Goal: Task Accomplishment & Management: Complete application form

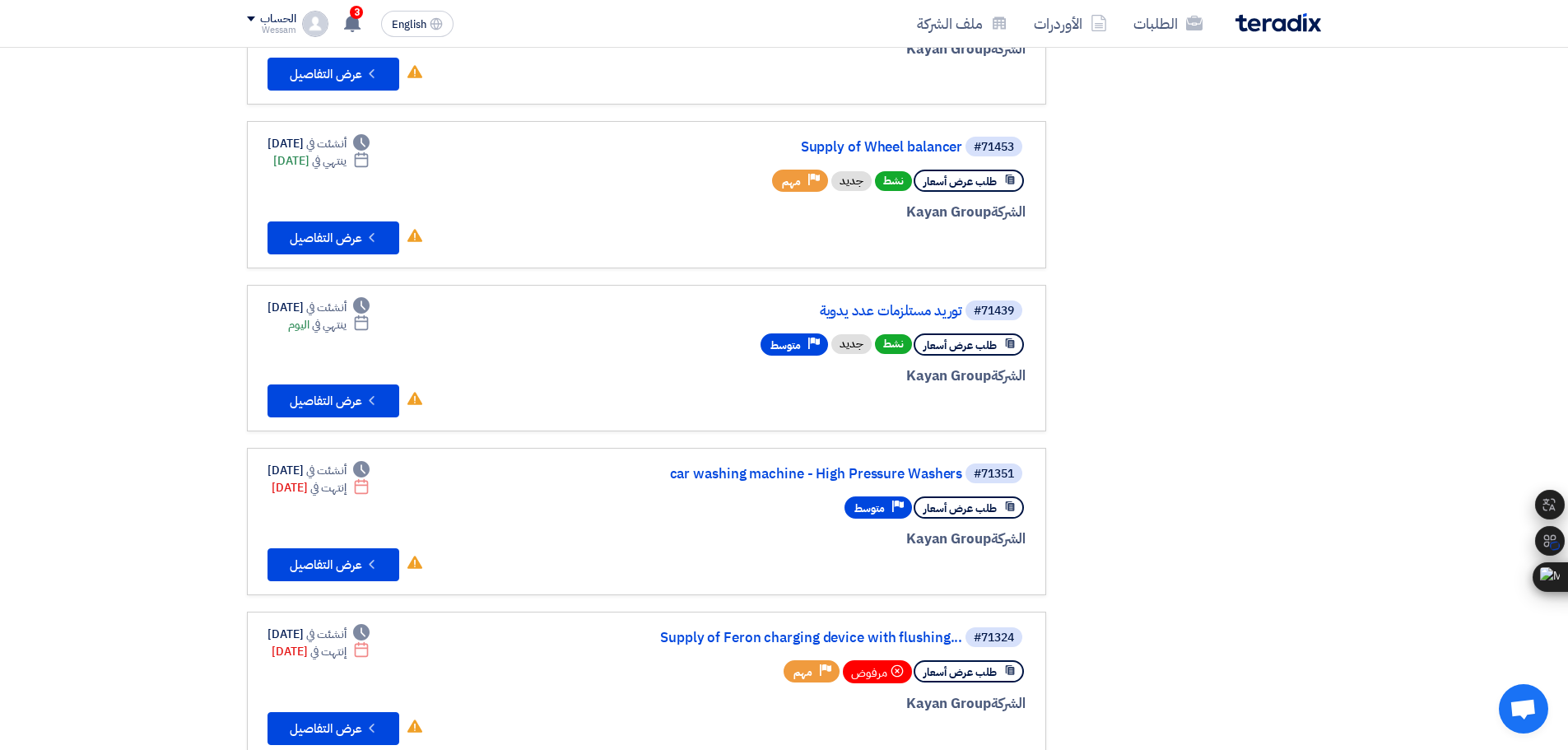
scroll to position [412, 0]
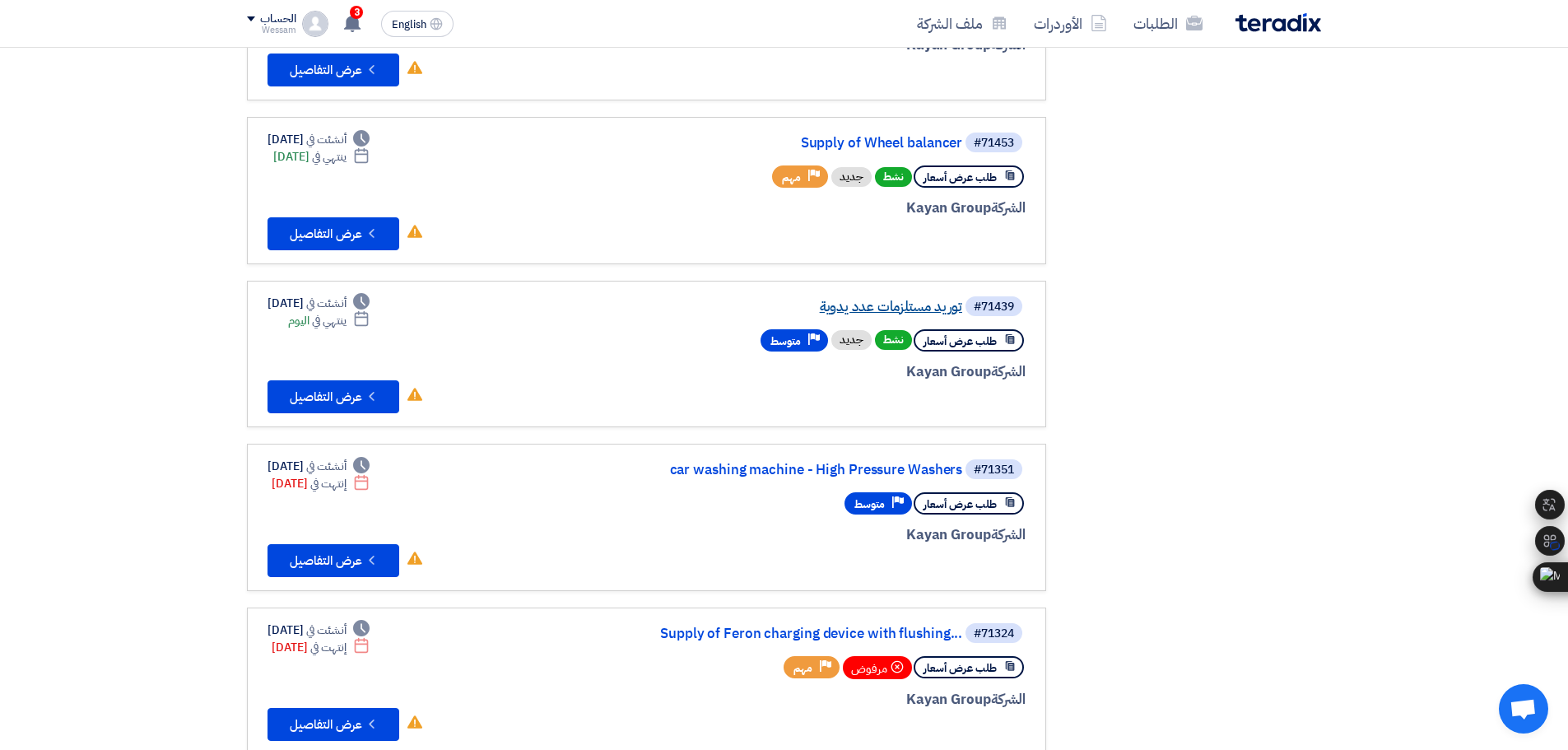
click at [896, 309] on link "توريد مستلزمات عدد يدوية" at bounding box center [798, 306] width 329 height 15
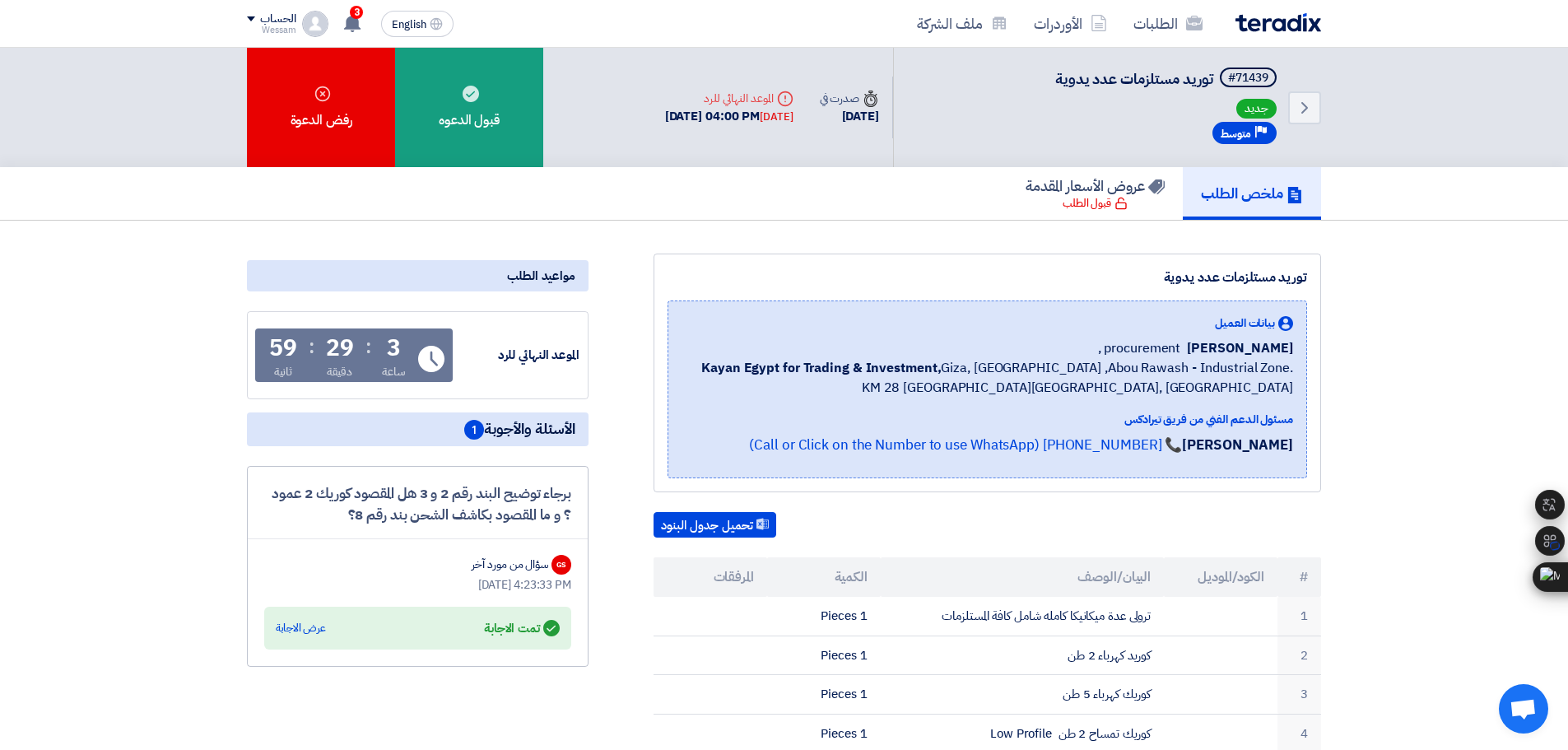
click at [299, 643] on div "Answered تمت الاجابة عرض الاجابة" at bounding box center [418, 628] width 307 height 43
click at [294, 632] on div "عرض الاجابة" at bounding box center [300, 628] width 51 height 16
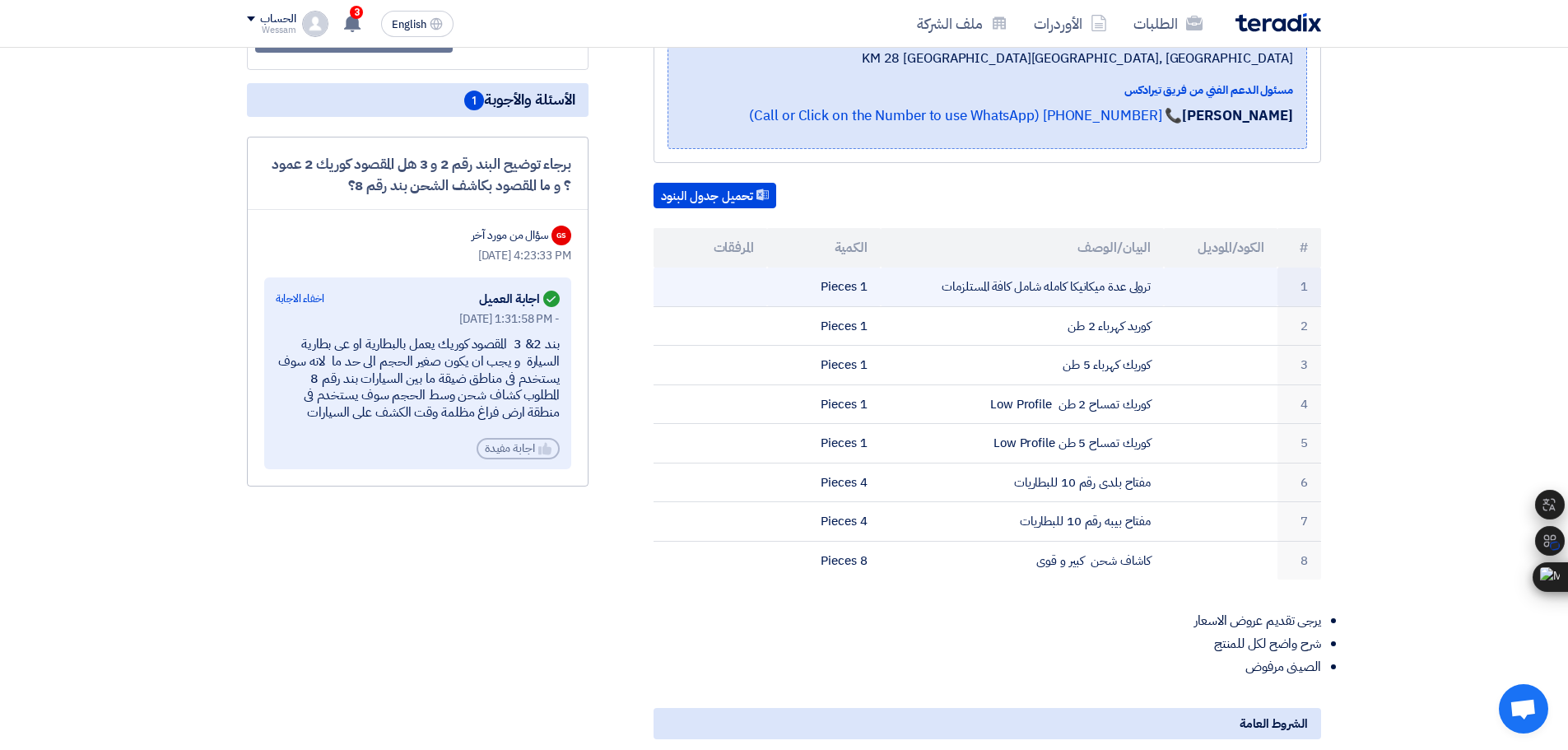
scroll to position [247, 0]
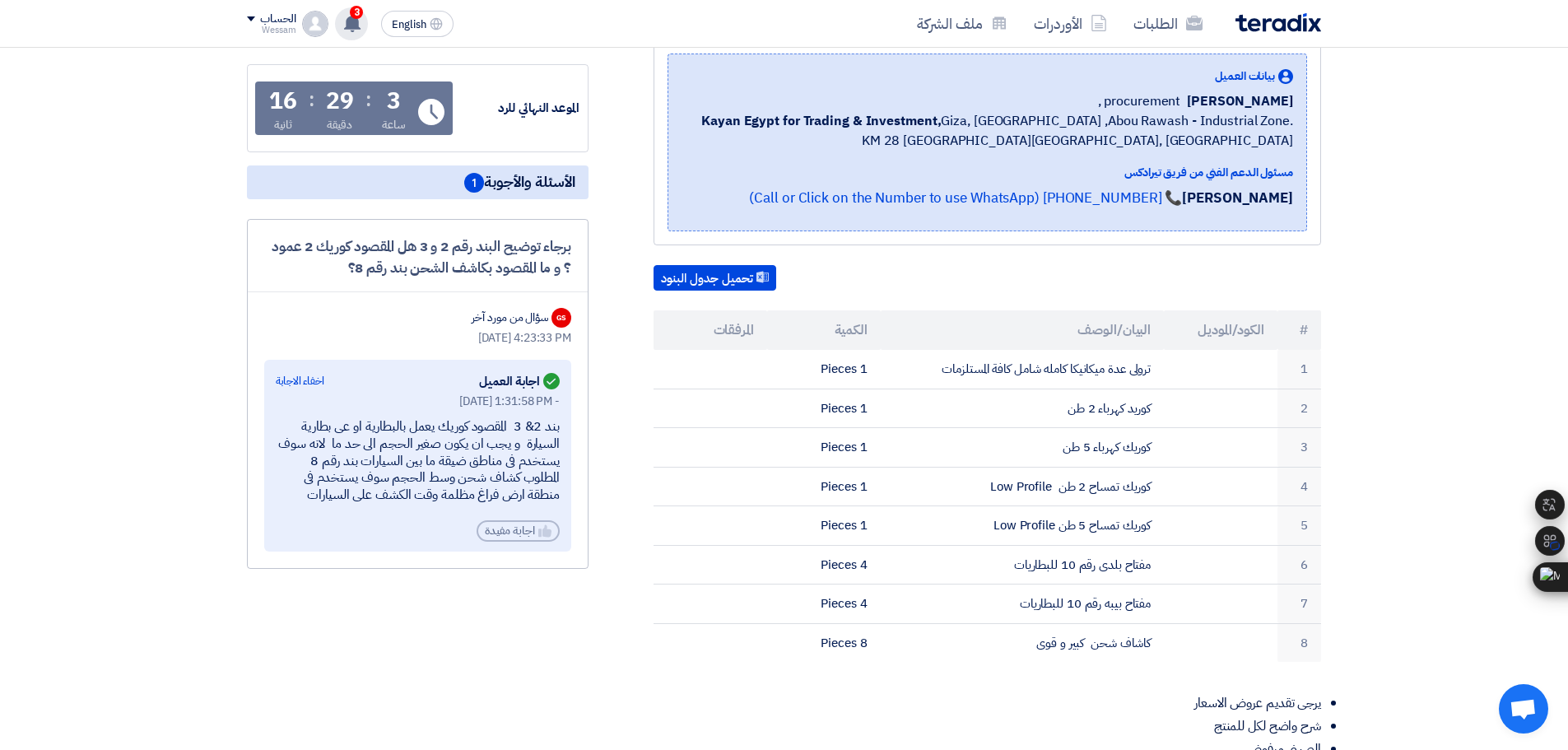
click at [350, 24] on use at bounding box center [352, 22] width 16 height 18
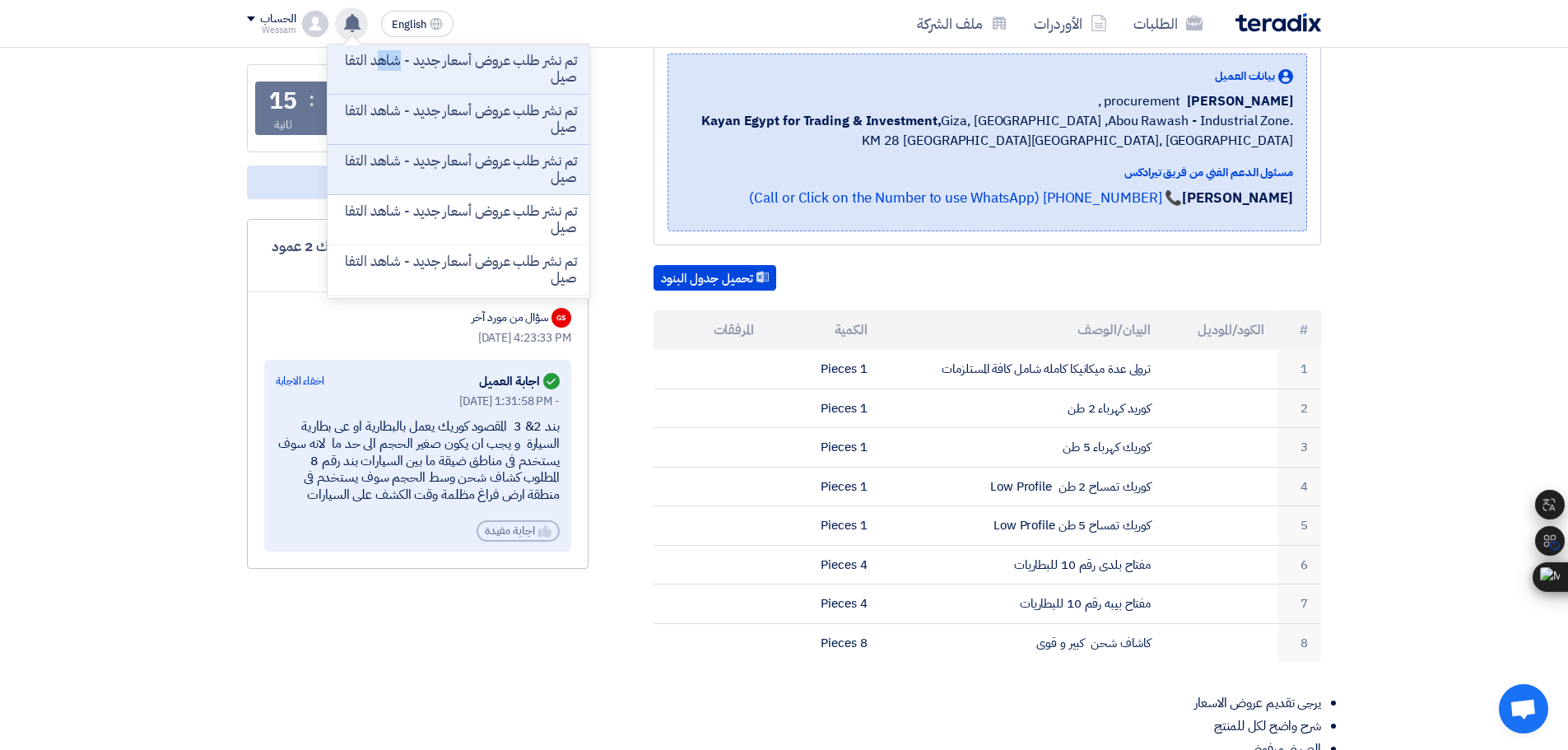
click at [350, 24] on use at bounding box center [352, 22] width 16 height 18
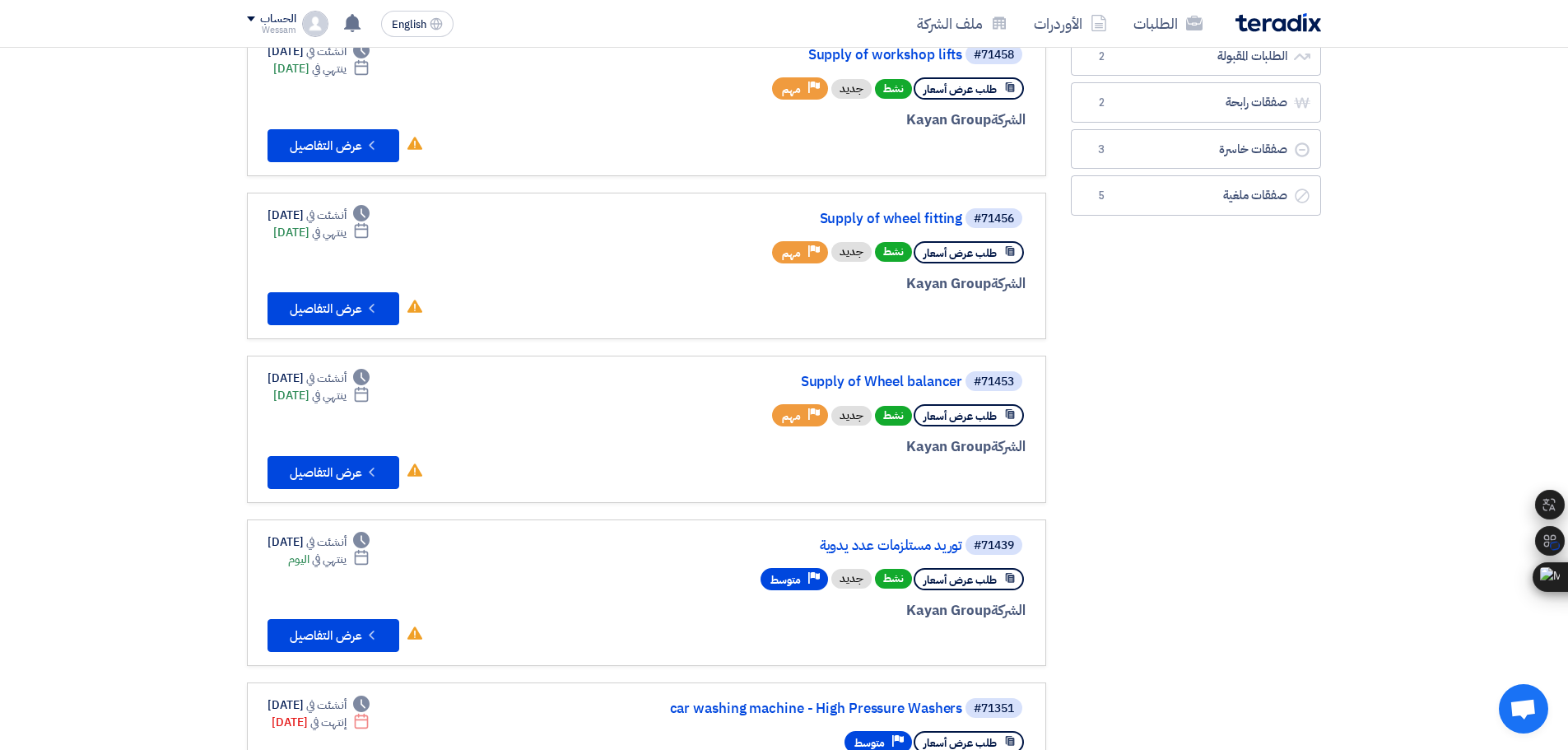
scroll to position [412, 0]
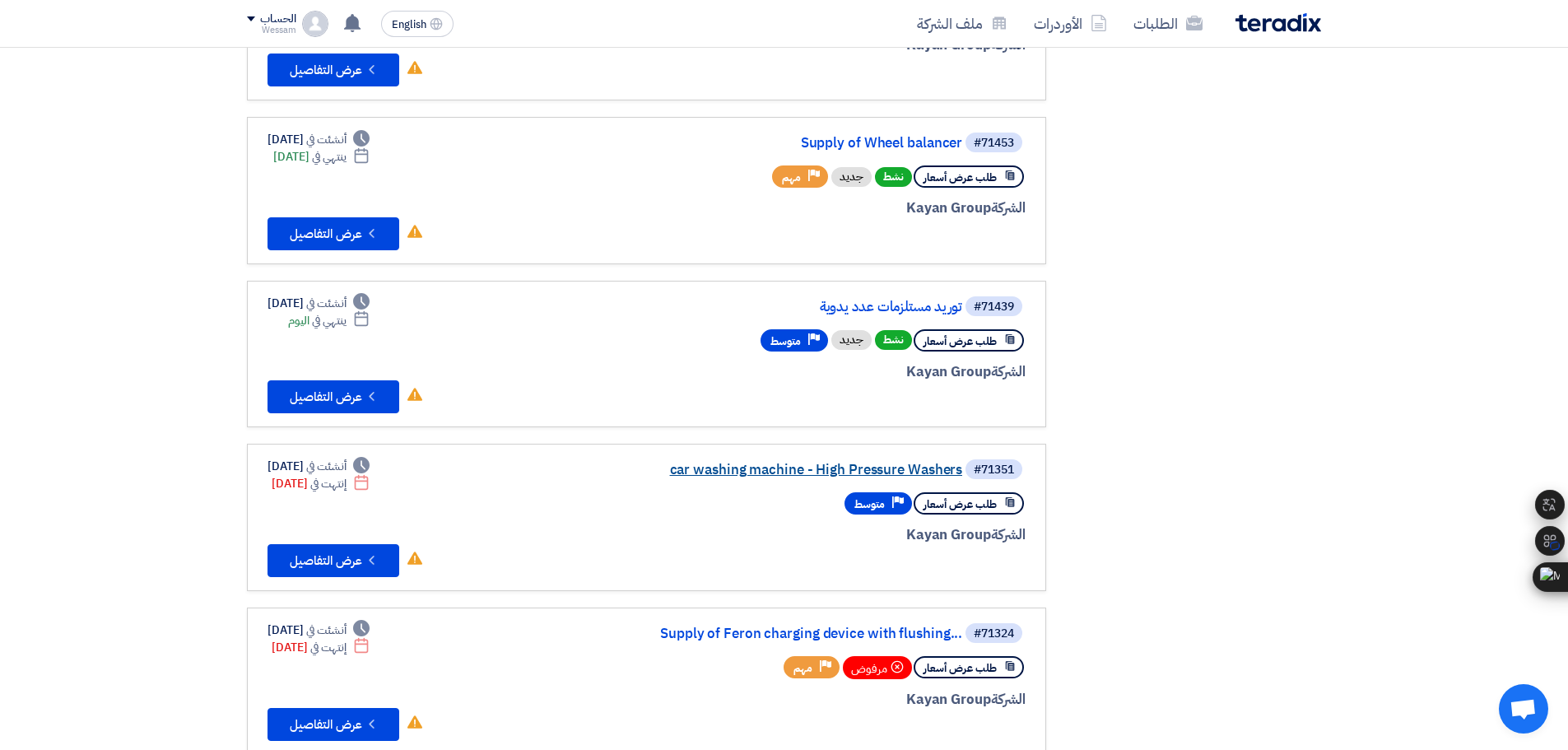
click at [799, 470] on link "car washing machine - High Pressure Washers" at bounding box center [798, 469] width 329 height 15
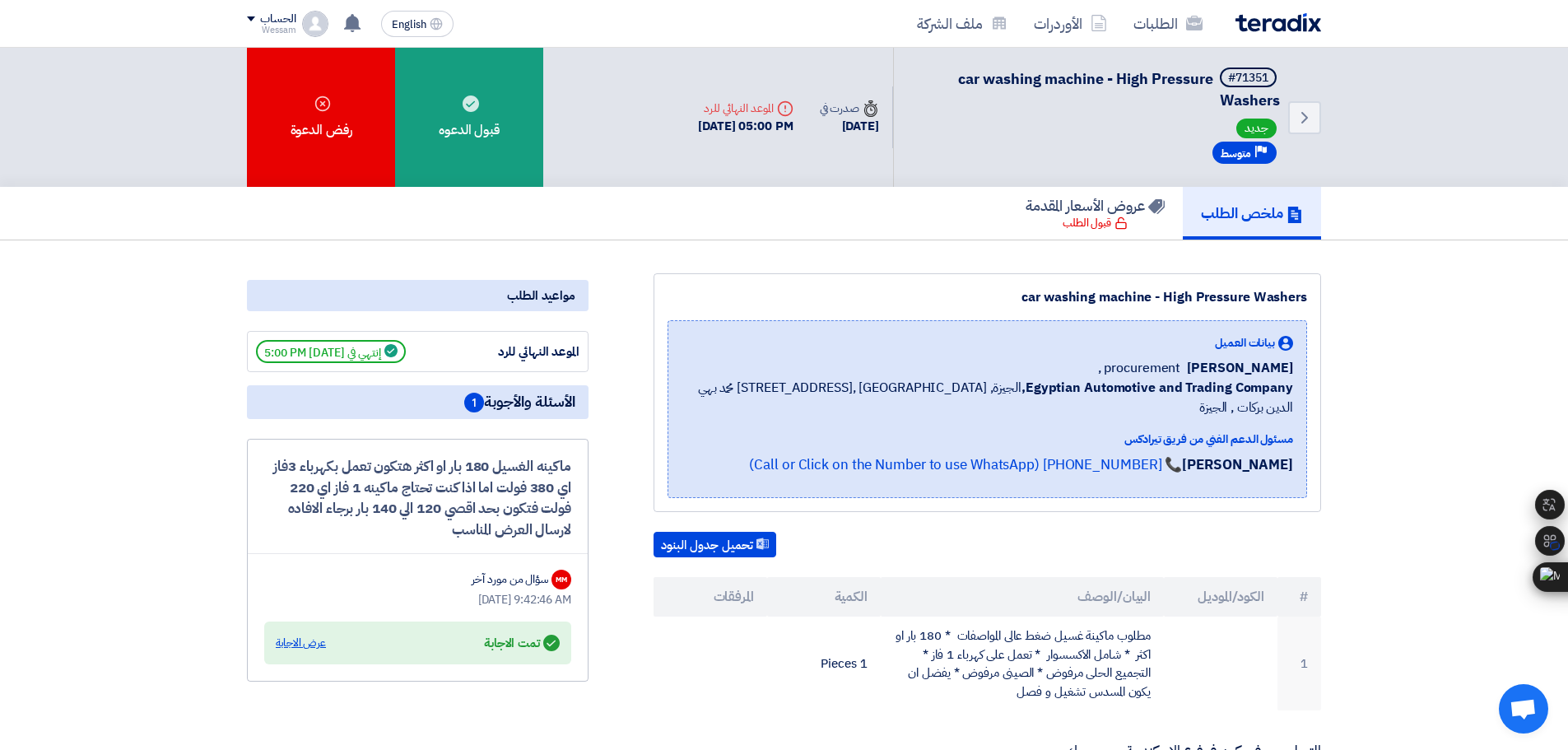
click at [312, 641] on div "عرض الاجابة" at bounding box center [300, 643] width 51 height 16
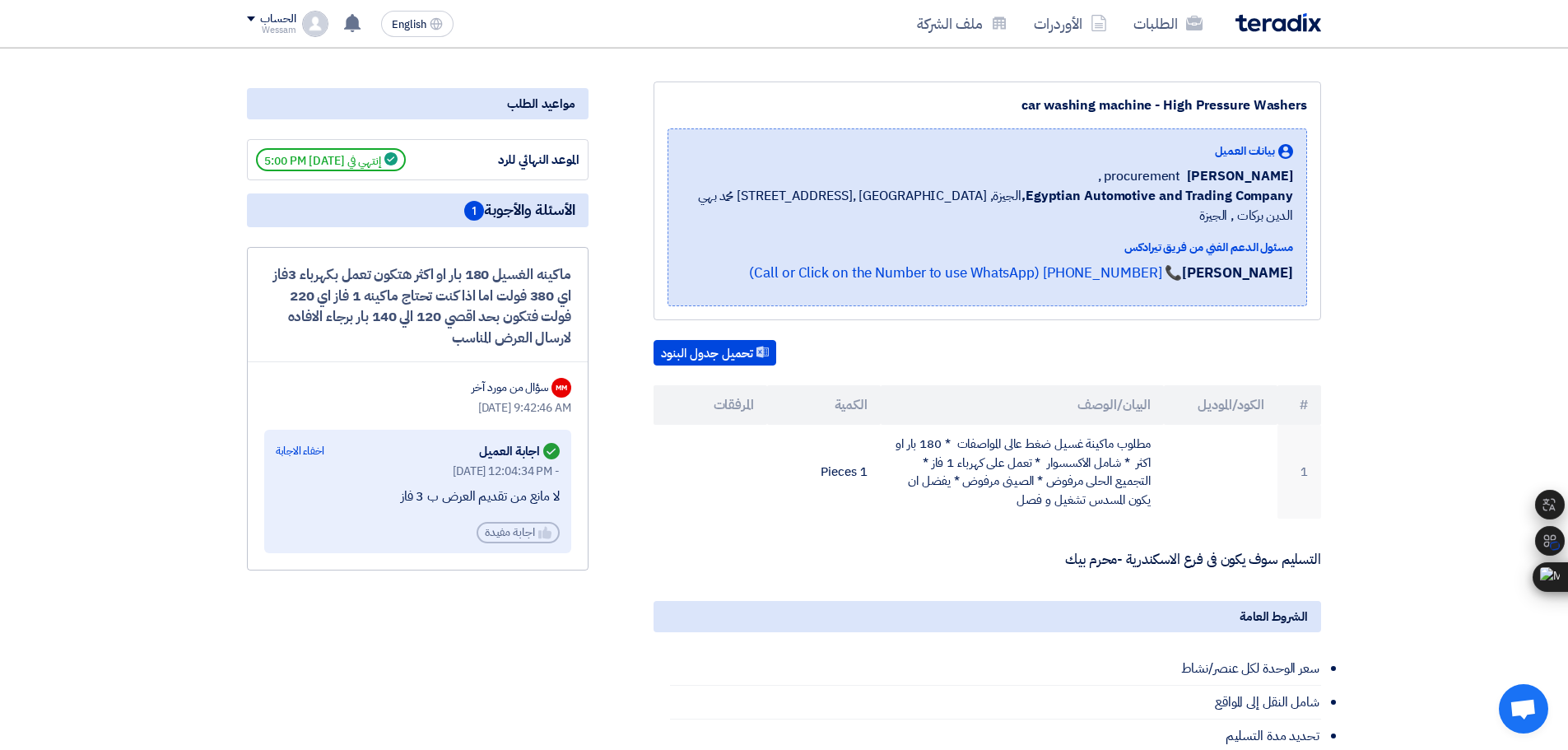
scroll to position [165, 0]
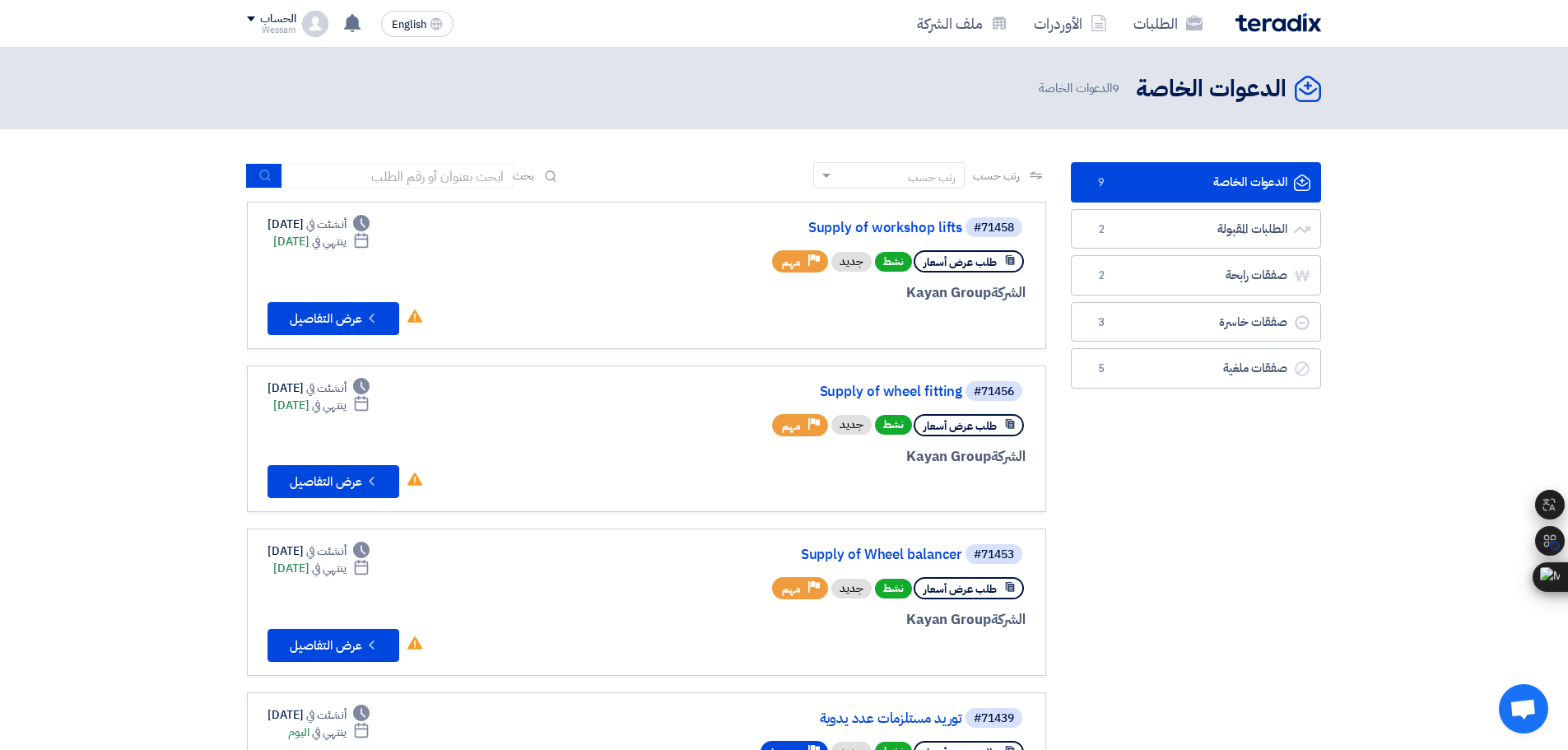
click at [865, 109] on header "الدعوات الخاصة الدعوات الخاصة 9 الدعوات الخاصة" at bounding box center [784, 88] width 1568 height 82
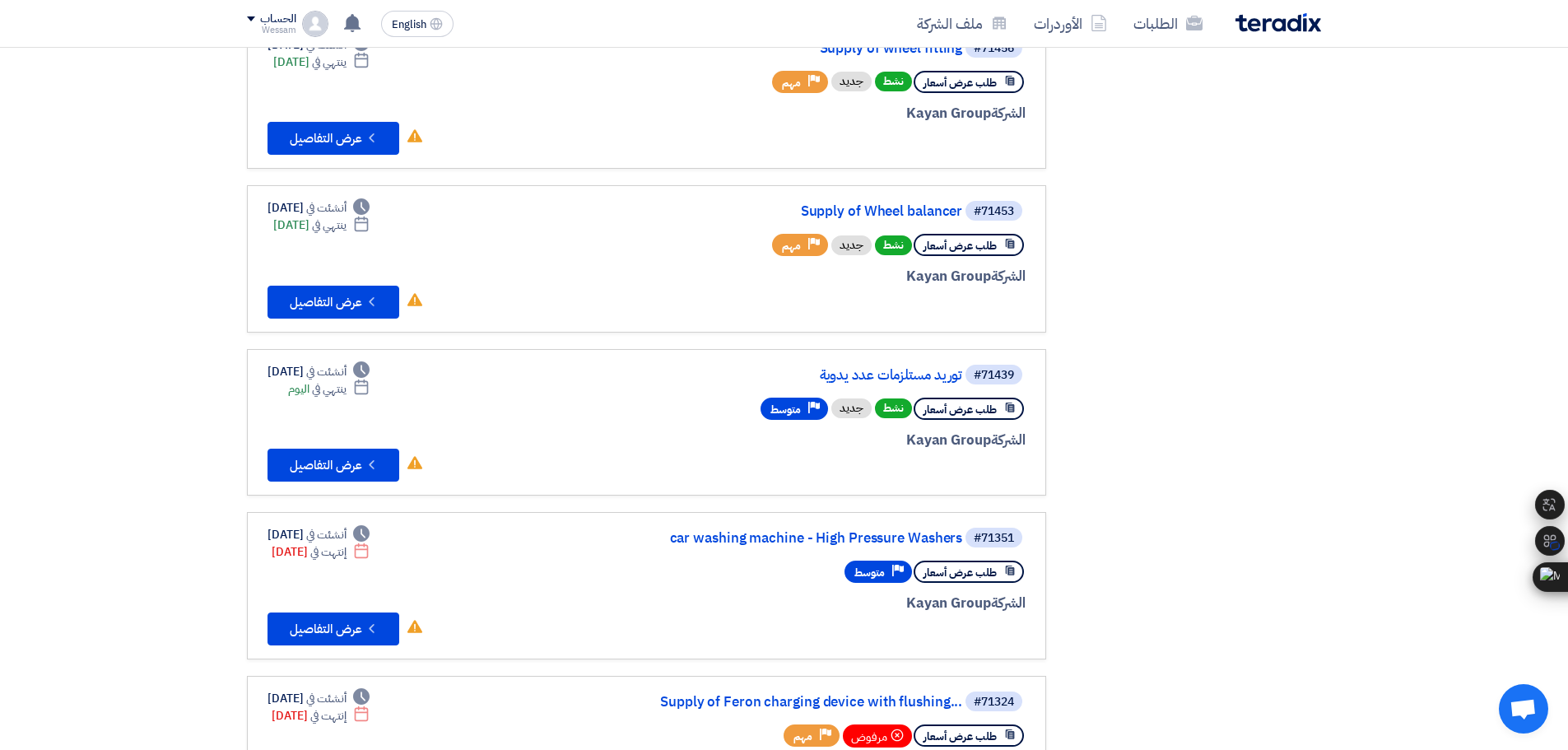
scroll to position [494, 0]
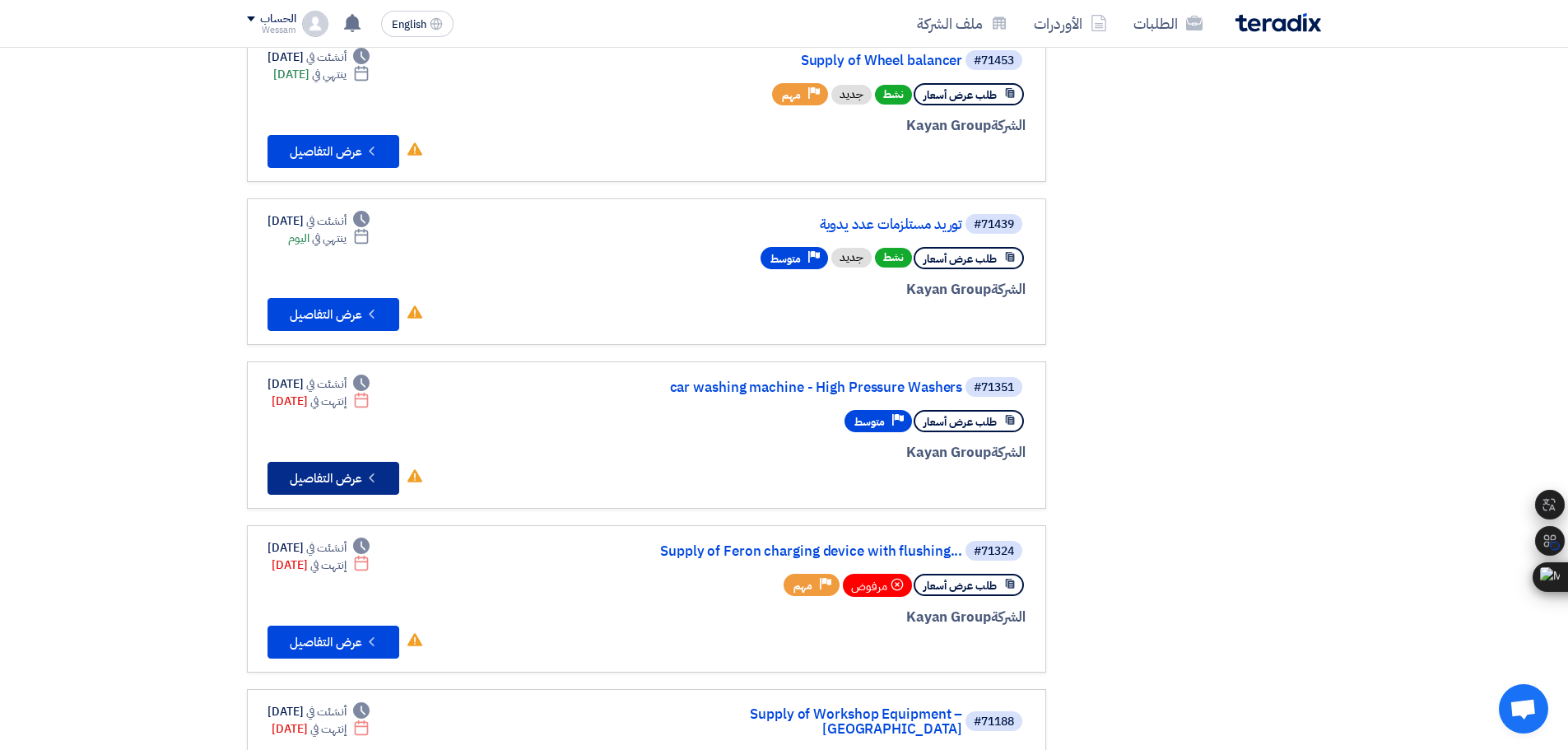
click at [335, 480] on button "Check details عرض التفاصيل" at bounding box center [334, 478] width 132 height 33
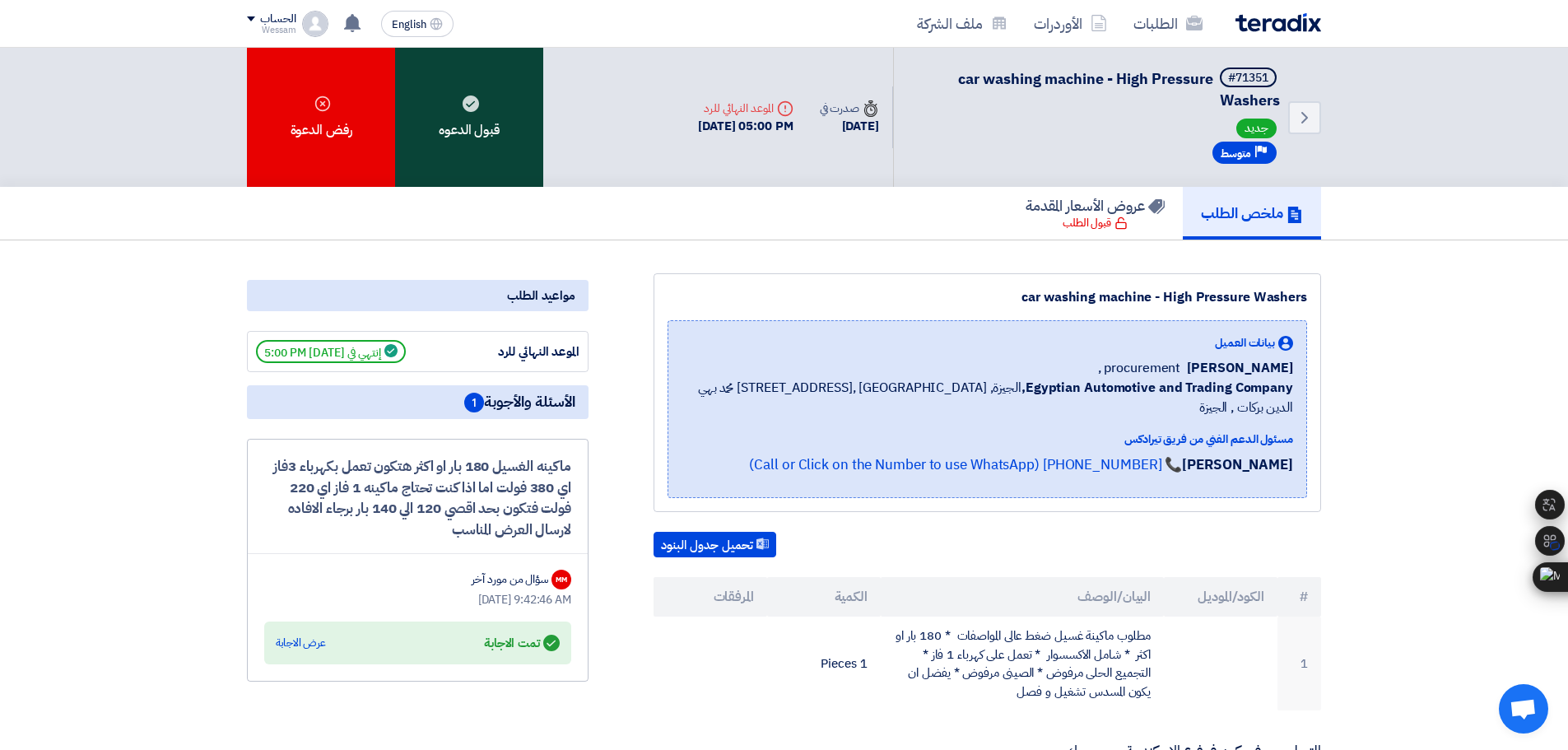
click at [507, 112] on div "قبول الدعوه" at bounding box center [469, 118] width 148 height 139
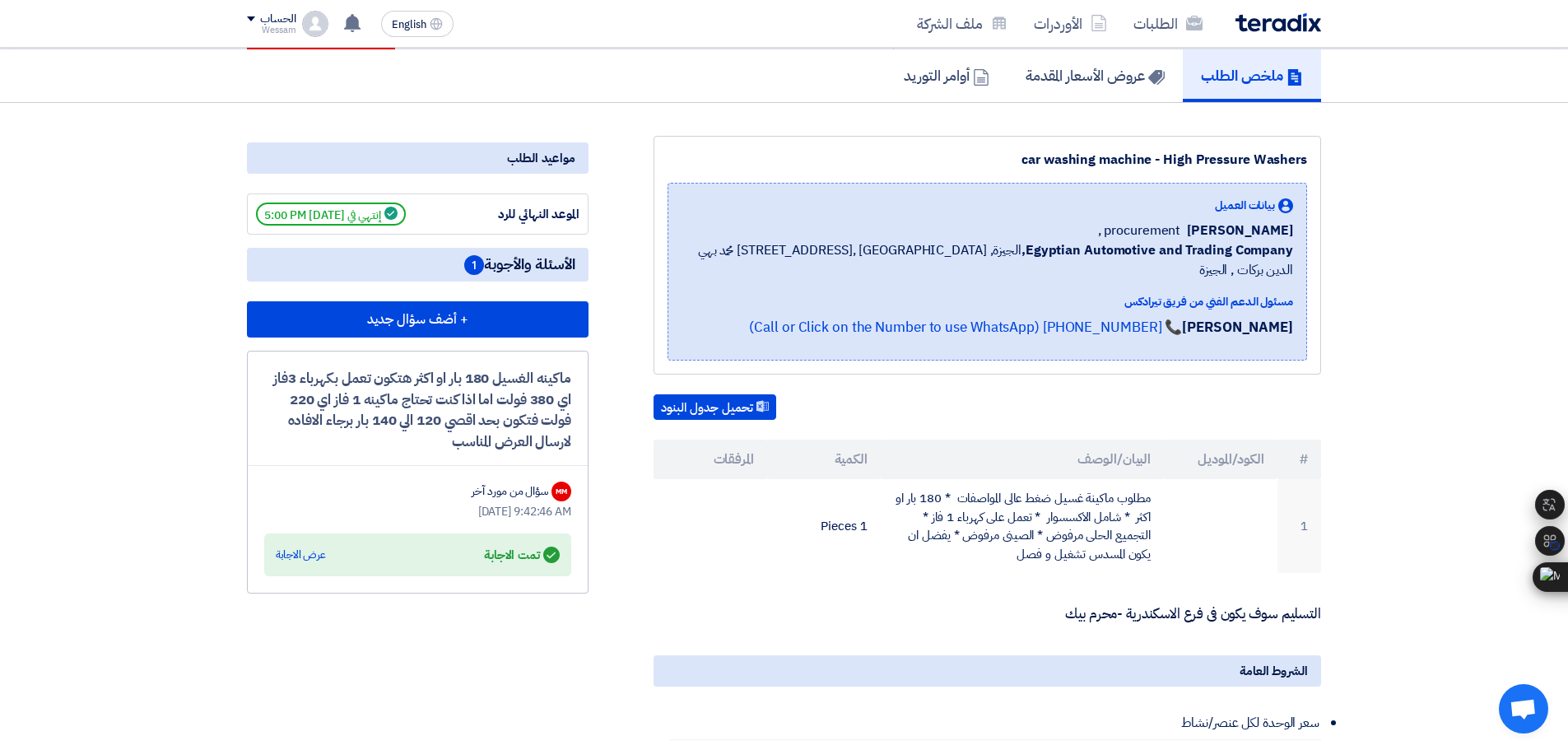
scroll to position [82, 0]
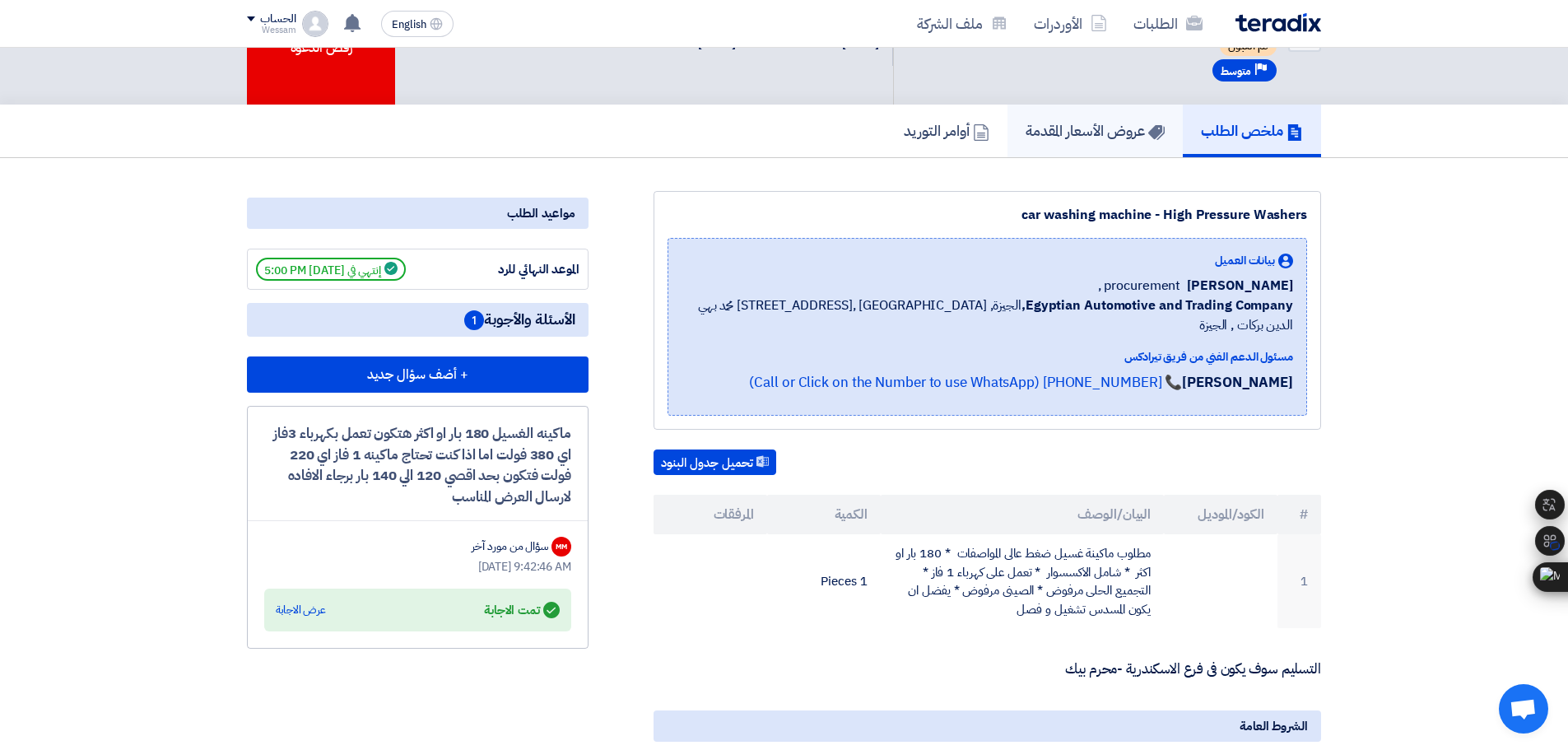
click at [1064, 151] on link "عروض الأسعار المقدمة" at bounding box center [1095, 130] width 175 height 52
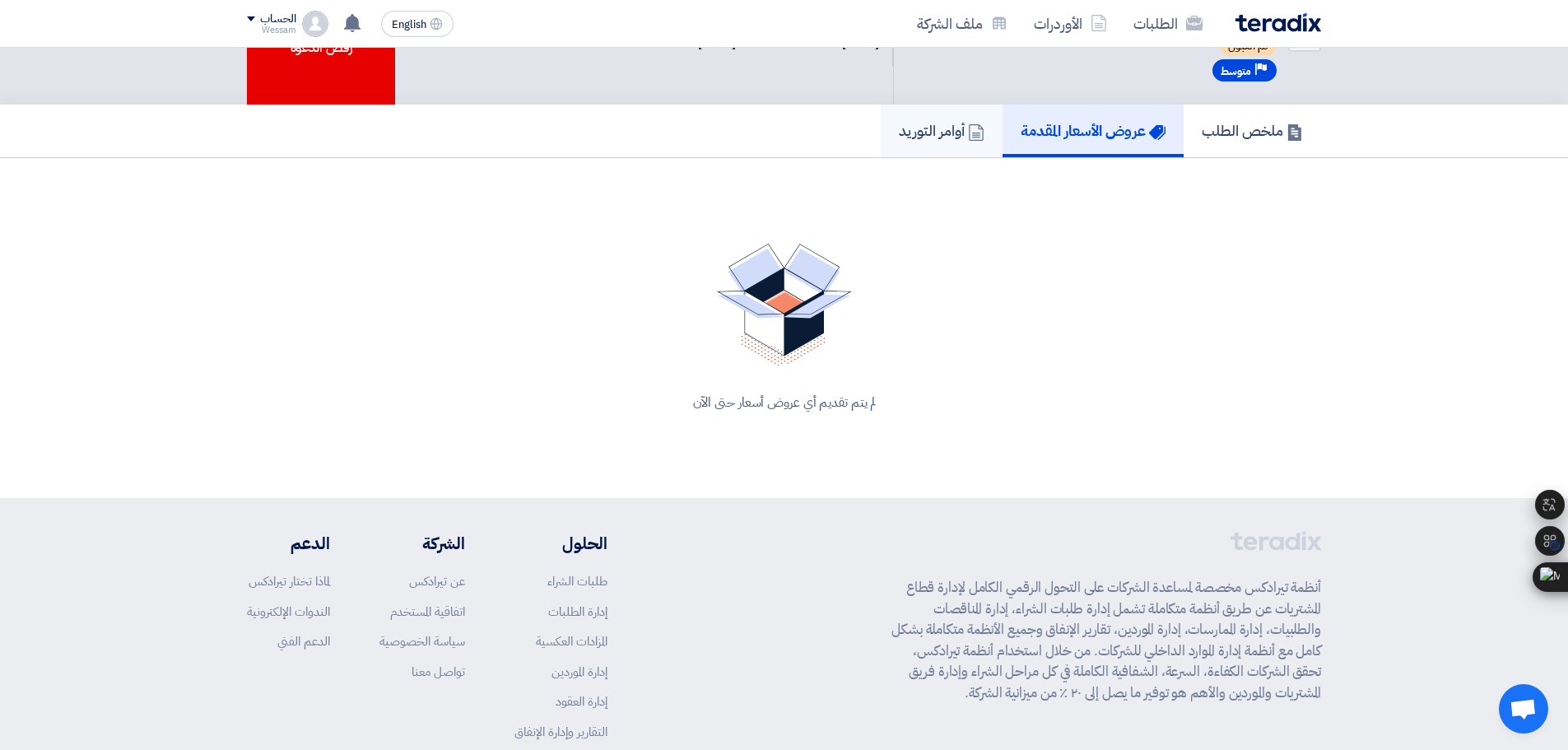
click at [915, 147] on link "أوامر التوريد" at bounding box center [942, 130] width 122 height 52
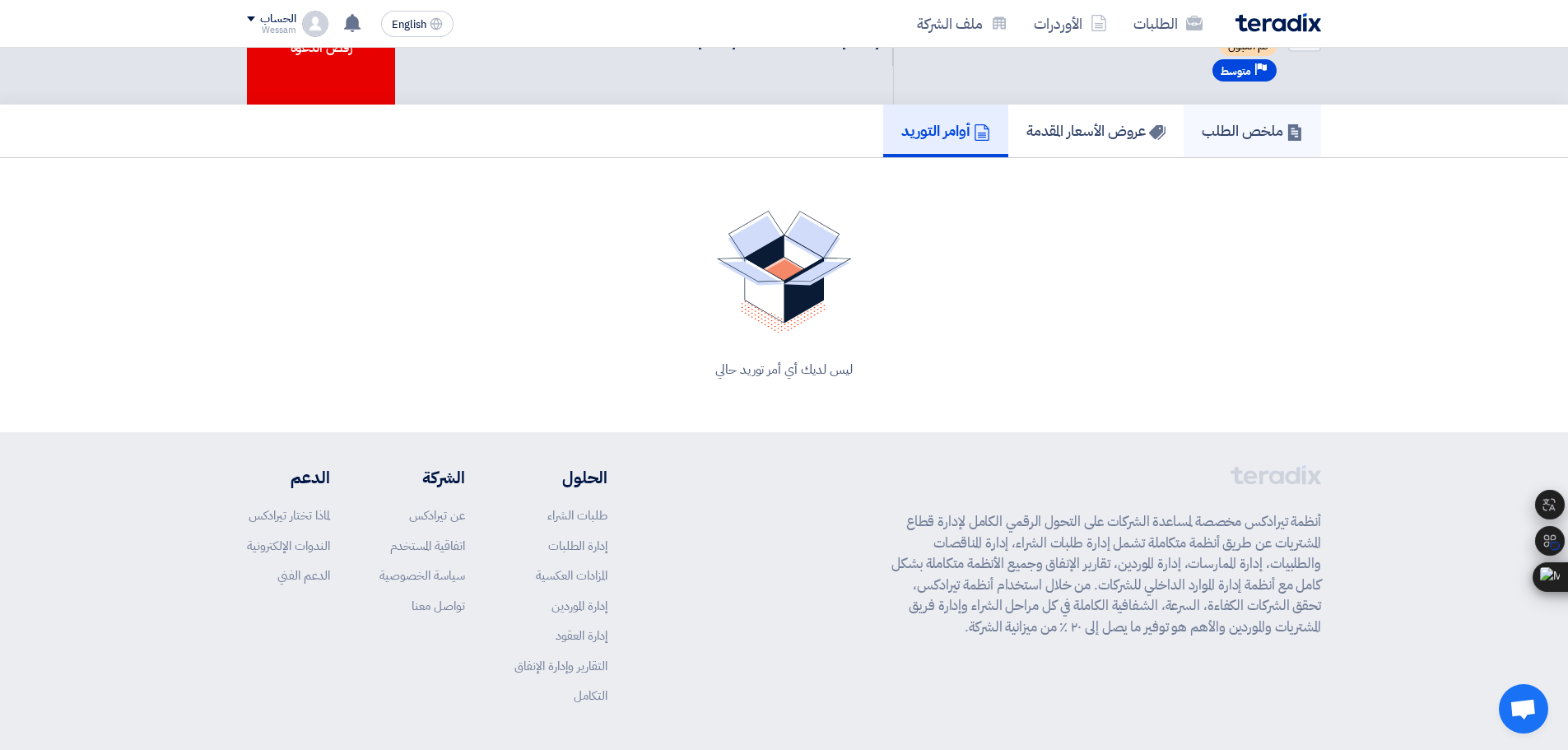
click at [1196, 139] on link "ملخص الطلب" at bounding box center [1252, 130] width 137 height 52
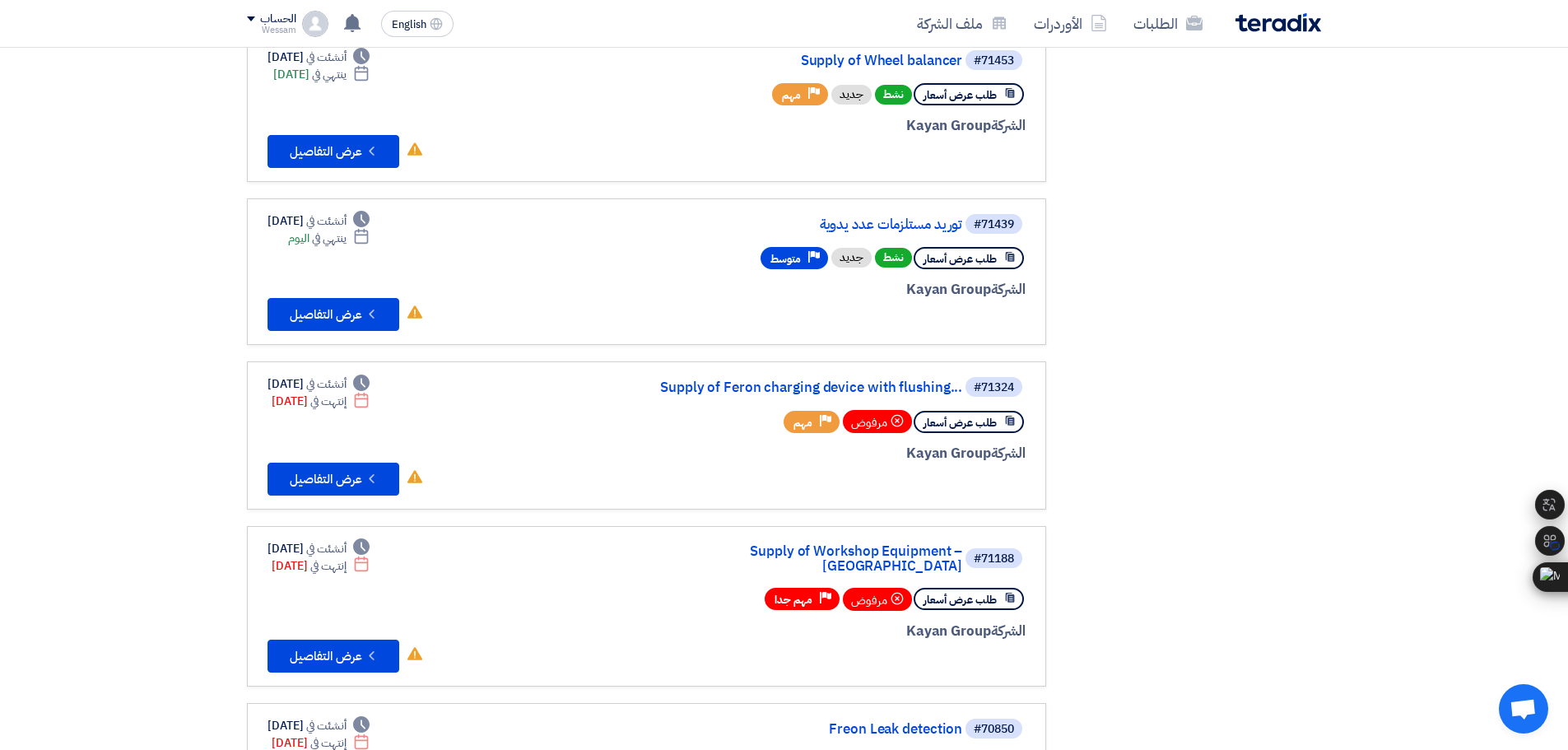
scroll to position [412, 0]
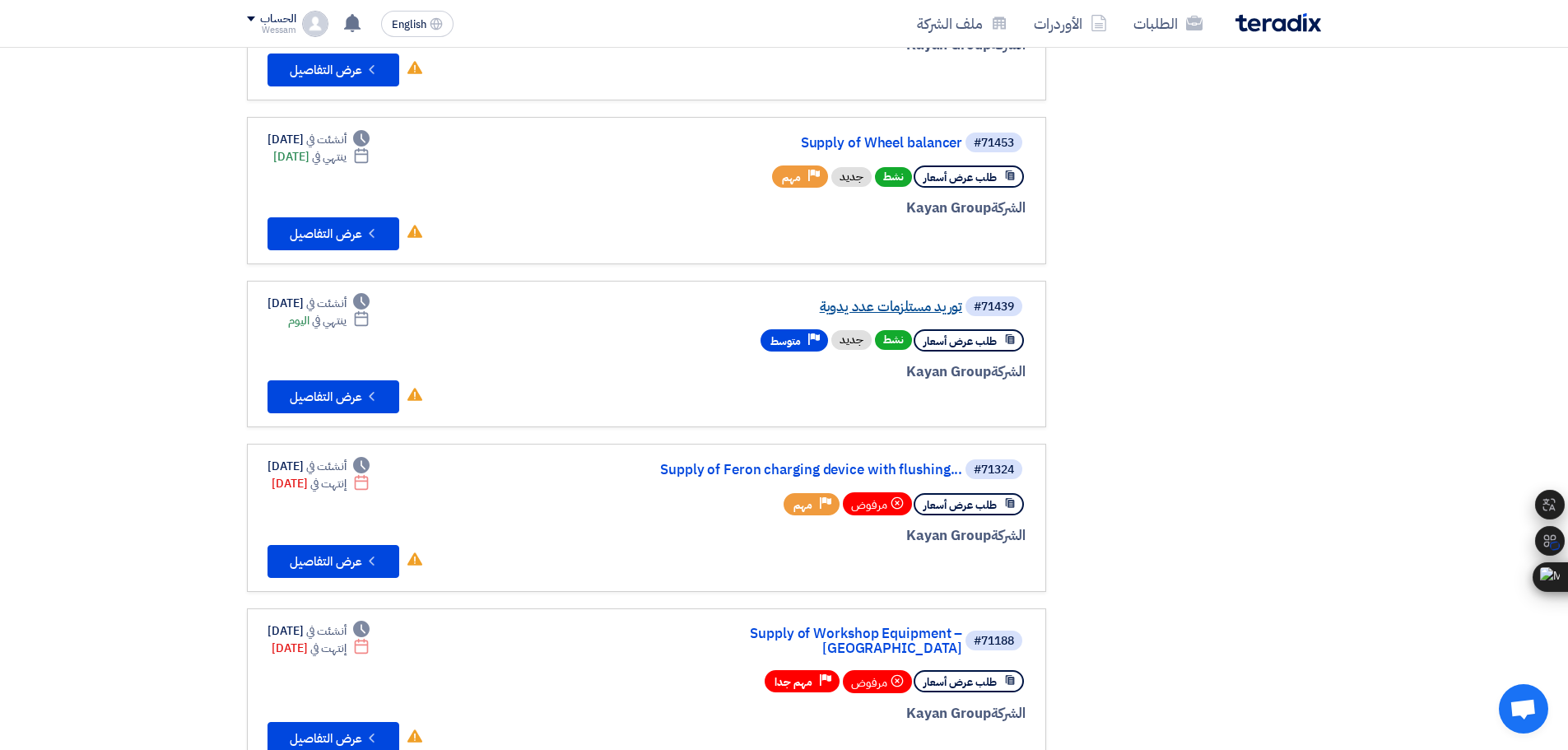
click at [898, 305] on link "توريد مستلزمات عدد يدوية" at bounding box center [798, 306] width 329 height 15
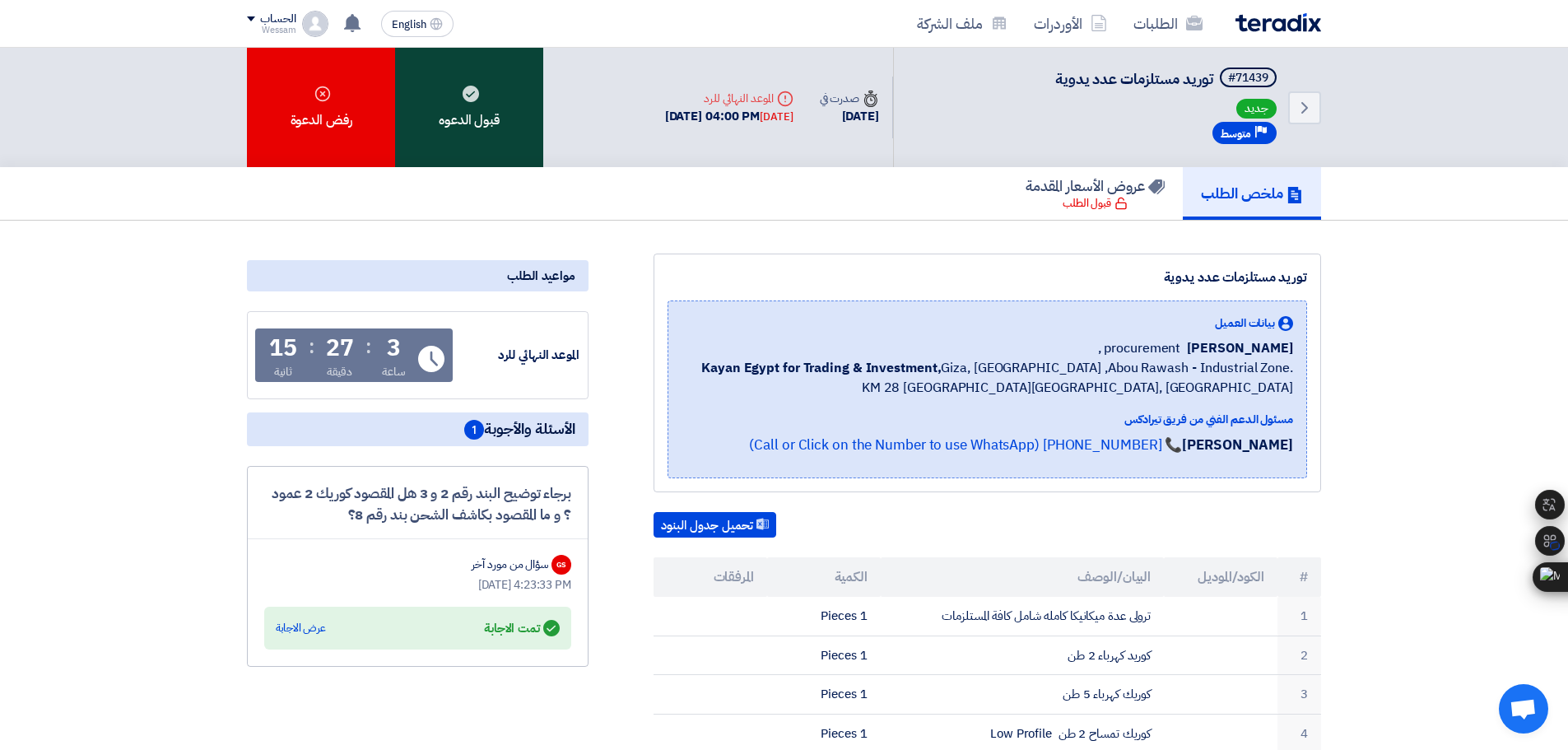
click at [442, 108] on div "قبول الدعوه" at bounding box center [469, 107] width 148 height 119
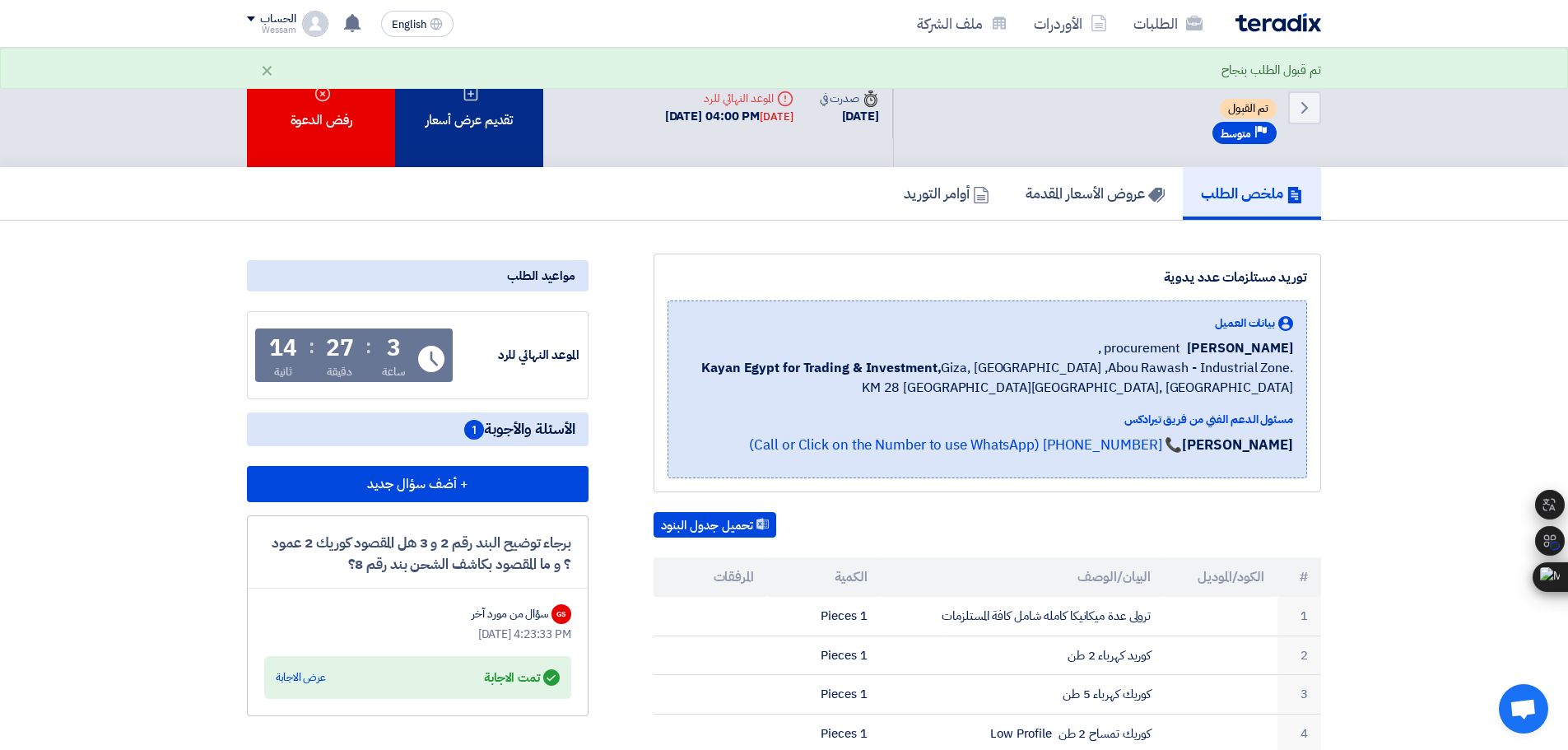
click at [456, 130] on div "تقديم عرض أسعار" at bounding box center [469, 107] width 148 height 119
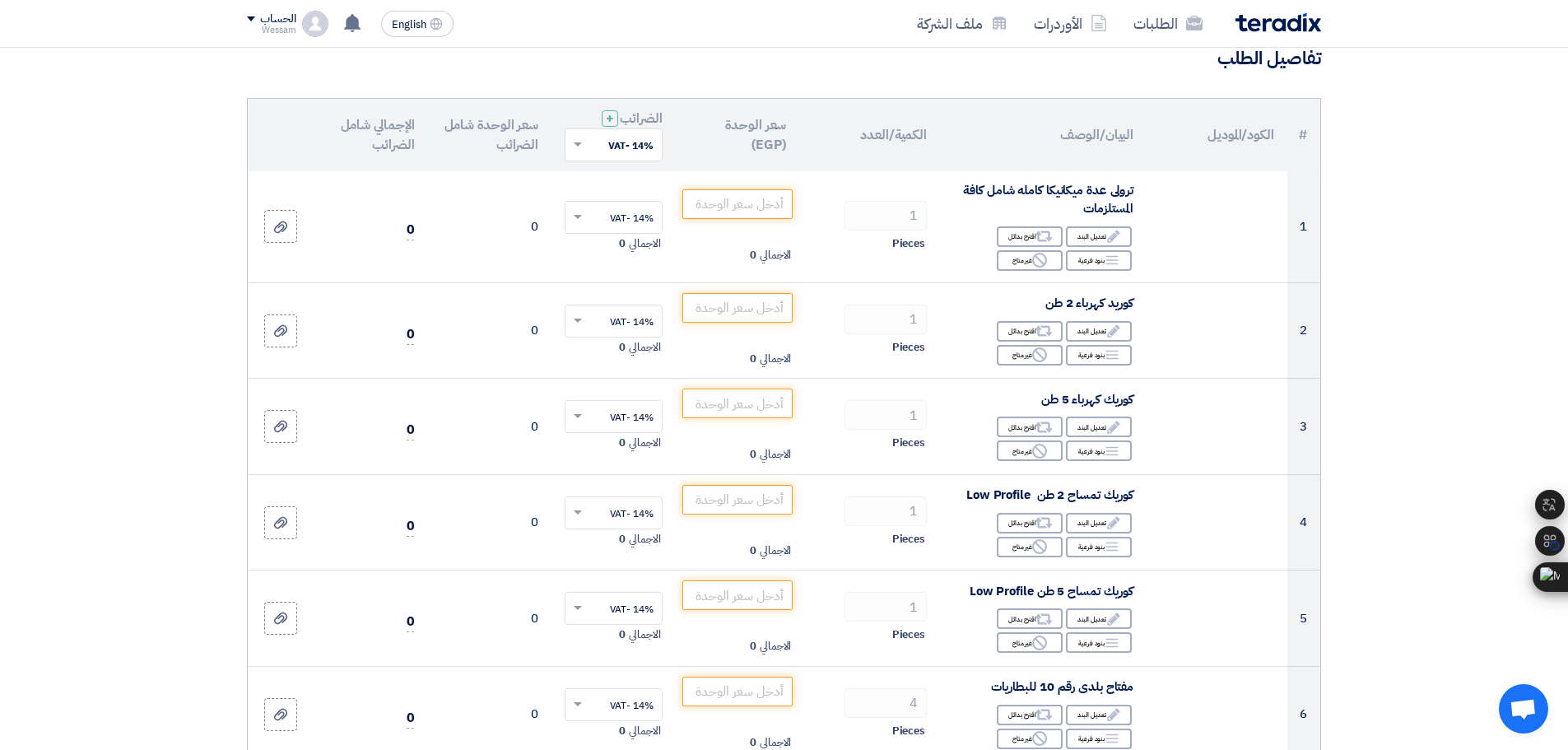
scroll to position [165, 0]
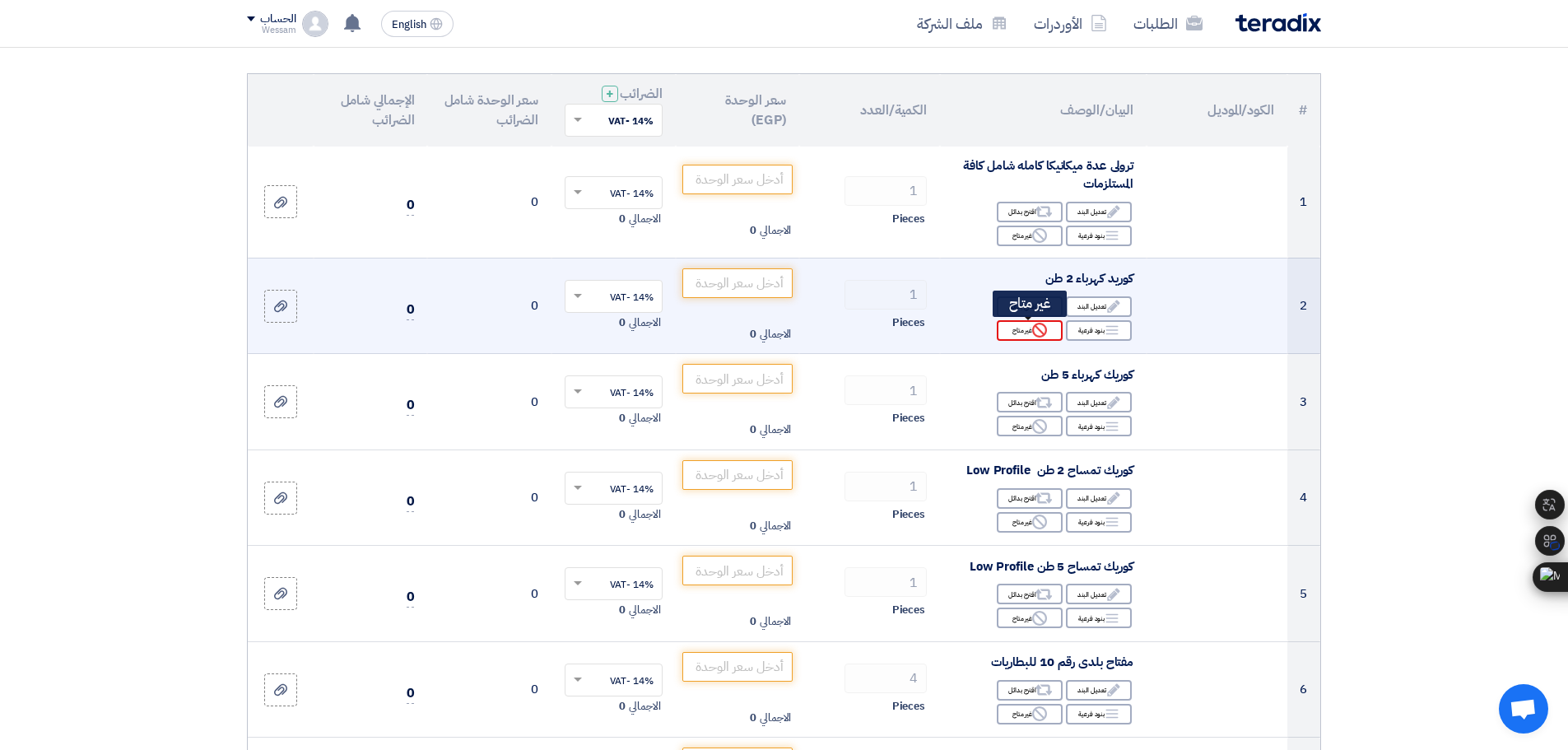
click at [1014, 329] on div "Reject غير متاح" at bounding box center [1029, 330] width 66 height 21
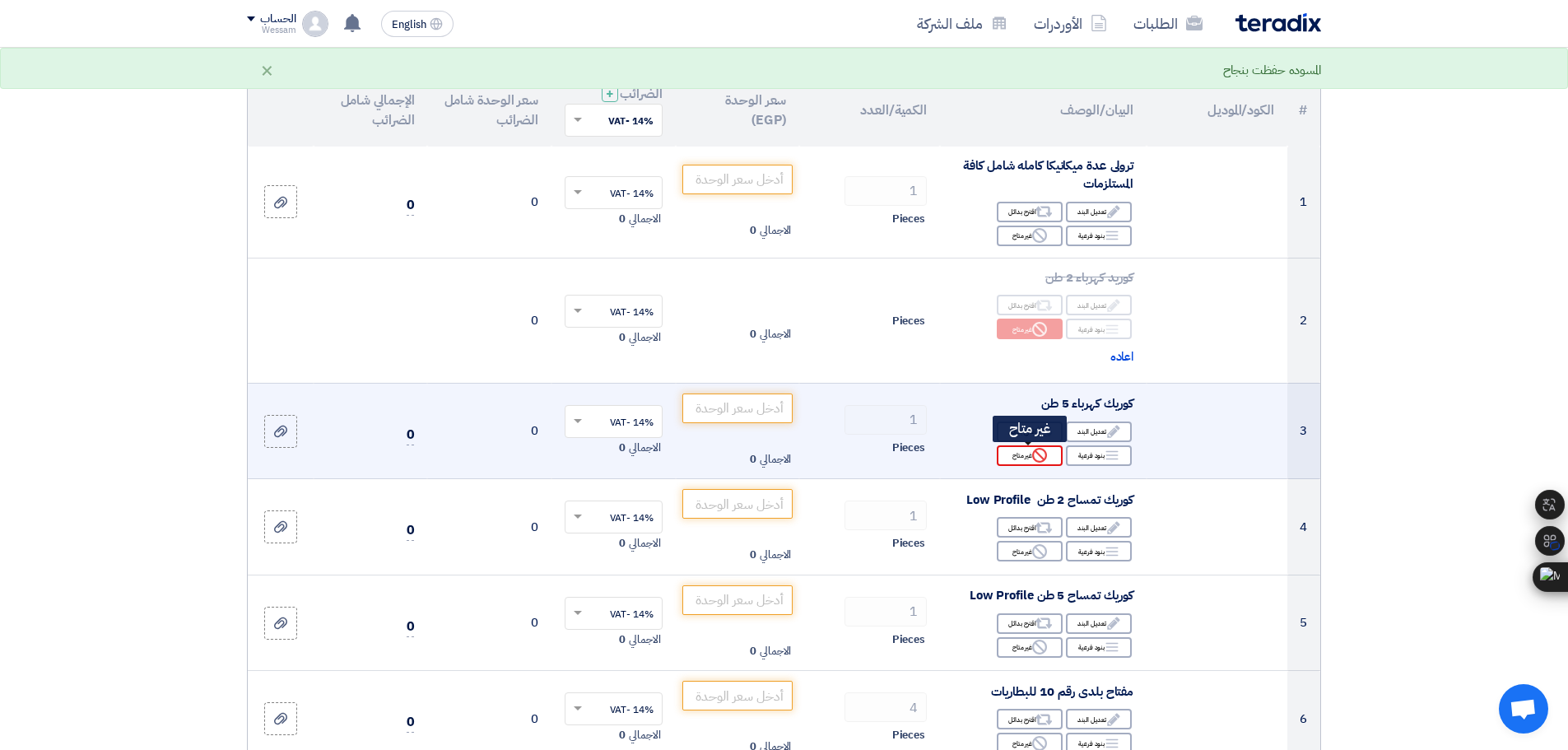
click at [1014, 453] on div "Reject غير متاح" at bounding box center [1029, 456] width 66 height 21
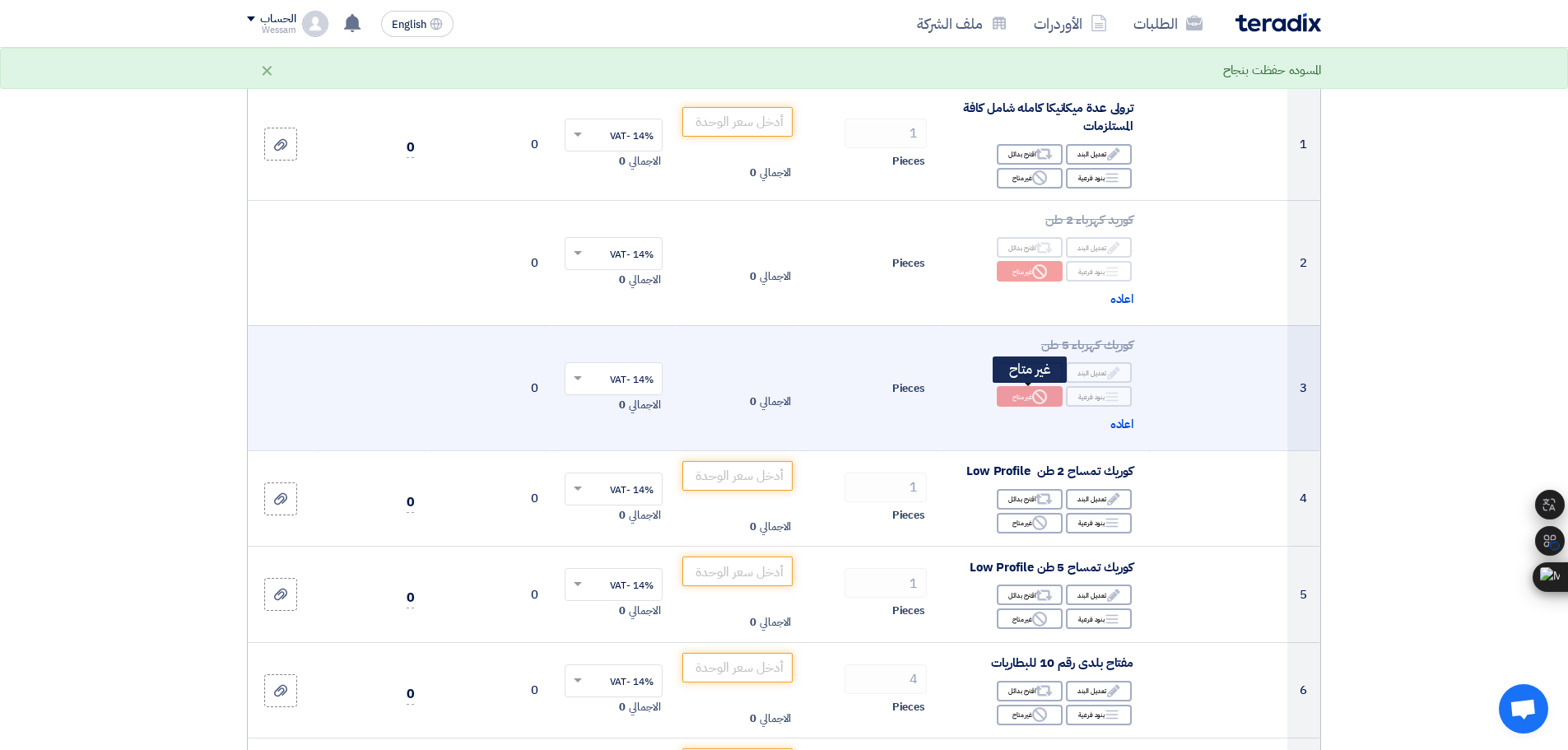
scroll to position [247, 0]
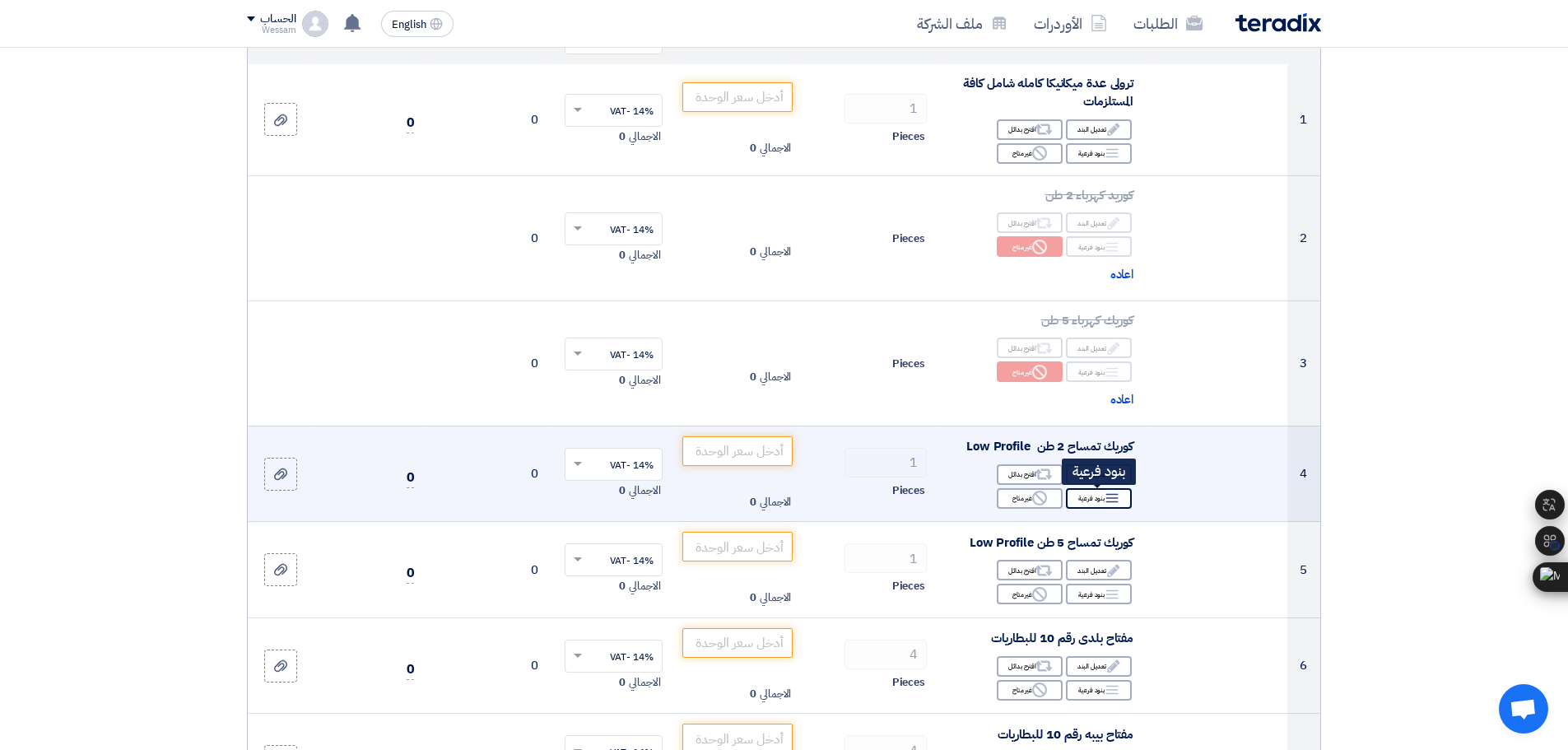
click at [1113, 499] on use at bounding box center [1113, 499] width 12 height 9
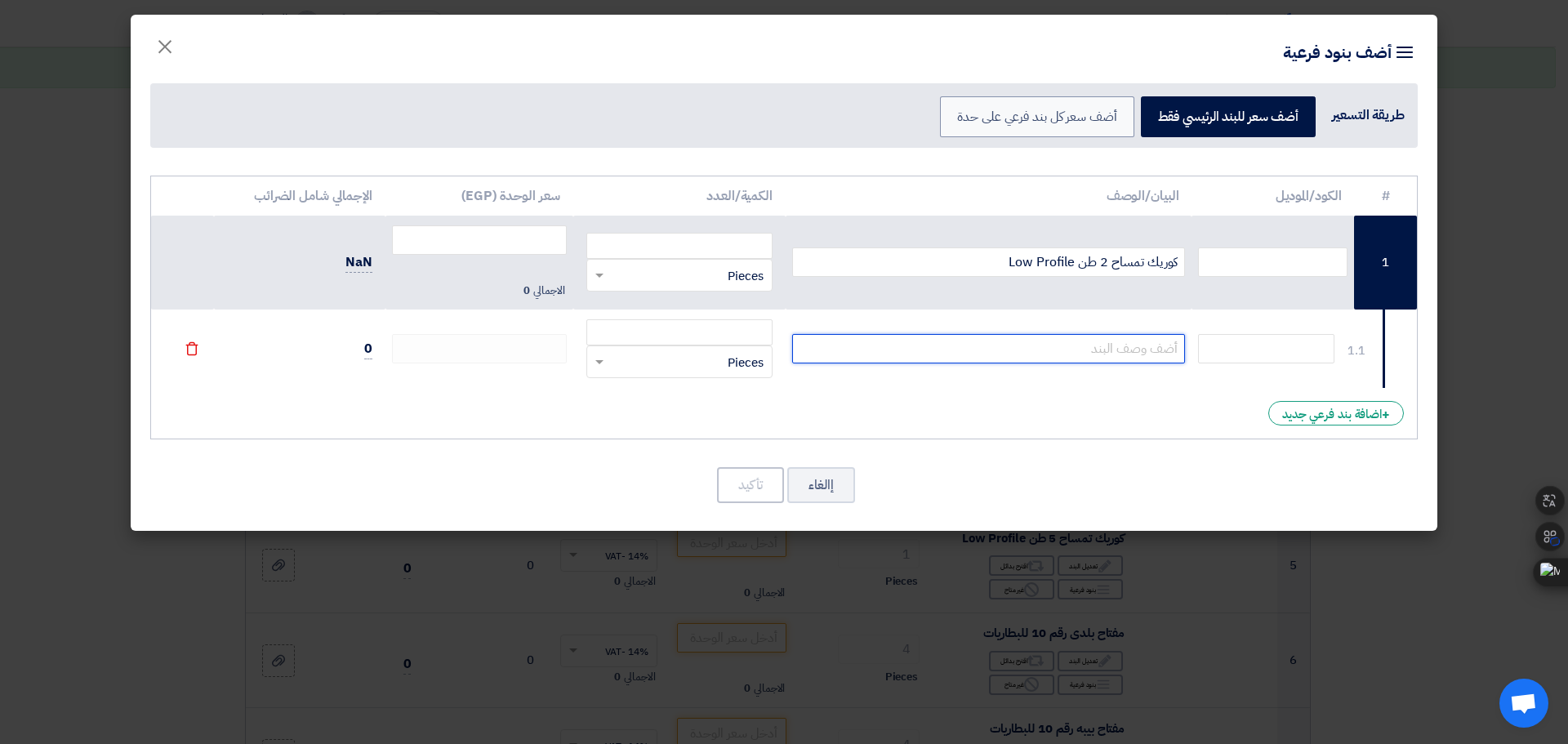
click at [1145, 342] on input "text" at bounding box center [989, 348] width 394 height 30
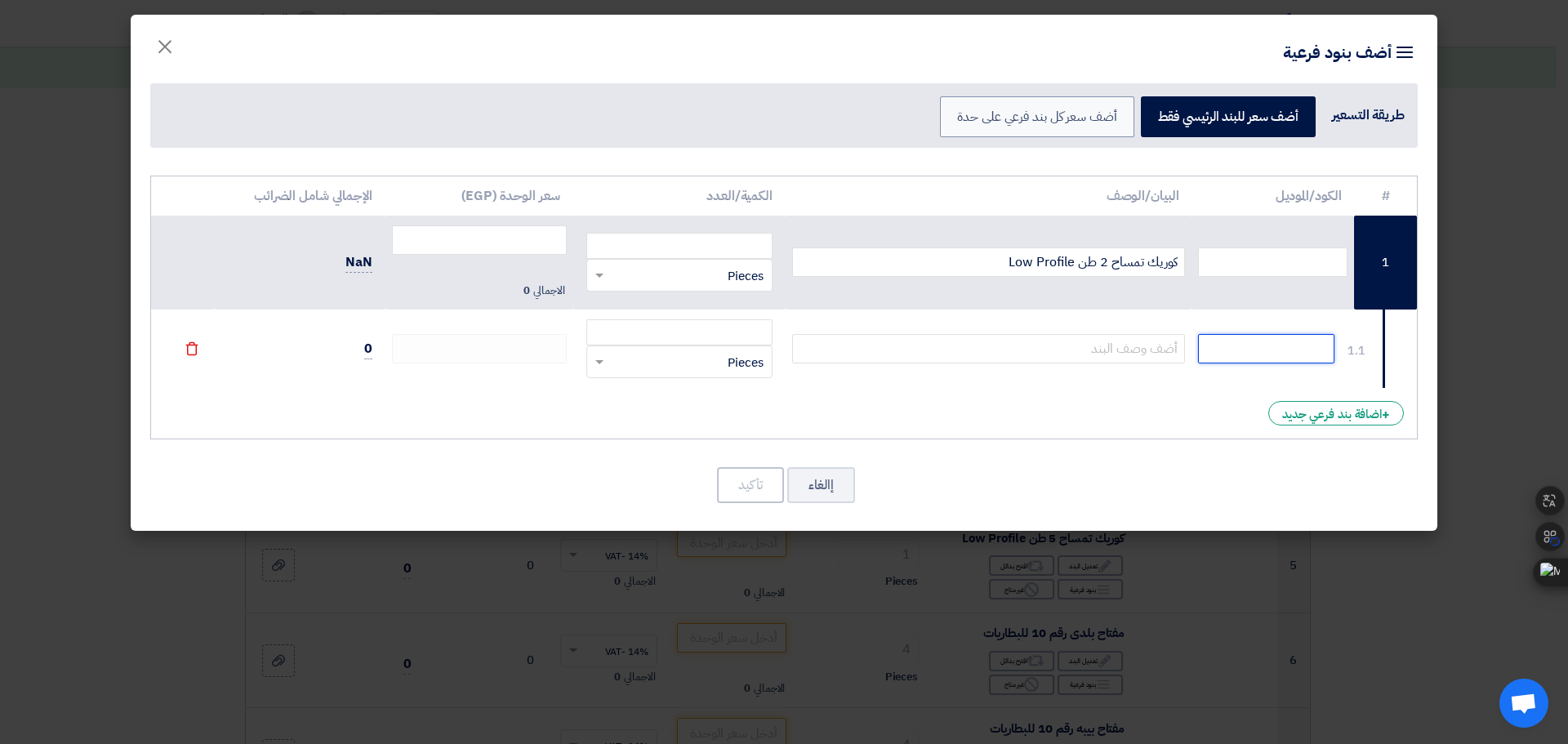
click at [1234, 349] on input "text" at bounding box center [1267, 348] width 136 height 30
type input "CZ-20/B"
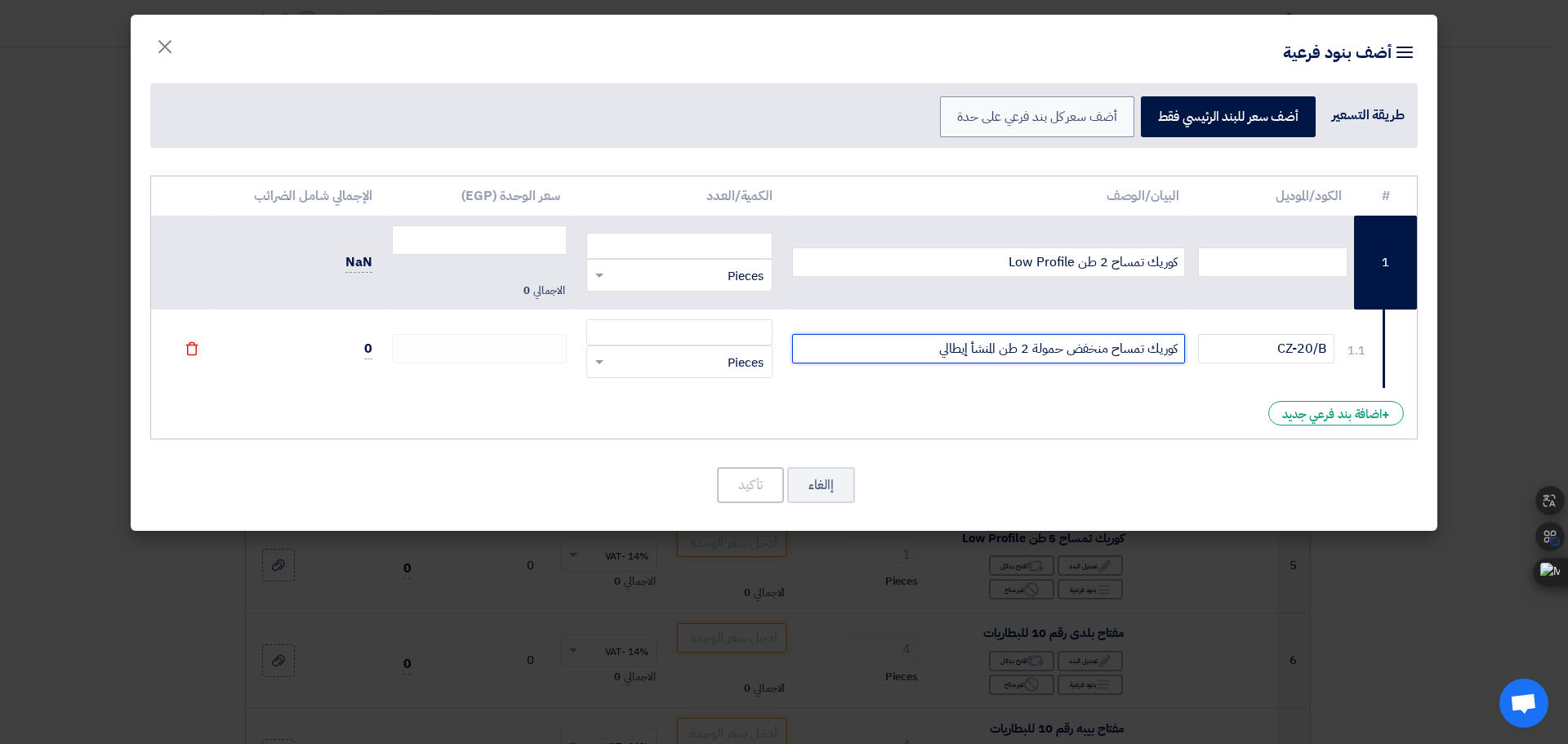
click at [877, 352] on input "كوريك تمساح منخفض حمولة 2 طن المنشأ إيطالي" at bounding box center [989, 348] width 394 height 30
type input "كوريك تمساح منخفض حمولة 2 طن المنشأ إيطالي الماركة CIZETA"
click at [718, 316] on td "RFQ_STEP1.ITEMS.2.TYPE_PLACEHOLDER × Pieces" at bounding box center [679, 349] width 212 height 78
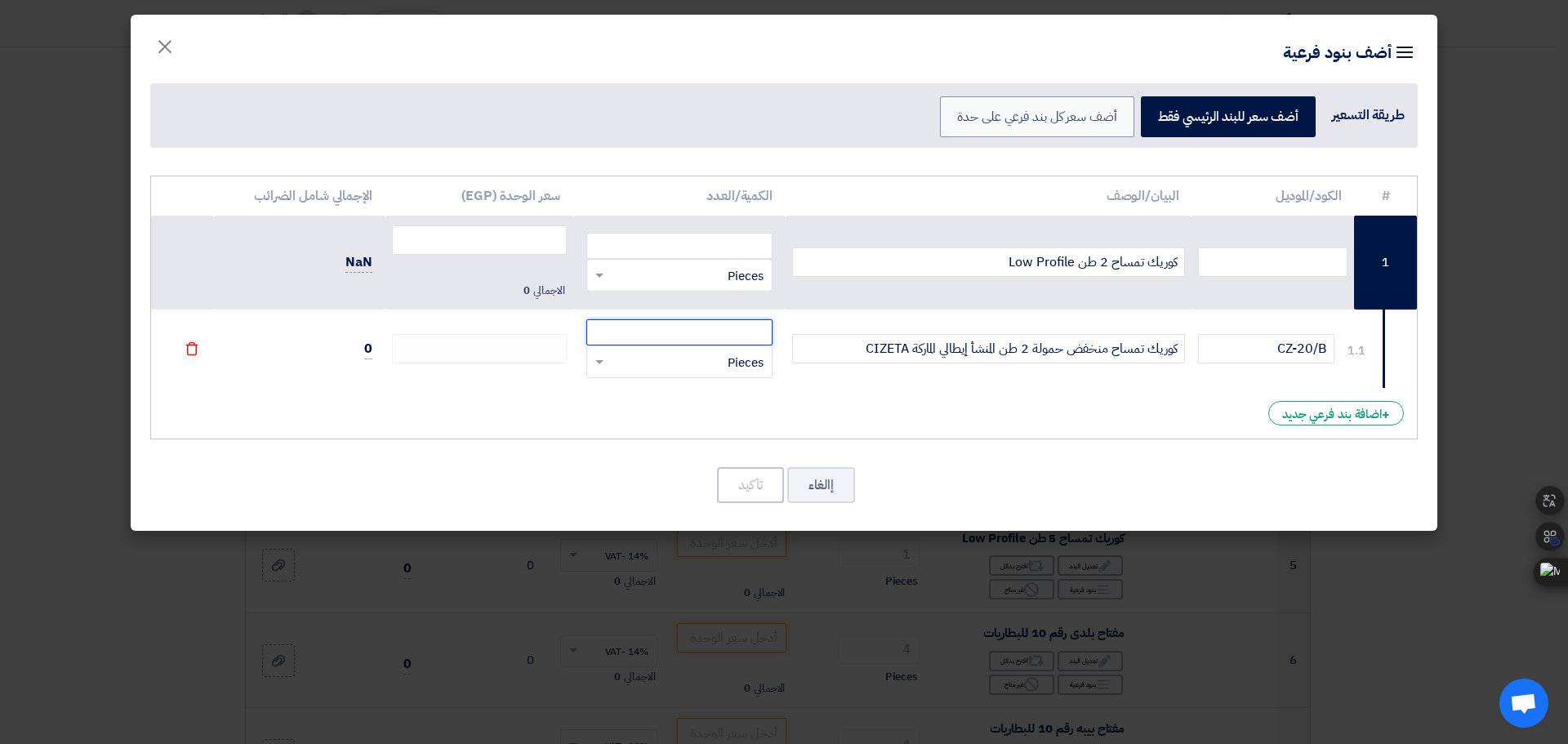
click at [726, 334] on input "number" at bounding box center [679, 332] width 186 height 26
click at [556, 392] on div "# الكود/الموديل البيان/الوصف الكمية/العدد سعر الوحدة (EGP) الإجمالي شامل الضرائ…" at bounding box center [784, 307] width 1268 height 265
click at [690, 325] on input "number" at bounding box center [679, 332] width 186 height 26
click at [667, 362] on div "RFQ_STEP1.ITEMS.2.TYPE_PLACEHOLDER × Pieces" at bounding box center [690, 363] width 164 height 19
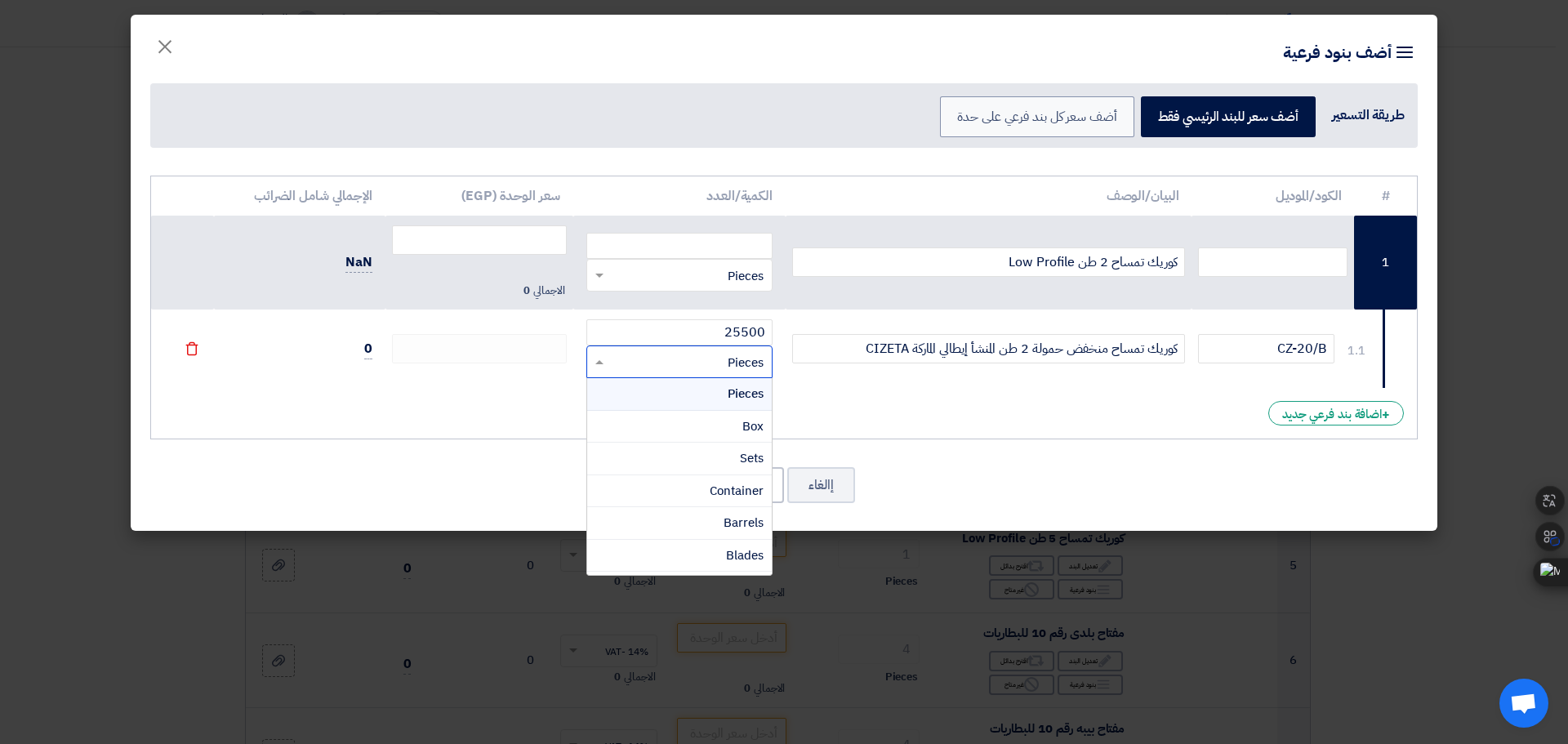
click at [669, 382] on div "Pieces" at bounding box center [679, 394] width 185 height 32
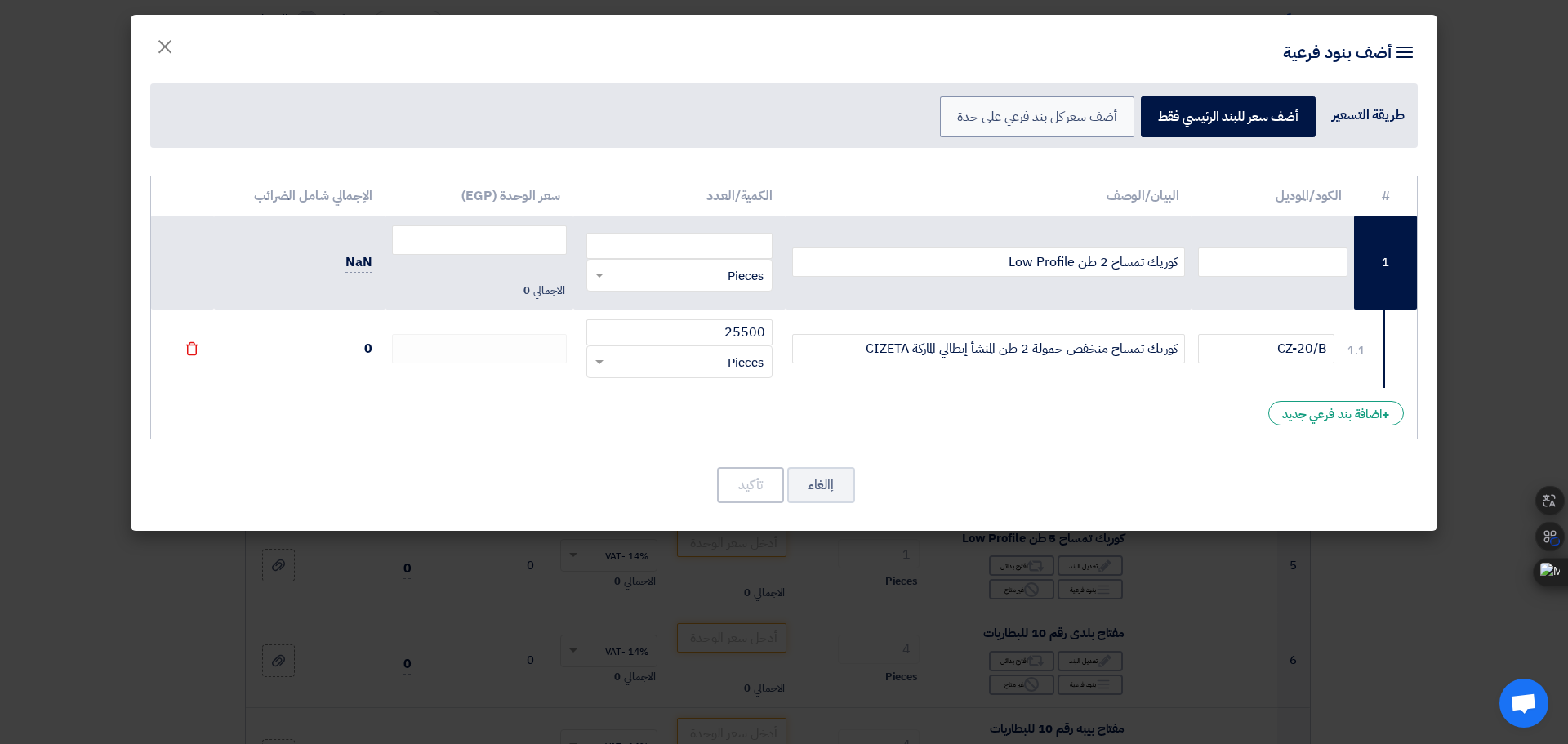
click at [314, 465] on div "# الكود/الموديل البيان/الوصف الكمية/العدد سعر الوحدة (EGP) الإجمالي شامل الضرائب" at bounding box center [784, 350] width 1307 height 364
click at [312, 418] on div "# الكود/الموديل البيان/الوصف الكمية/العدد سعر الوحدة (EGP) الإجمالي شامل الضرائ…" at bounding box center [784, 307] width 1268 height 265
click at [563, 397] on div "# الكود/الموديل البيان/الوصف الكمية/العدد سعر الوحدة (EGP) الإجمالي شامل الضرائ…" at bounding box center [784, 307] width 1268 height 265
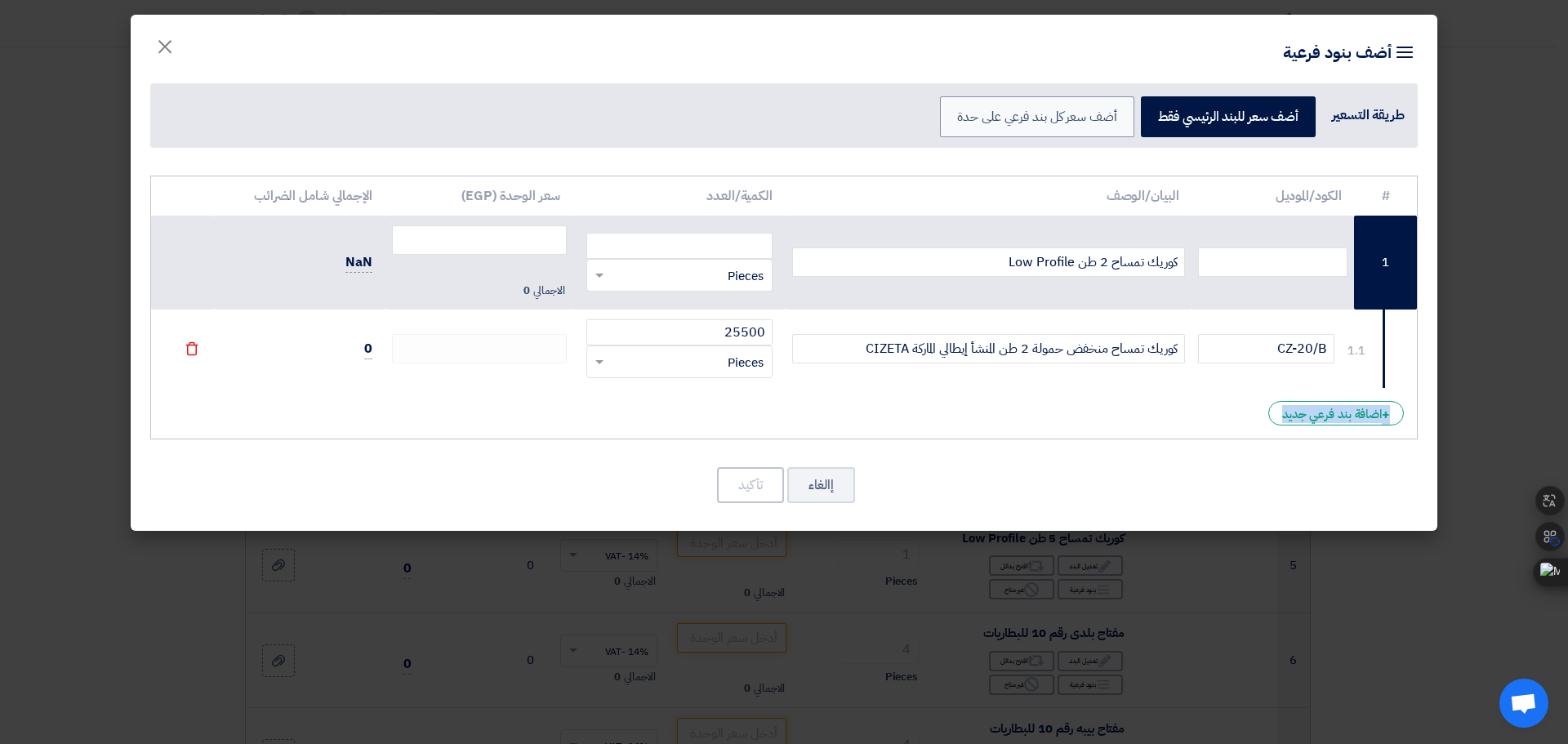
click at [552, 382] on div at bounding box center [552, 382] width 0 height 0
click at [793, 409] on div "# الكود/الموديل البيان/الوصف الكمية/العدد سعر الوحدة (EGP) الإجمالي شامل الضرائ…" at bounding box center [784, 307] width 1268 height 265
click at [996, 403] on div "# الكود/الموديل البيان/الوصف الكمية/العدد سعر الوحدة (EGP) الإجمالي شامل الضرائ…" at bounding box center [784, 307] width 1268 height 265
click at [493, 247] on input "number" at bounding box center [479, 240] width 175 height 30
click at [366, 259] on span "NaN" at bounding box center [359, 263] width 27 height 20
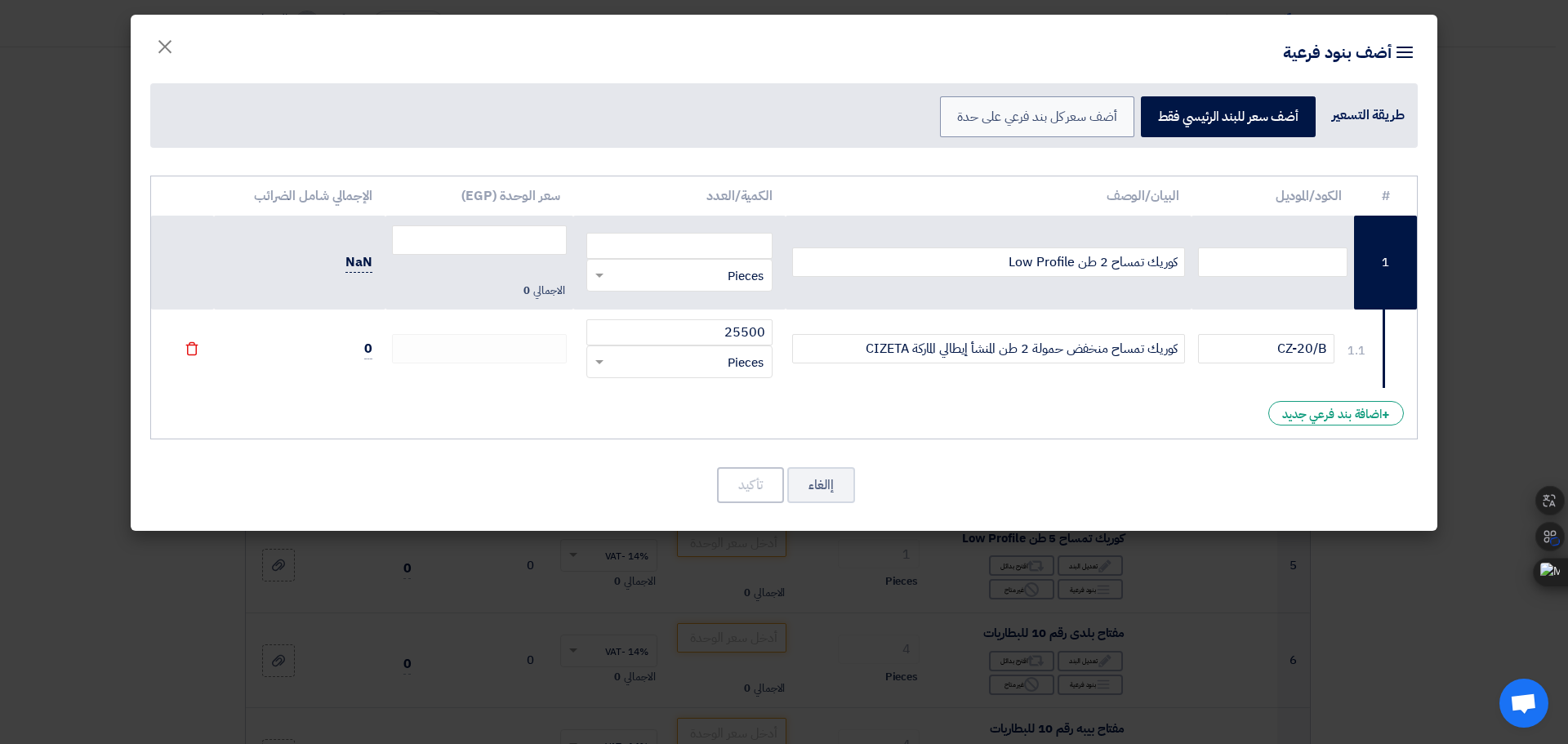
click at [353, 268] on span "NaN" at bounding box center [359, 263] width 27 height 20
click at [374, 341] on td "0" at bounding box center [300, 349] width 172 height 78
click at [366, 346] on span "0" at bounding box center [369, 349] width 9 height 20
click at [541, 291] on span "الاجمالي" at bounding box center [549, 290] width 31 height 16
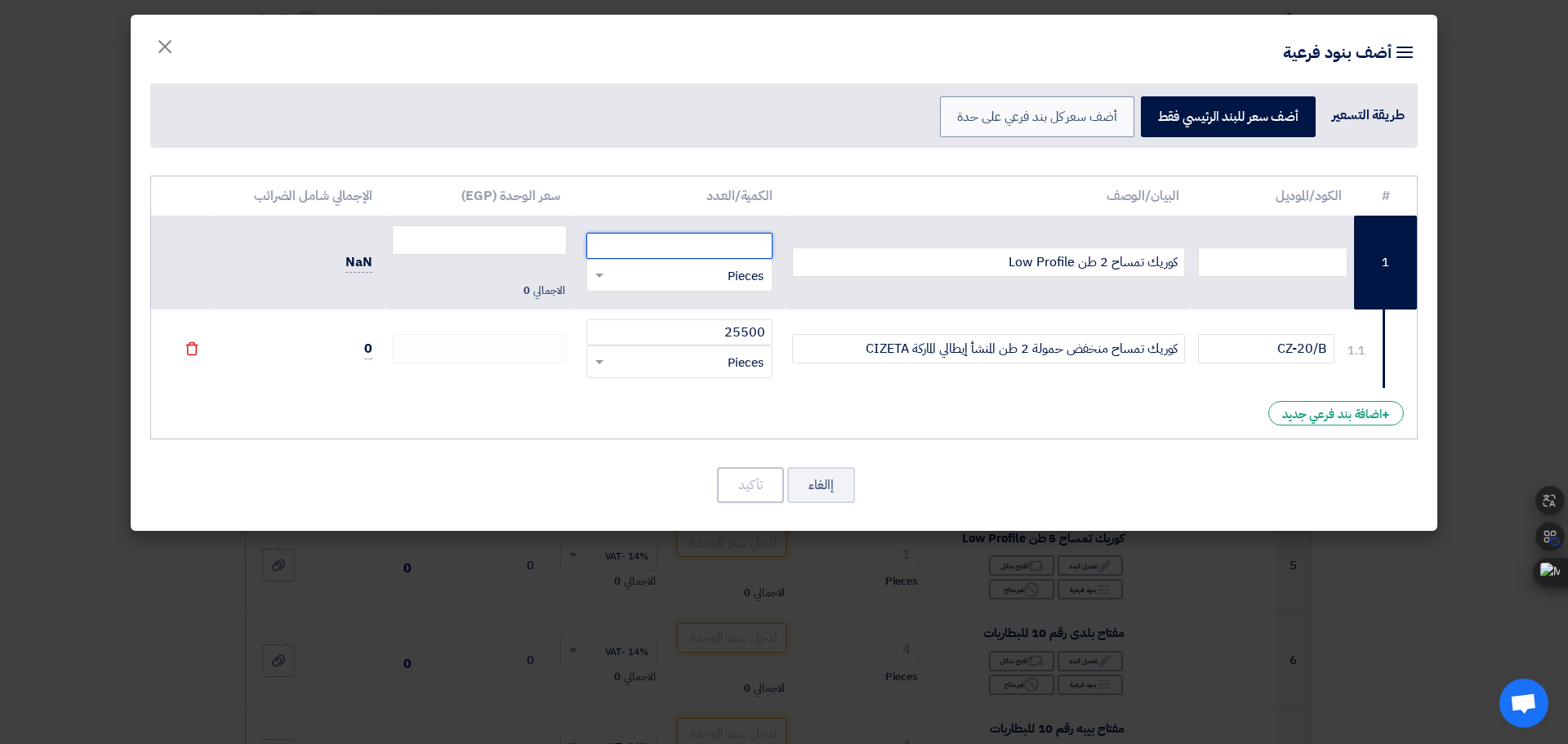
click at [695, 243] on input "number" at bounding box center [679, 245] width 186 height 26
click at [745, 327] on input "25500" at bounding box center [679, 332] width 186 height 26
type input "1"
click at [613, 387] on td "1 RFQ_STEP1.ITEMS.2.TYPE_PLACEHOLDER × Pieces" at bounding box center [679, 349] width 212 height 78
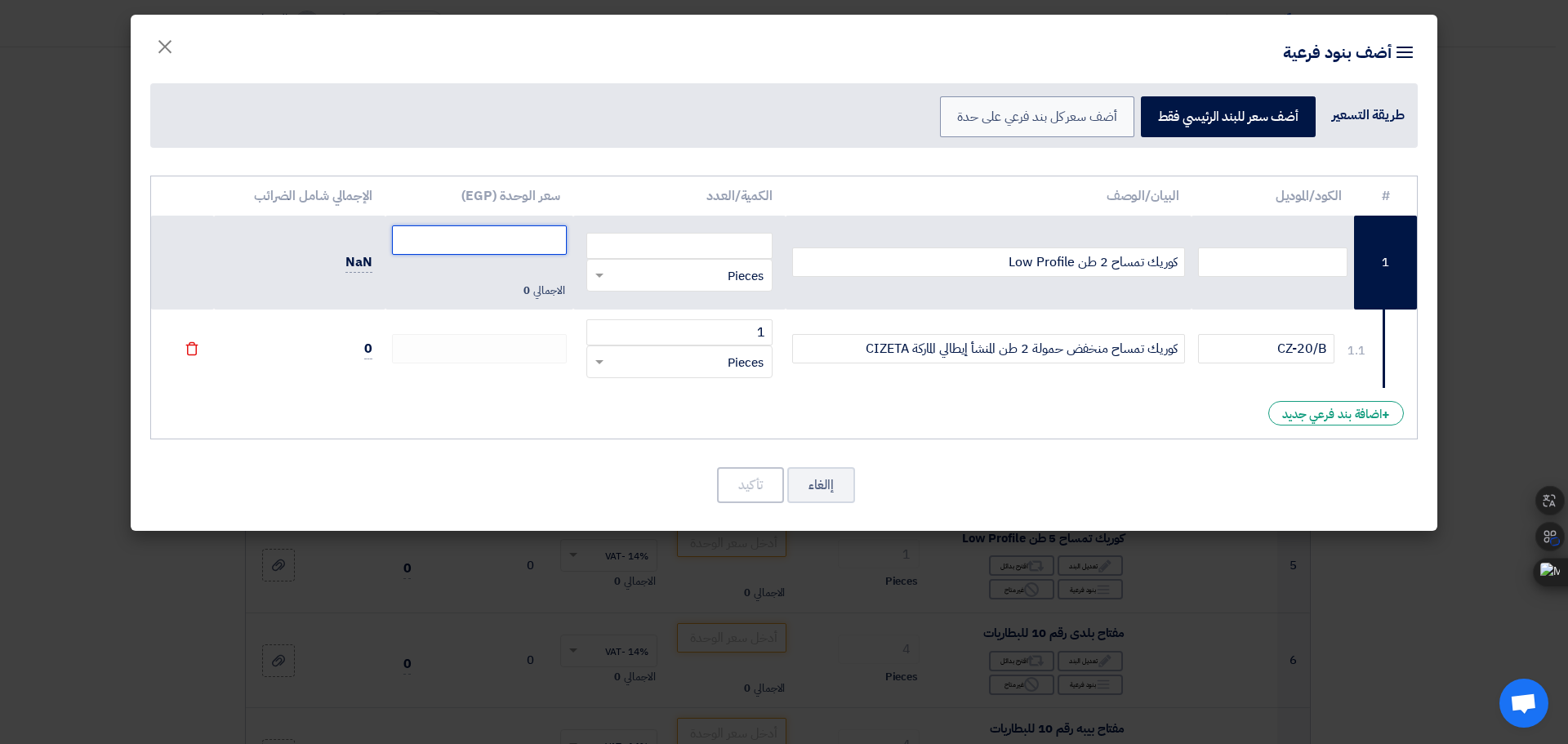
click at [516, 247] on input "number" at bounding box center [479, 240] width 175 height 30
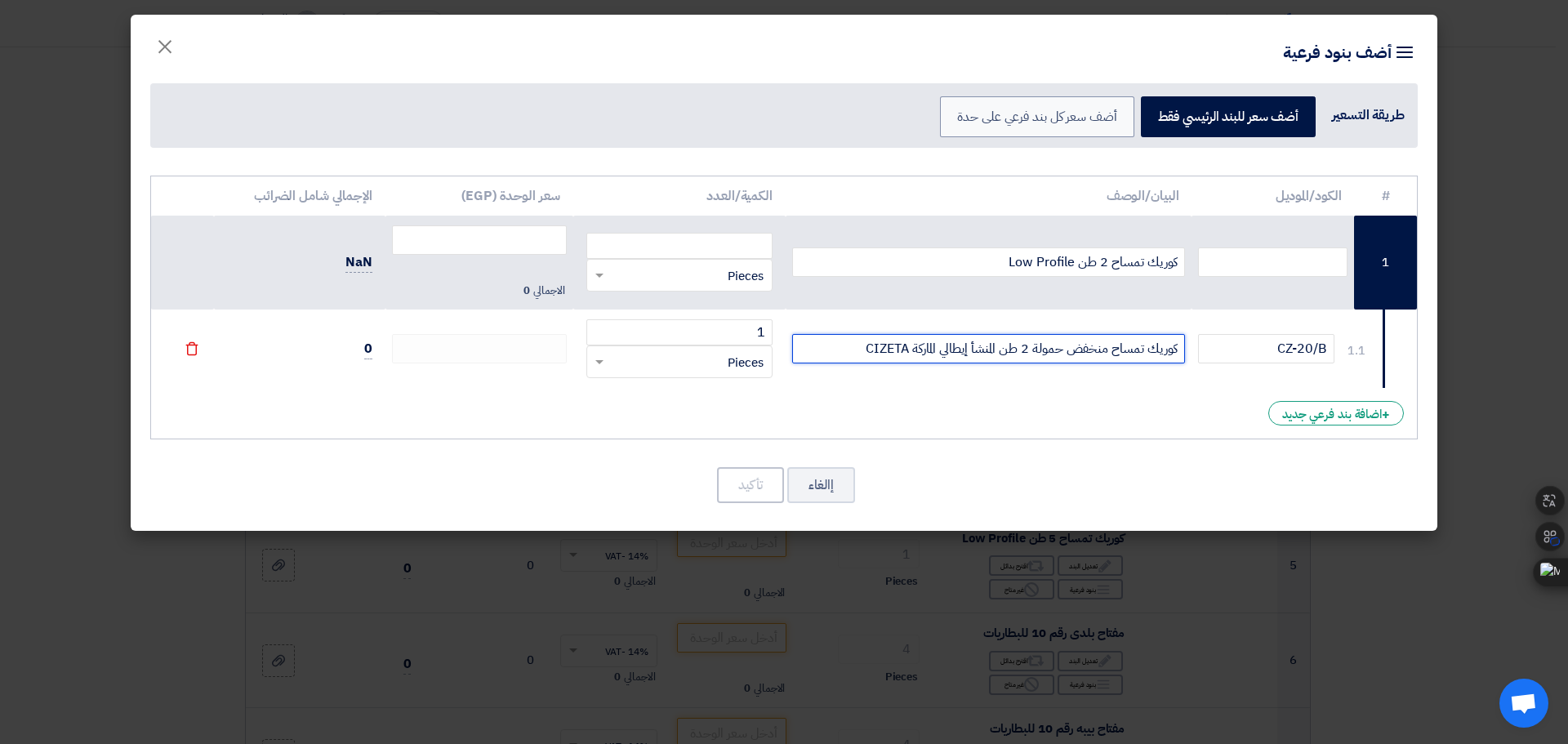
drag, startPoint x: 861, startPoint y: 346, endPoint x: 1196, endPoint y: 327, distance: 335.5
click at [1196, 327] on tr "1.1 CZ-20/B كوريك تمساح منخفض حمولة 2 طن المنشأ إيطالي الماركة CIZETA 1" at bounding box center [784, 349] width 1266 height 78
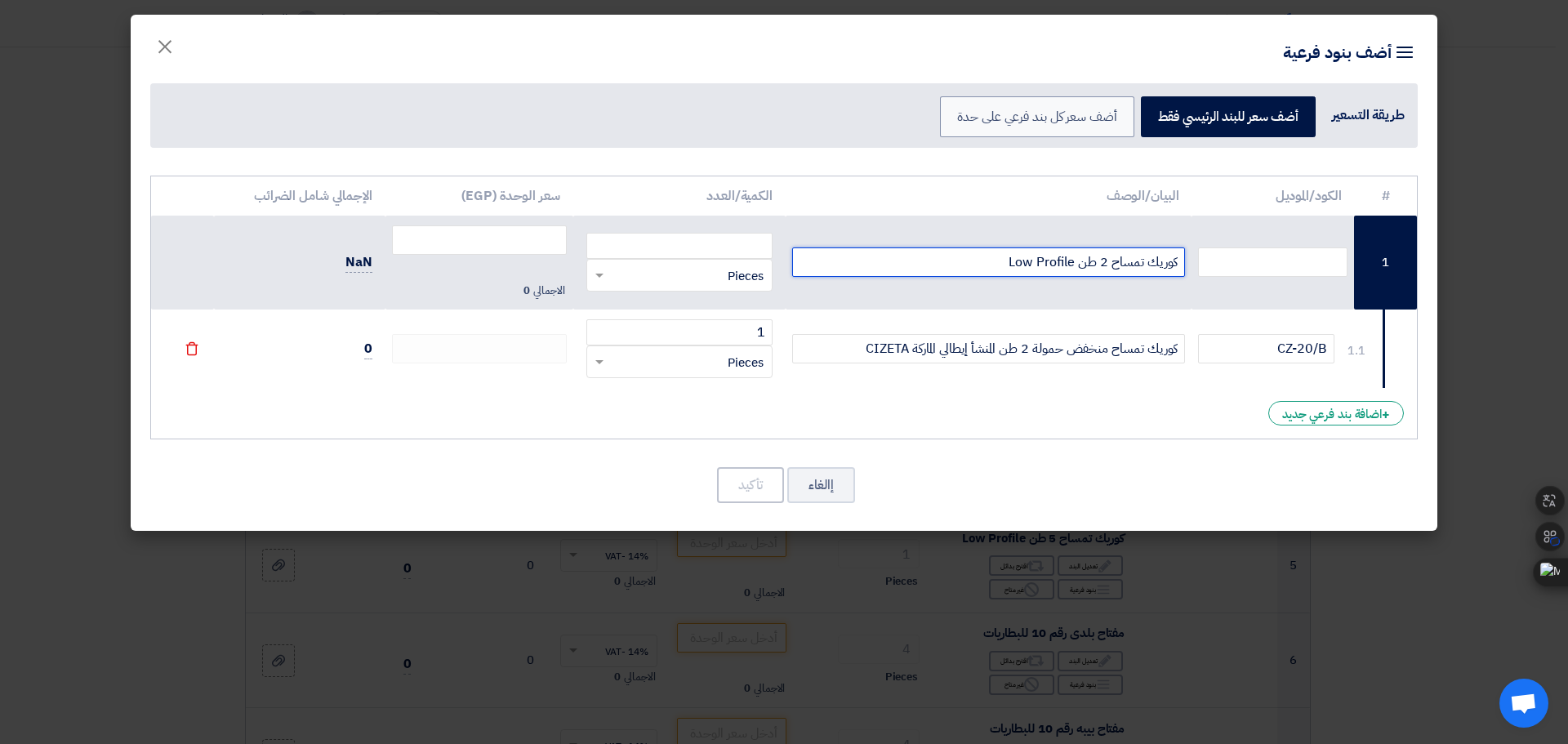
click at [1146, 266] on input "كوريك تمساح 2 طن Low Profile" at bounding box center [989, 262] width 394 height 30
paste input "منخفض حمولة 2 طن المنشأ إيطالي الماركة CIZETA"
type input "كوريك تمساح منخفض حمولة 2 طن المنشأ إيطالي الماركة CIZETA"
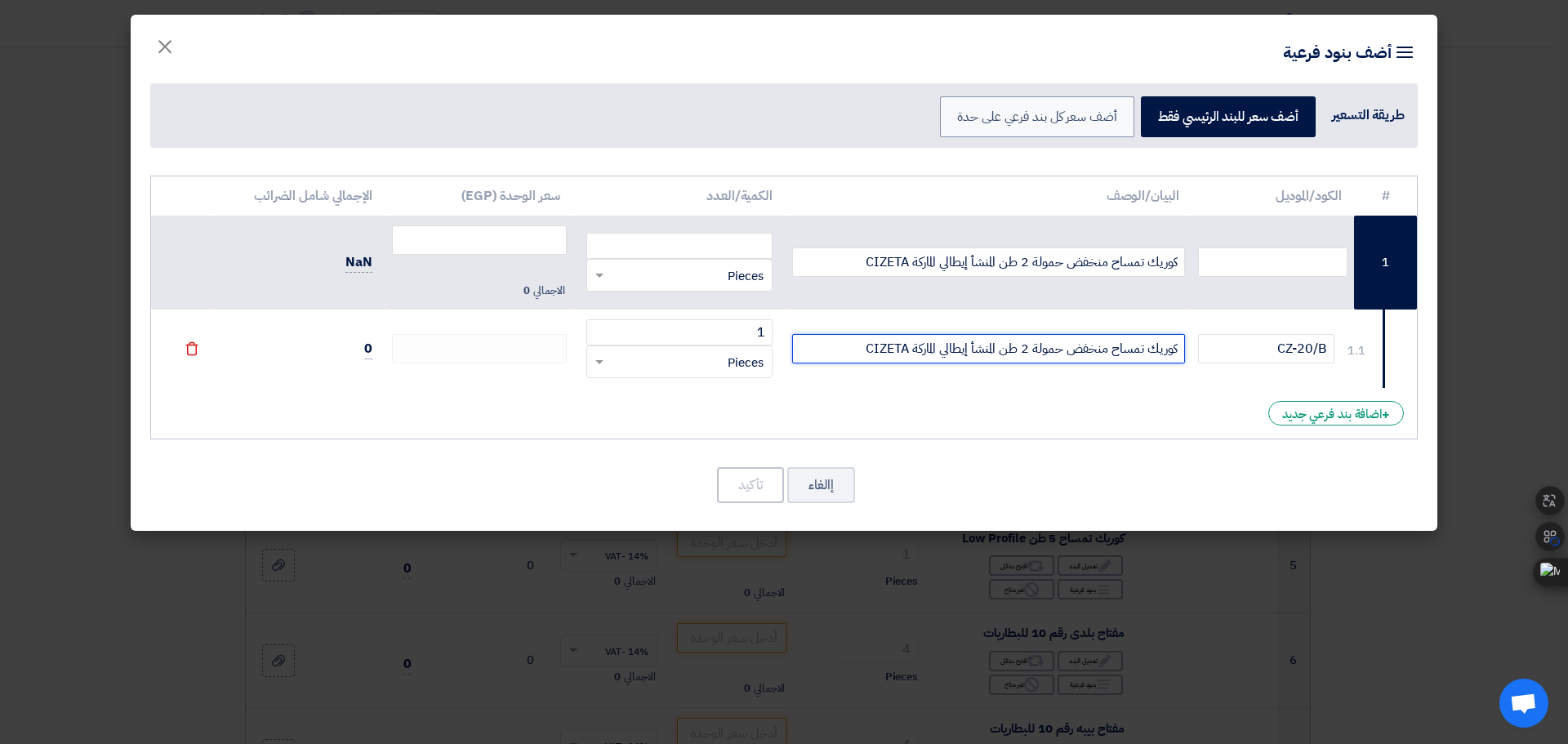
click at [1031, 356] on input "كوريك تمساح منخفض حمولة 2 طن المنشأ إيطالي الماركة CIZETA" at bounding box center [989, 348] width 394 height 30
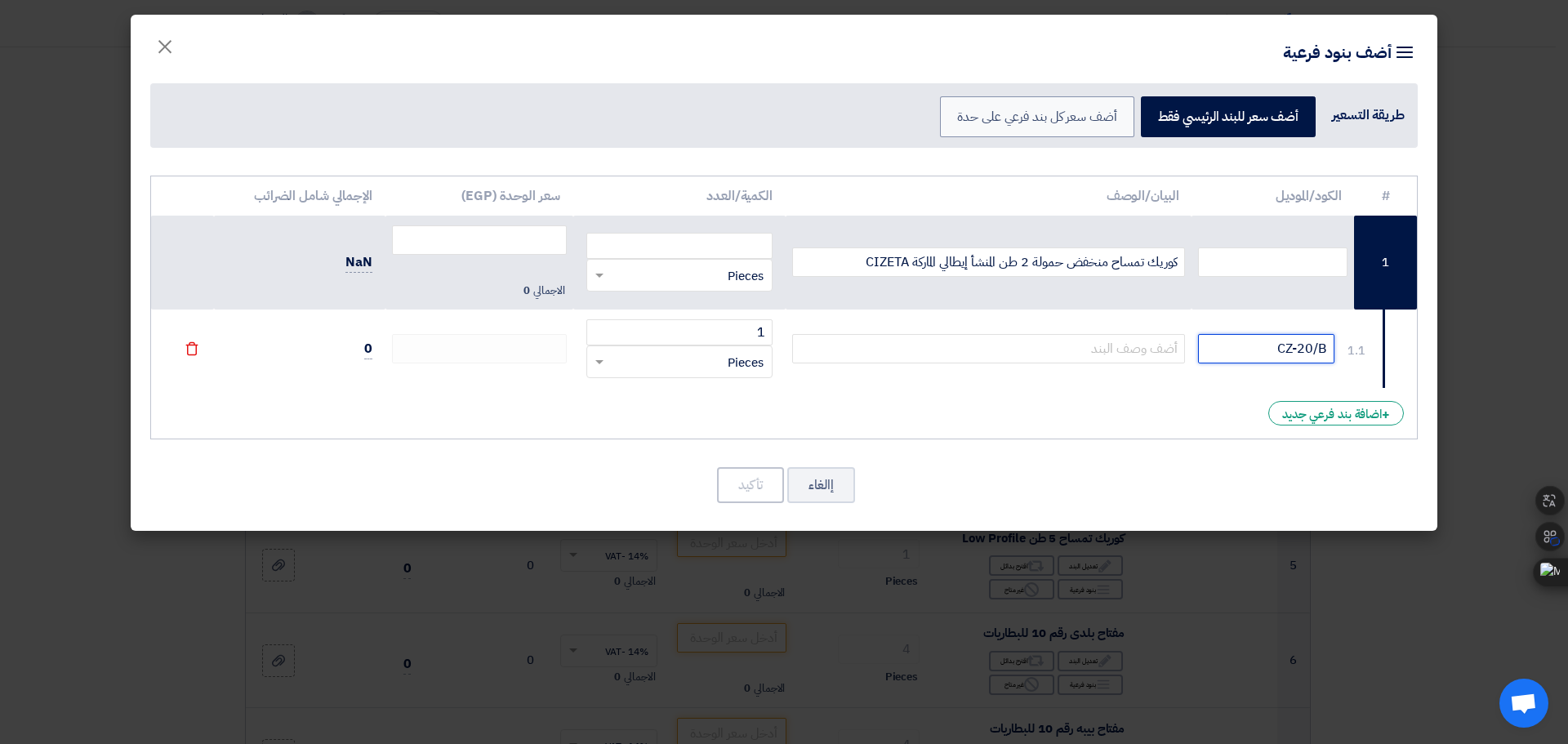
click at [1275, 350] on input "CZ-20/B" at bounding box center [1267, 348] width 136 height 30
click at [1336, 275] on input "text" at bounding box center [1273, 262] width 150 height 30
paste input "CZ-20/B"
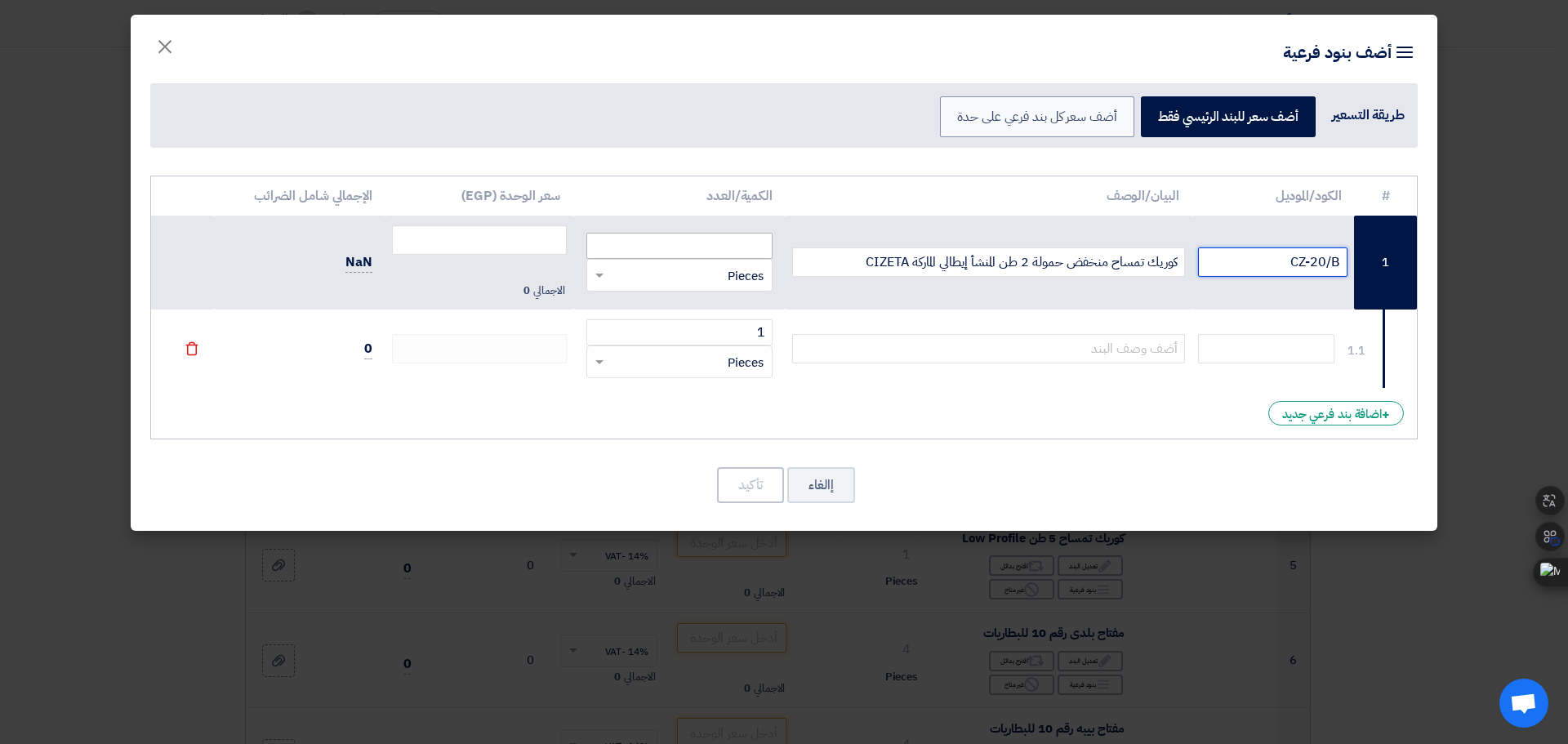
type input "CZ-20/B"
click at [726, 241] on input "number" at bounding box center [679, 245] width 186 height 26
type input "1"
click at [760, 334] on input "1" at bounding box center [679, 332] width 186 height 26
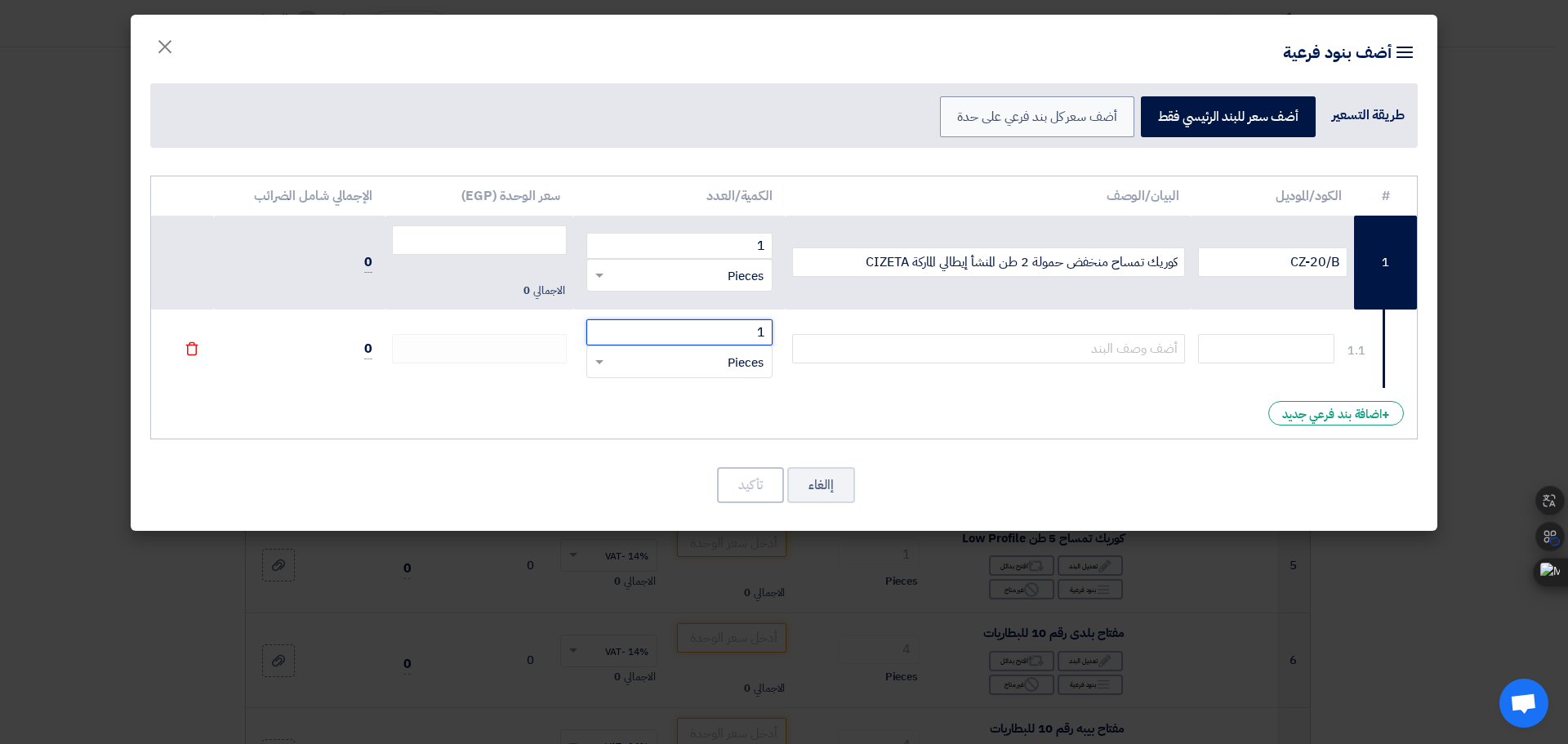
click at [760, 334] on input "1" at bounding box center [679, 332] width 186 height 26
click at [548, 241] on input "number" at bounding box center [479, 240] width 175 height 30
type input "25500"
click at [529, 421] on div "# الكود/الموديل البيان/الوصف الكمية/العدد سعر الوحدة (EGP) الإجمالي شامل الضرائ…" at bounding box center [784, 307] width 1268 height 265
click at [167, 51] on span "×" at bounding box center [164, 46] width 20 height 49
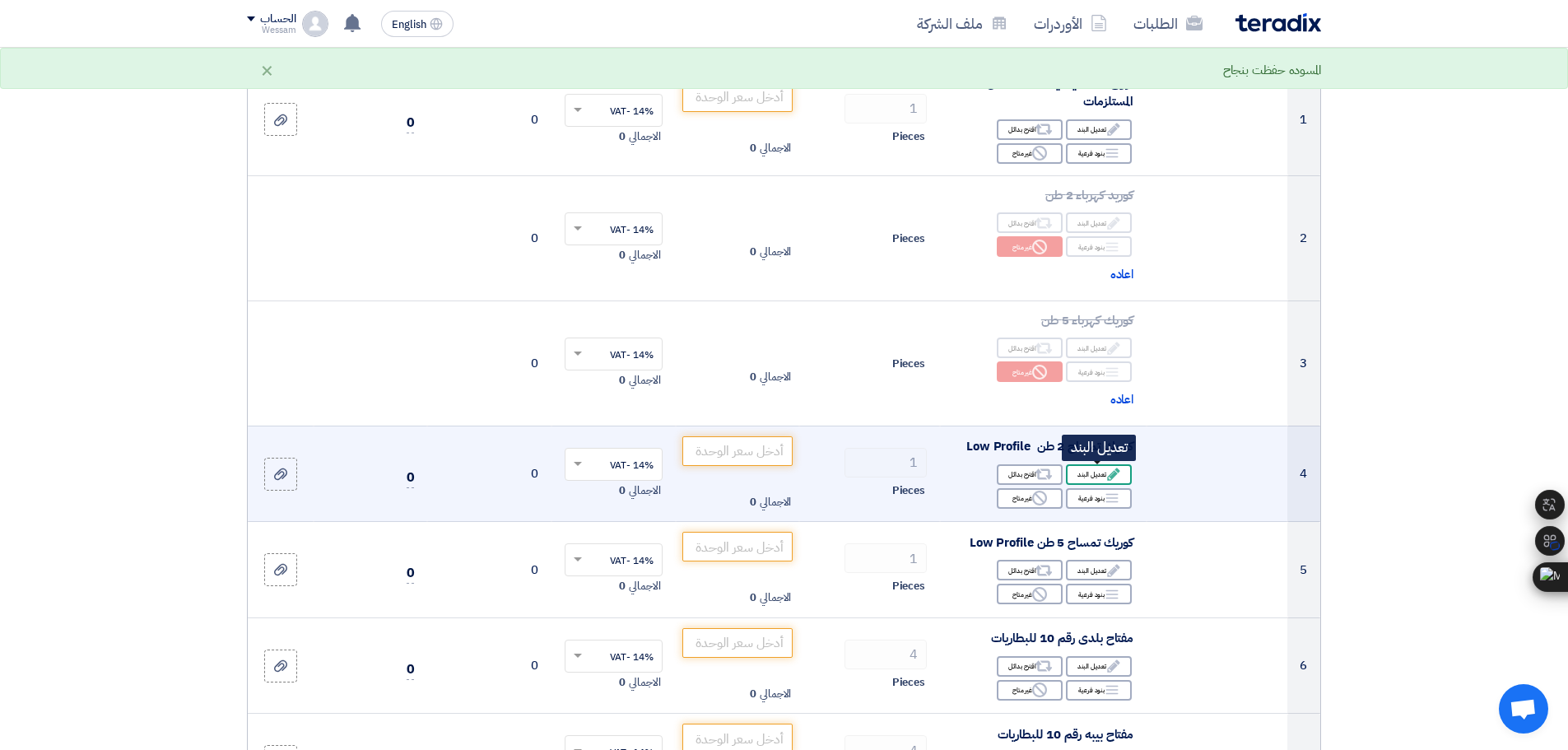
click at [1113, 464] on div "Edit تعديل البند" at bounding box center [1099, 475] width 66 height 21
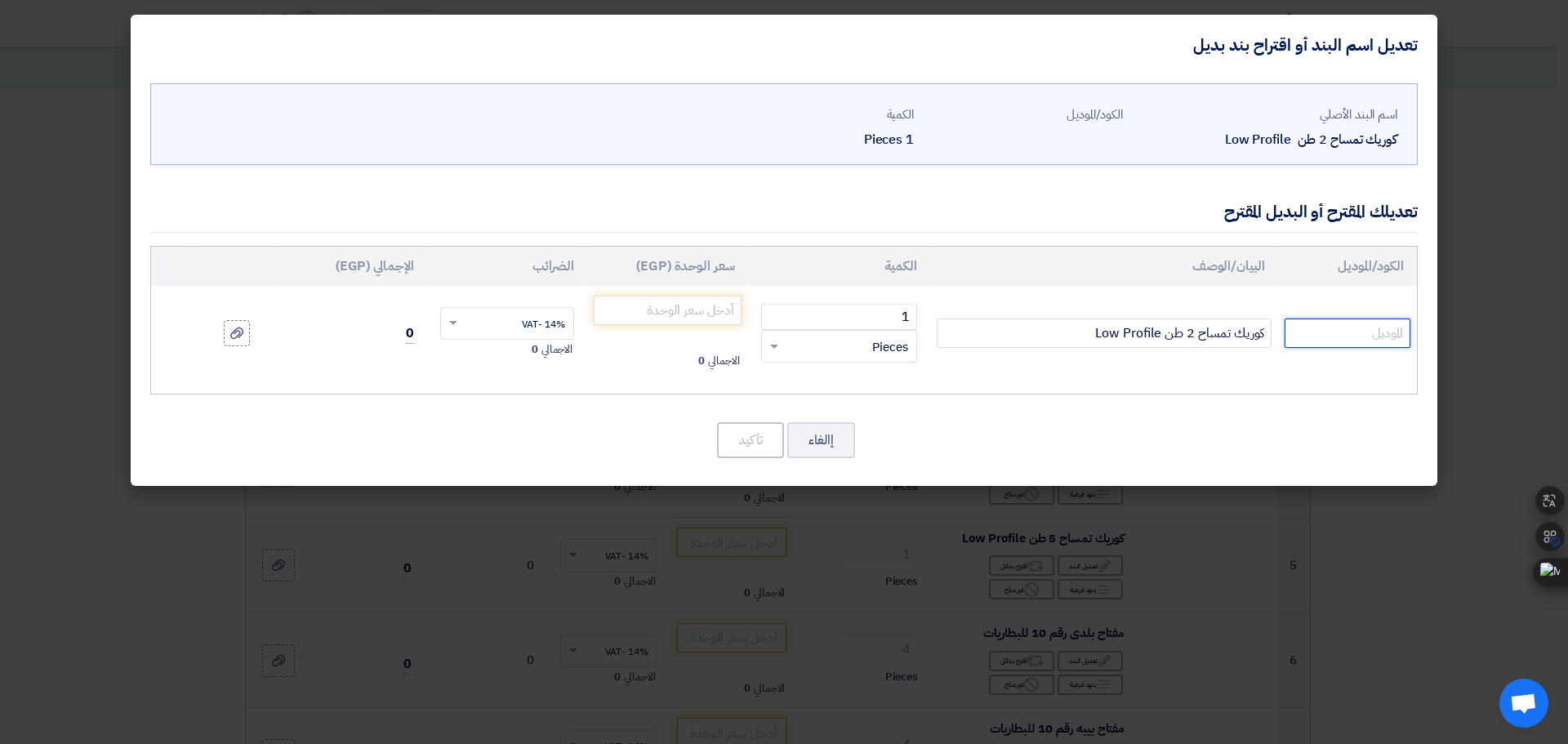
click at [1309, 331] on input "text" at bounding box center [1348, 333] width 126 height 30
paste input "CZ-20/B"
type input "CZ-20/B"
click at [1193, 336] on input "كوريك تمساح 2 طن Low Profile" at bounding box center [1104, 333] width 335 height 30
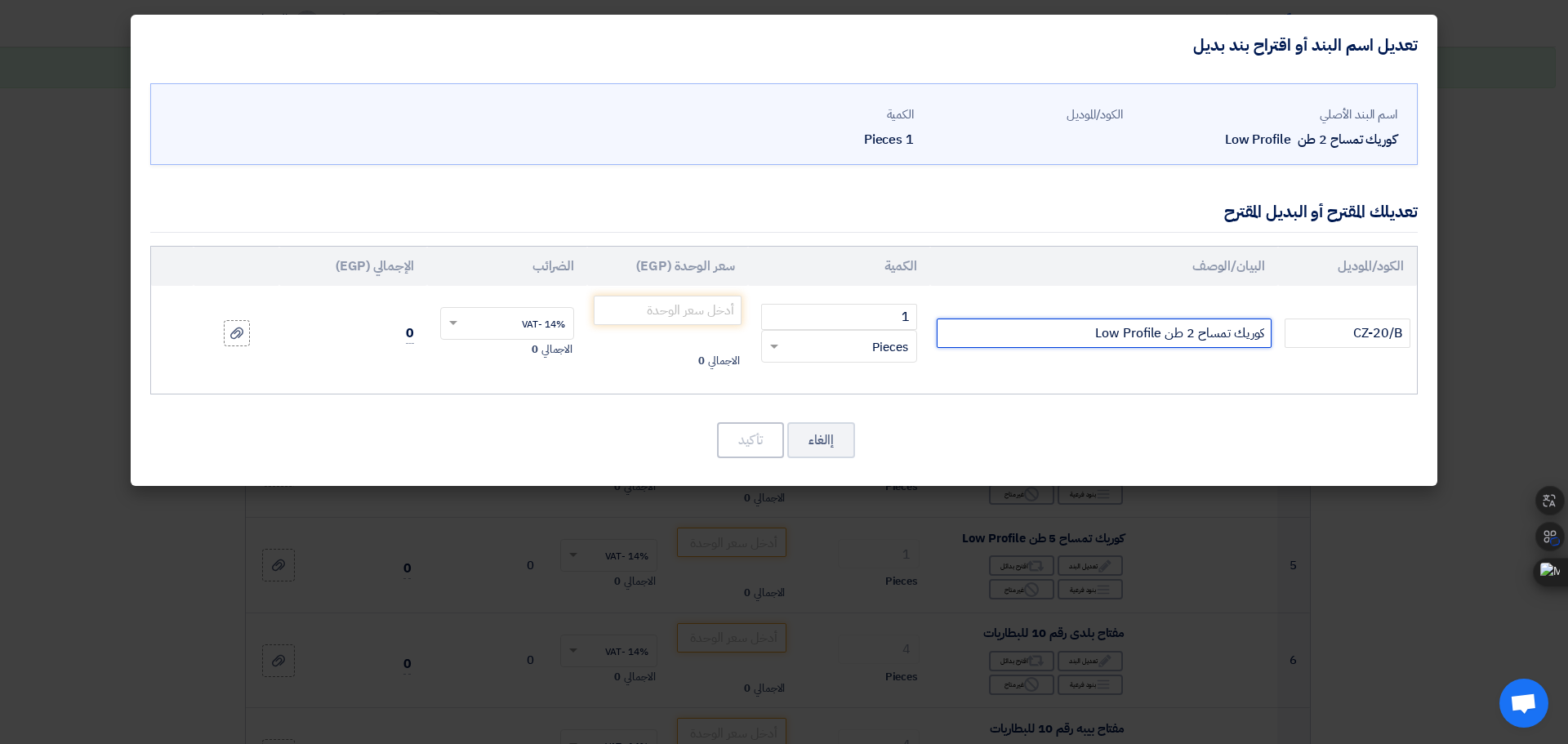
click at [1193, 336] on input "كوريك تمساح 2 طن Low Profile" at bounding box center [1104, 333] width 335 height 30
paste input "منخفض حمولة 2 طن المنشأ إيطالي الماركة CIZETA"
type input "كوريك تمساح منخفض حمولة 2 طن المنشأ إيطالي الماركة CIZETA"
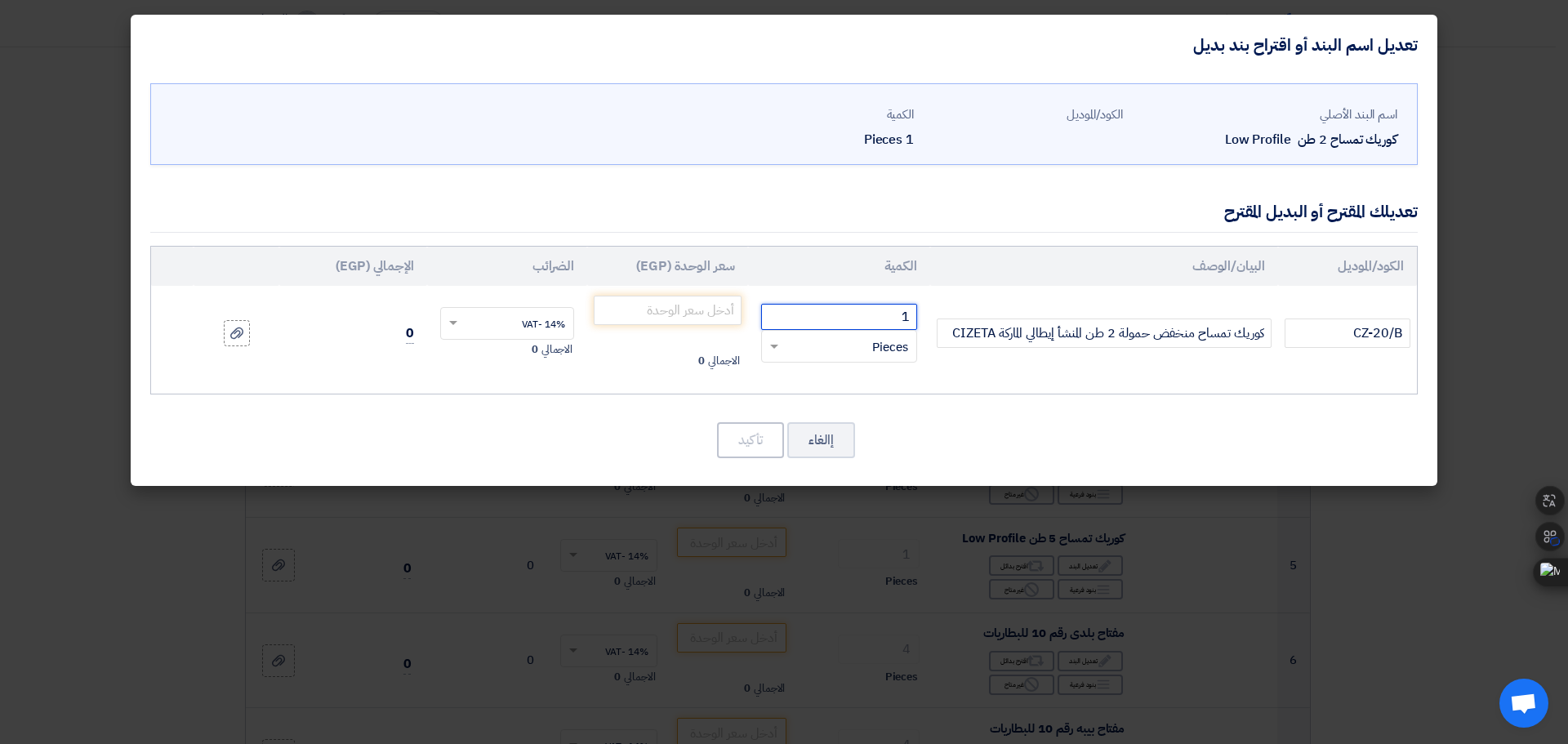
click at [842, 313] on input "1" at bounding box center [838, 317] width 156 height 26
click at [722, 313] on input "number" at bounding box center [668, 310] width 148 height 30
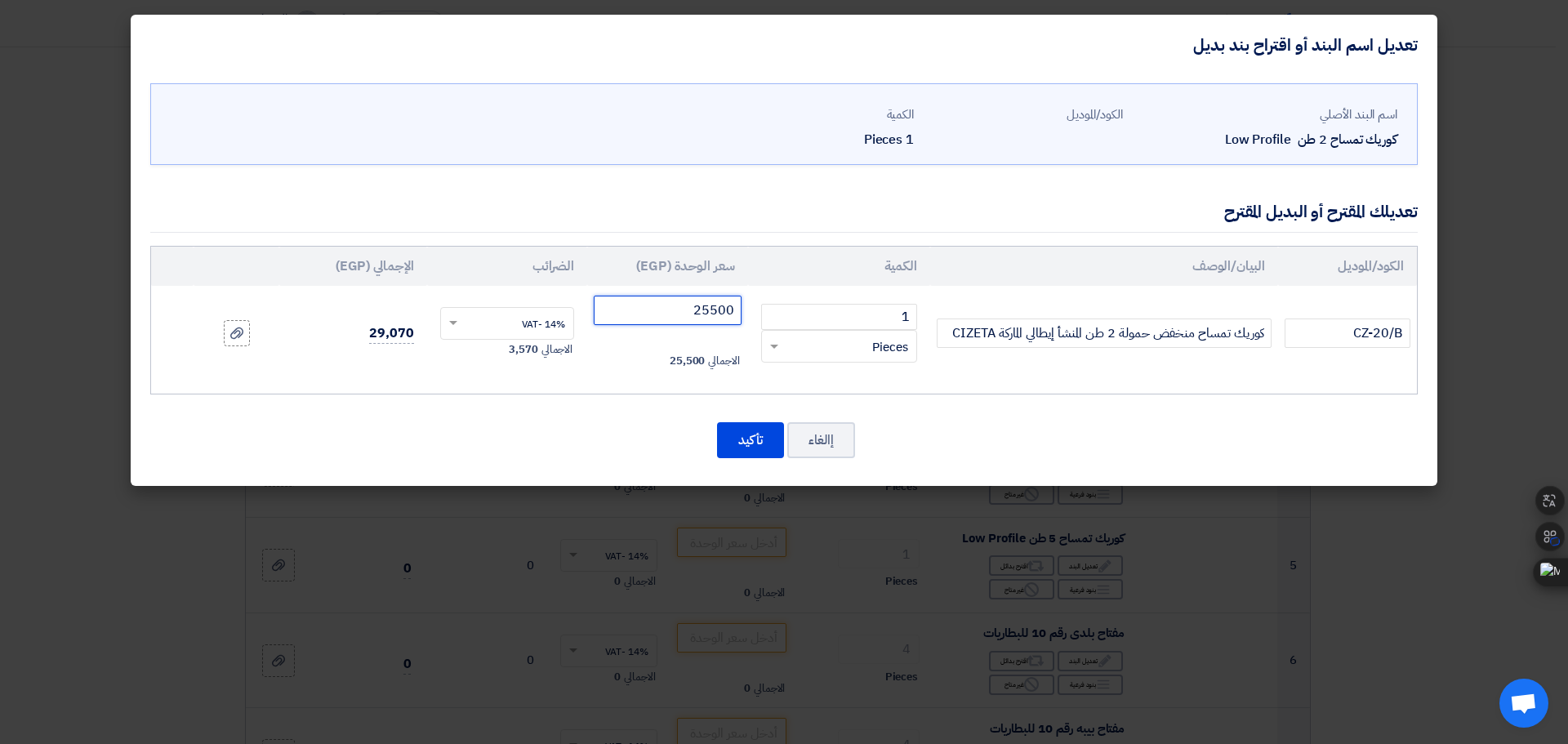
type input "25500"
click at [512, 398] on div "اسم البند الأصلي كوريك تمساح 2 طن Low Profile الكود/الموديل الكمية 1 Pieces CZ-…" at bounding box center [784, 280] width 1307 height 411
click at [758, 444] on button "تأكيد" at bounding box center [751, 440] width 67 height 36
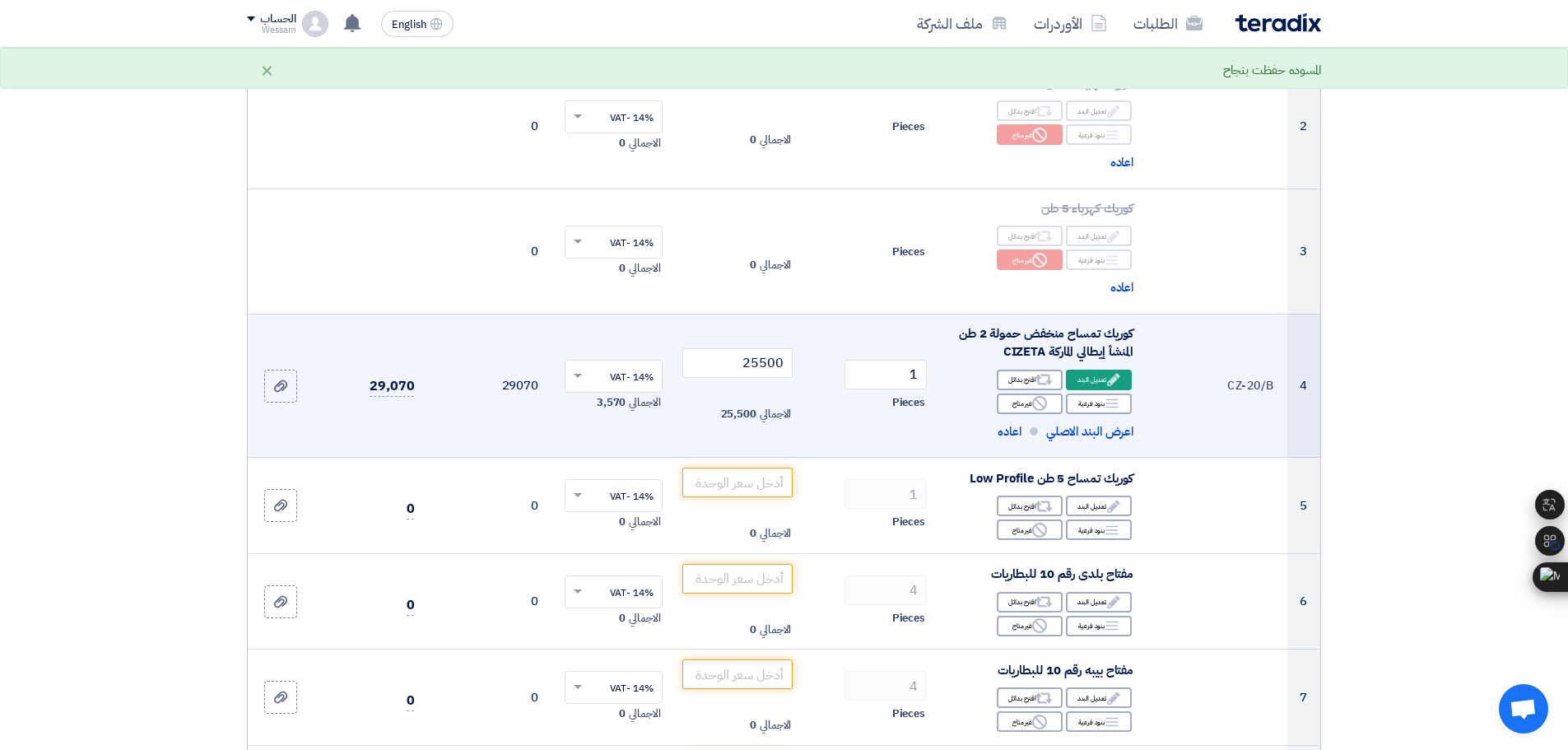
scroll to position [412, 0]
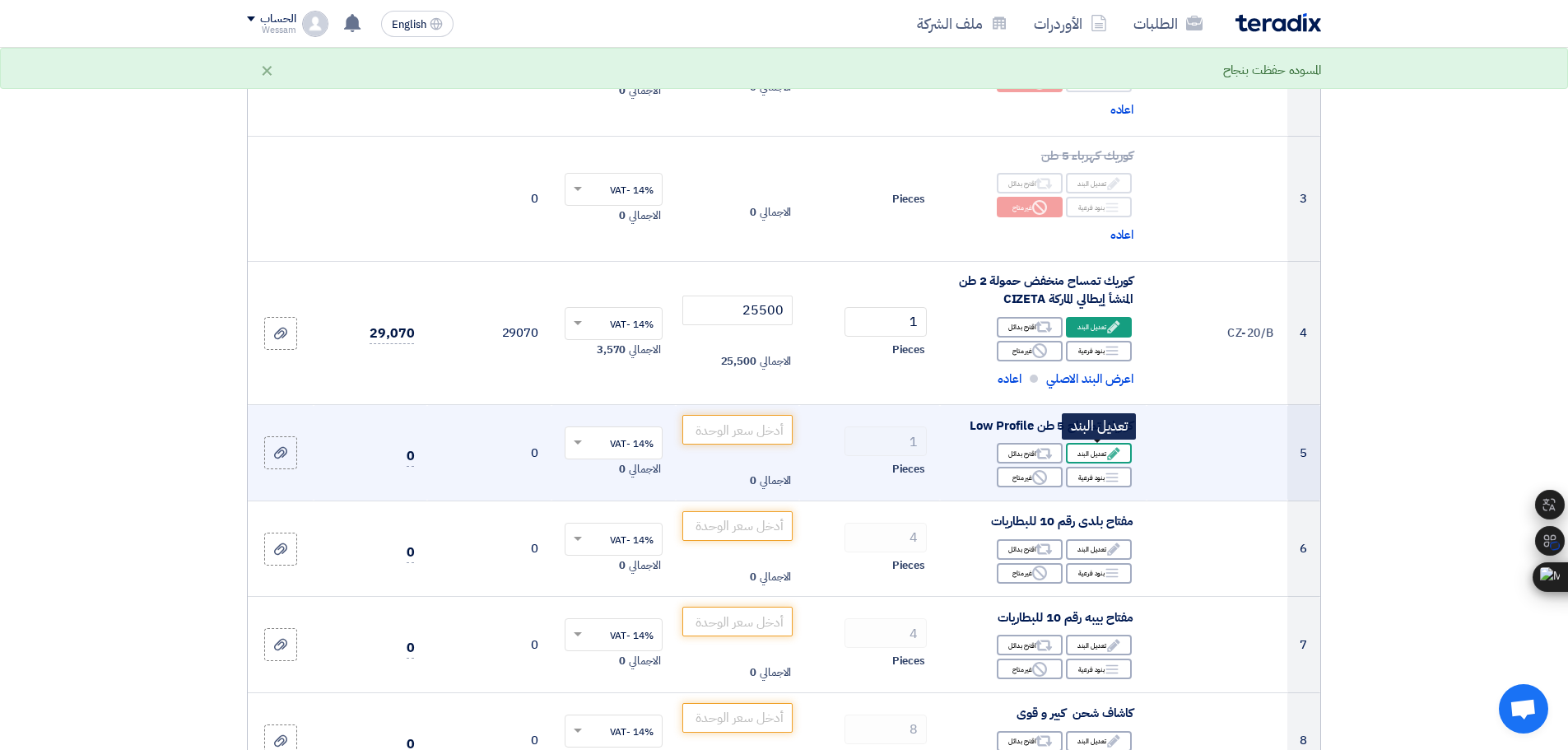
click at [1087, 459] on div "Edit تعديل البند" at bounding box center [1099, 453] width 66 height 21
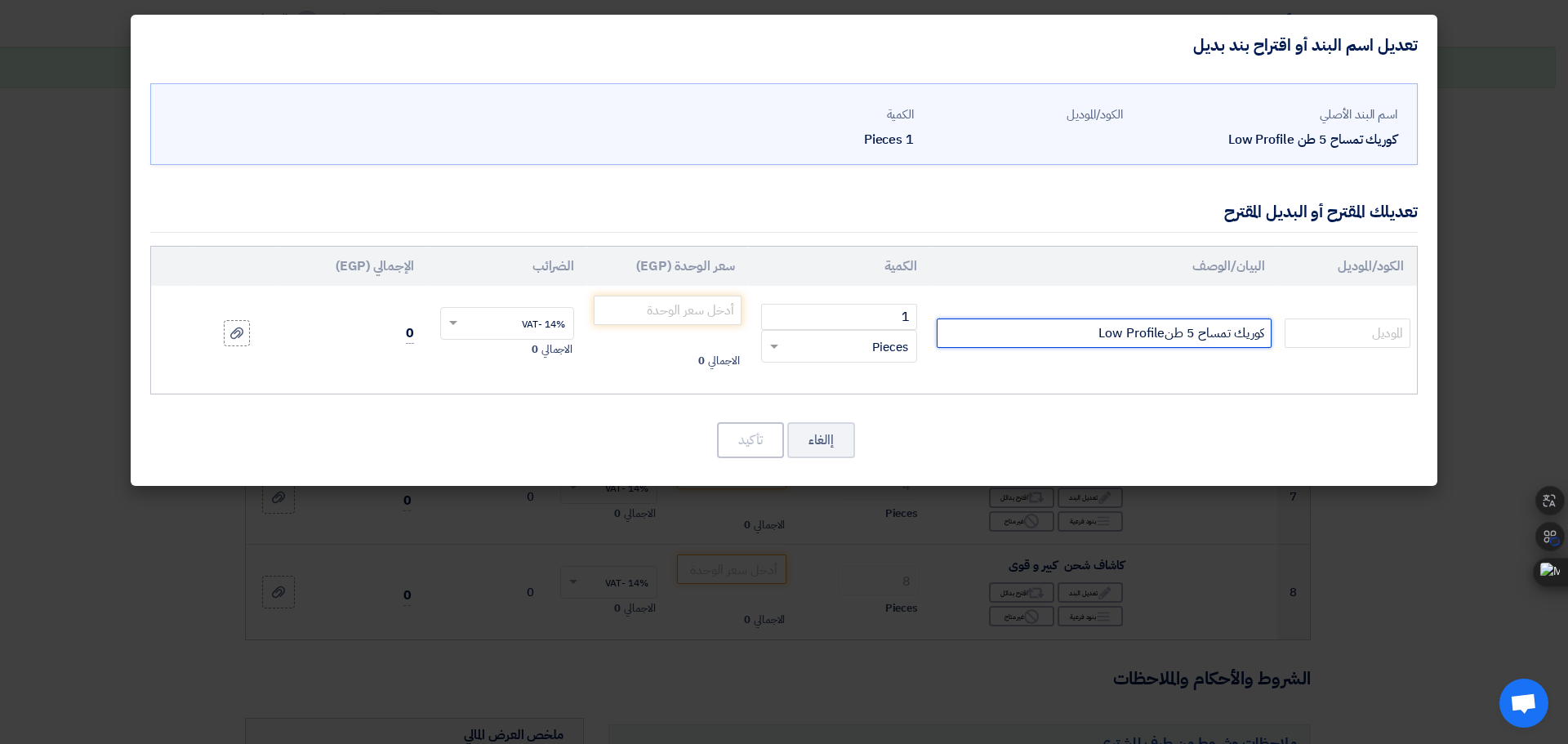
click at [1120, 335] on input "كوريك تمساح 5 طنLow Profile" at bounding box center [1104, 333] width 335 height 30
drag, startPoint x: 1088, startPoint y: 334, endPoint x: 1284, endPoint y: 337, distance: 196.0
click at [1284, 337] on tr "كوريك تمساح 5 طنLow Profile 1 RFQ_STEP1.ITEMS.2.TYPE_PLACEHOLDER" at bounding box center [784, 333] width 1266 height 94
paste input "منخفض حمولة 2 طن المنشأ إيطالي الماركة CIZETA"
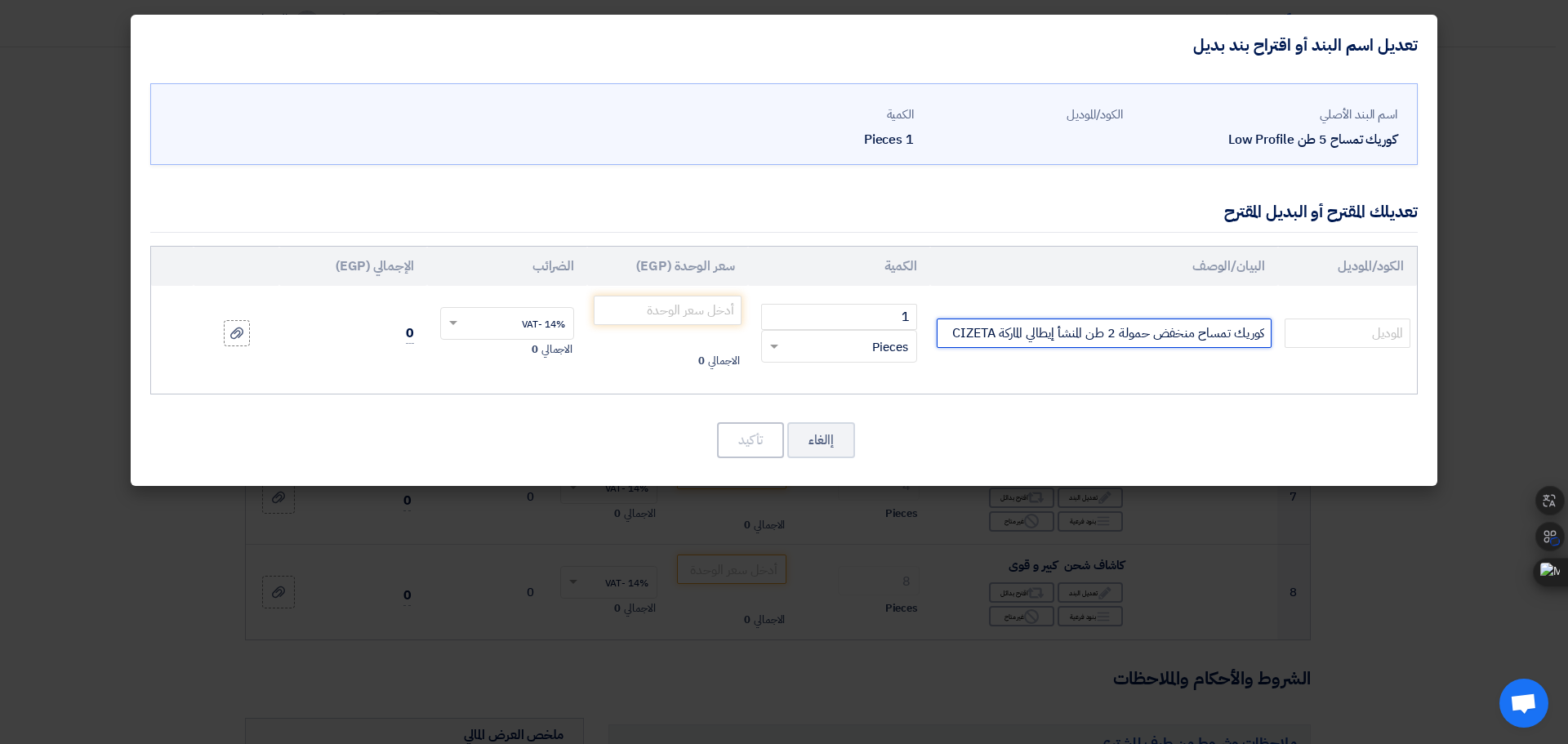
click at [1175, 336] on input "كوريك تمساح منخفض حمولة 2 طن المنشأ إيطالي الماركة CIZETA" at bounding box center [1104, 333] width 335 height 30
click at [1158, 333] on input "كوريك تمساح حمولة 2 طن المنشأ إيطالي الماركة CIZETA" at bounding box center [1104, 333] width 335 height 30
type input "كوريك تمساح حمولة 5 طن المنشأ إيطالي الماركة CIZETA"
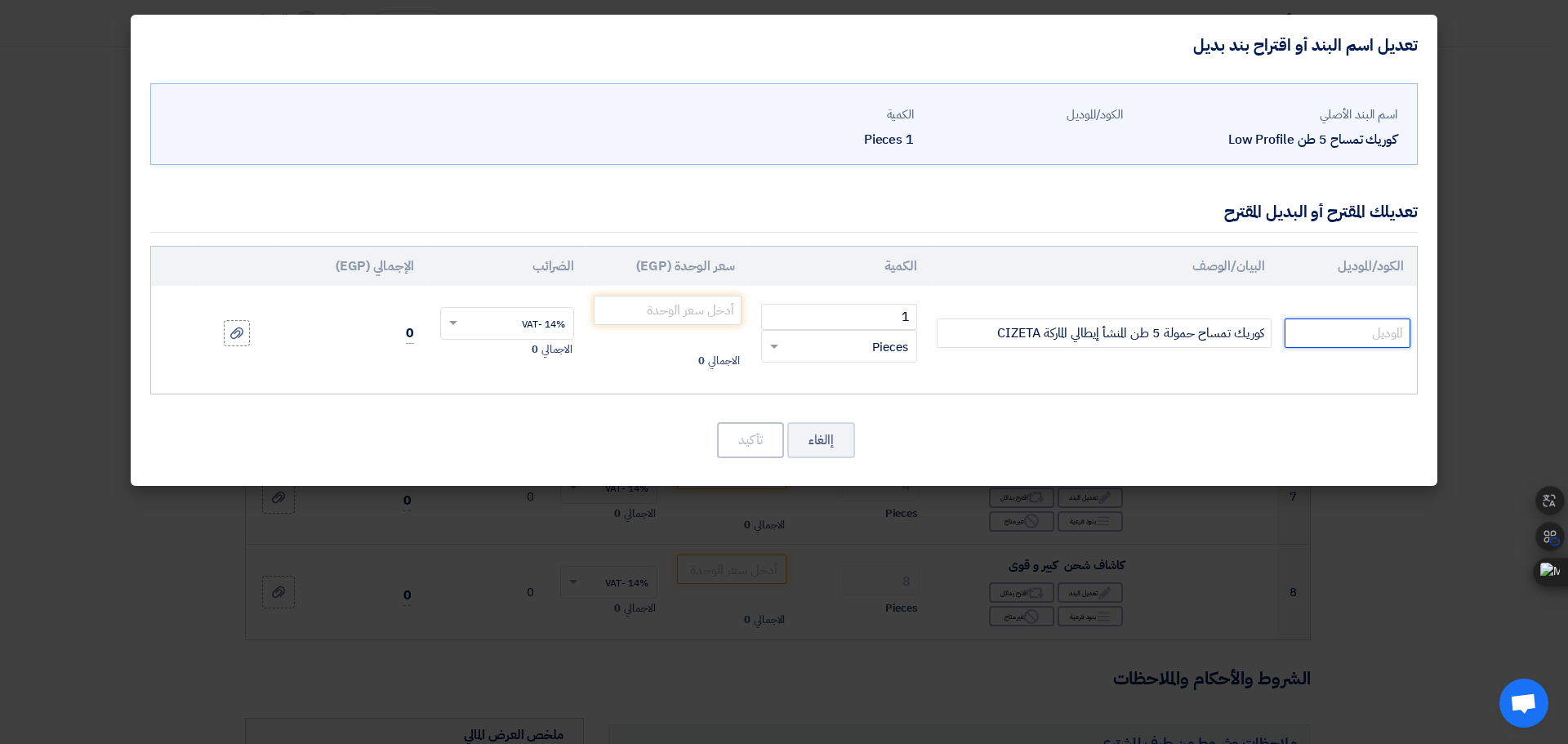
click at [1310, 333] on input "text" at bounding box center [1348, 333] width 126 height 30
paste input "CZ-20/B"
click at [1380, 337] on input "CZ-20/B" at bounding box center [1348, 333] width 126 height 30
drag, startPoint x: 1389, startPoint y: 335, endPoint x: 1419, endPoint y: 344, distance: 31.3
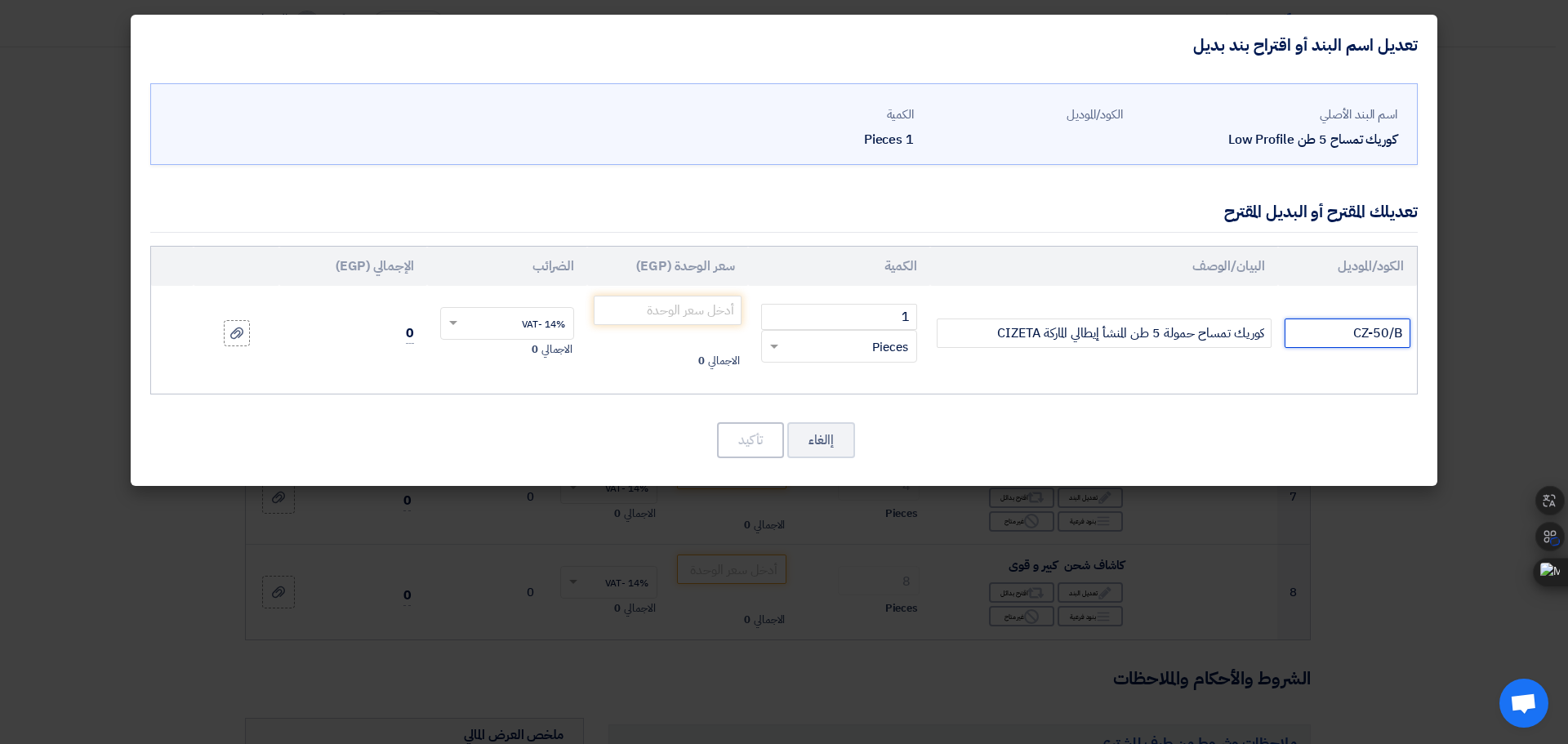
click at [1419, 344] on div "اسم البند الأصلي كوريك تمساح 5 طن Low Profile الكود/الموديل الكمية 1 Pieces CZ-…" at bounding box center [784, 280] width 1307 height 411
type input "CZ-50-E"
click at [678, 307] on input "number" at bounding box center [668, 310] width 148 height 30
click at [655, 308] on input "number" at bounding box center [668, 310] width 148 height 30
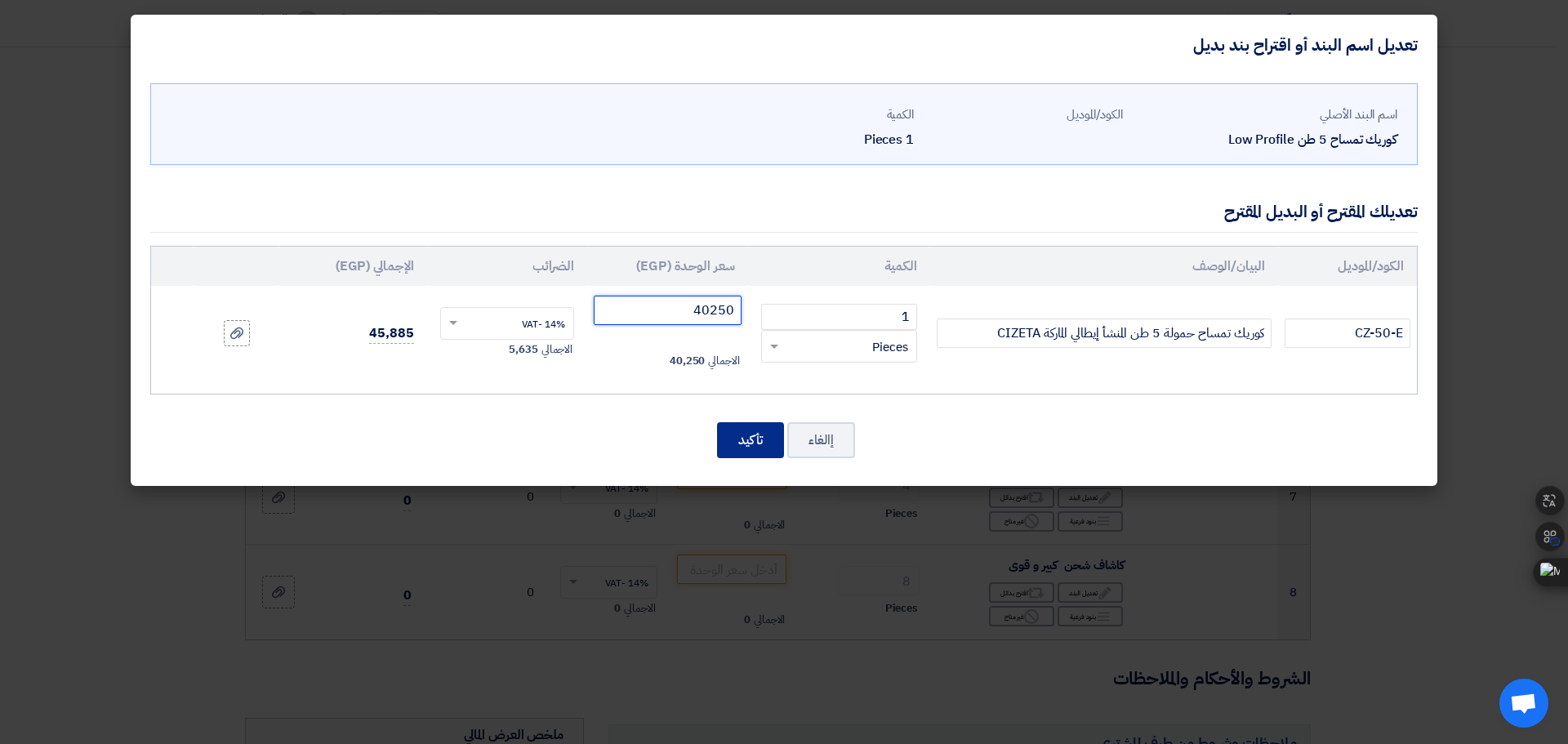
type input "40250"
click at [748, 448] on button "تأكيد" at bounding box center [751, 440] width 67 height 36
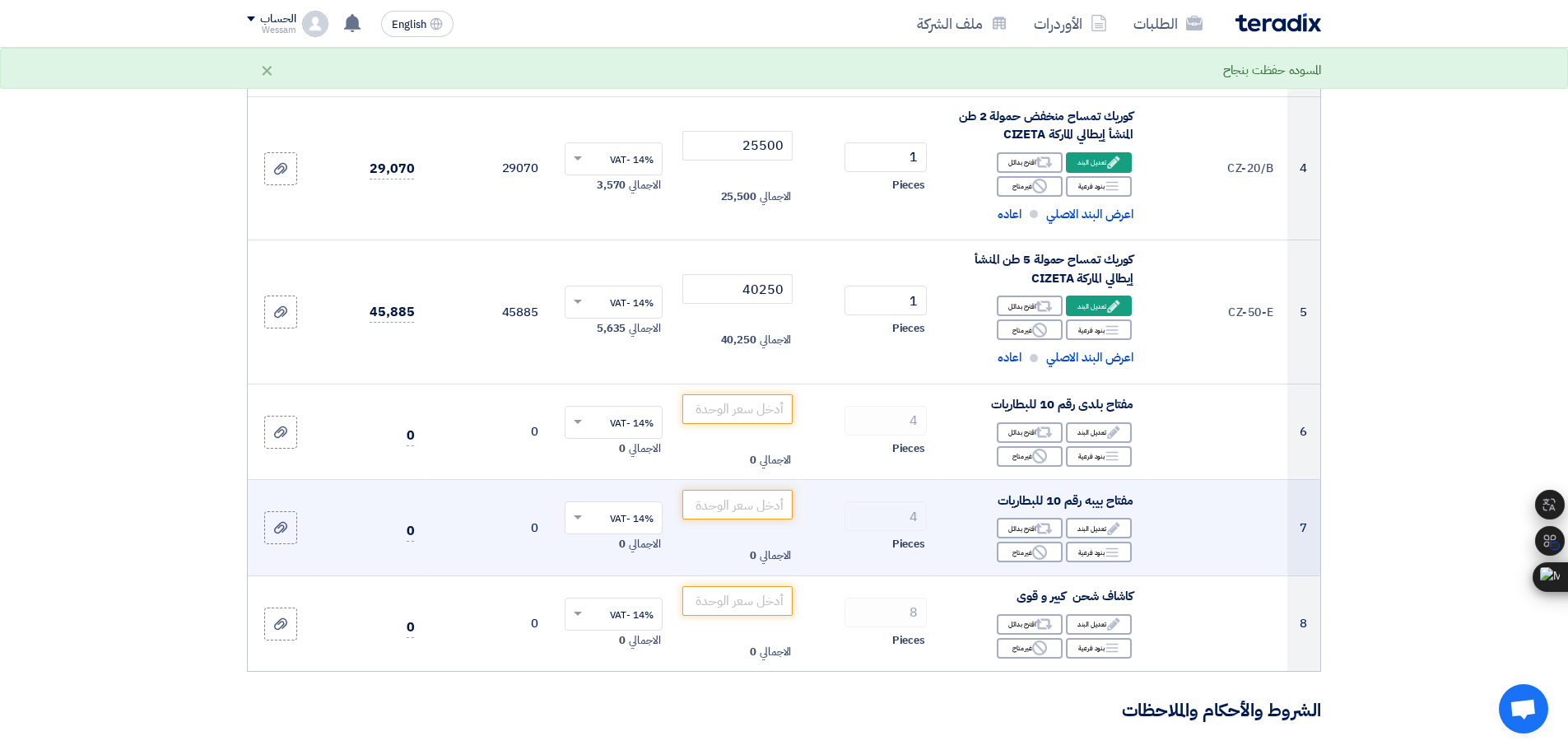
scroll to position [659, 0]
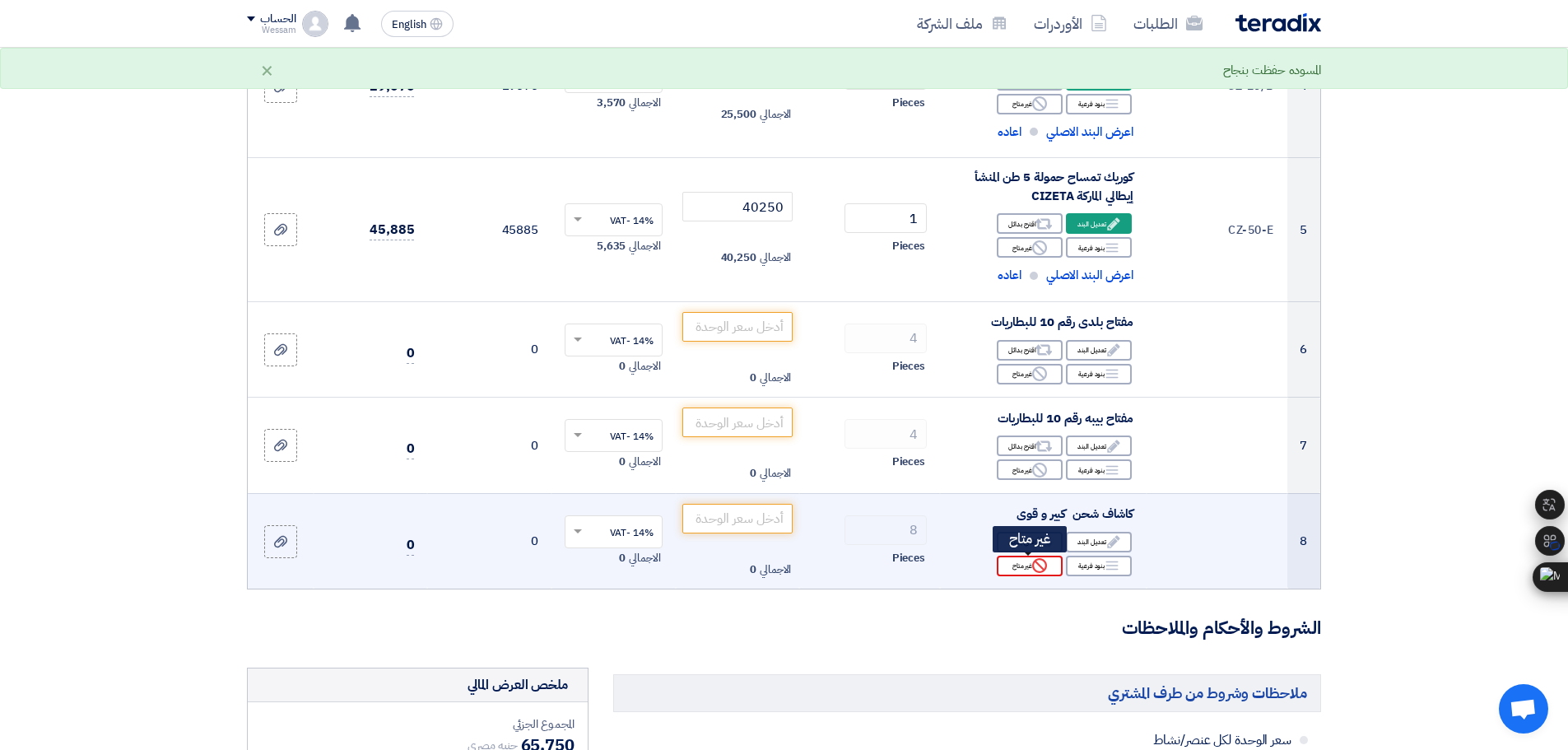
click at [1049, 563] on div "Reject غير متاح" at bounding box center [1029, 566] width 66 height 21
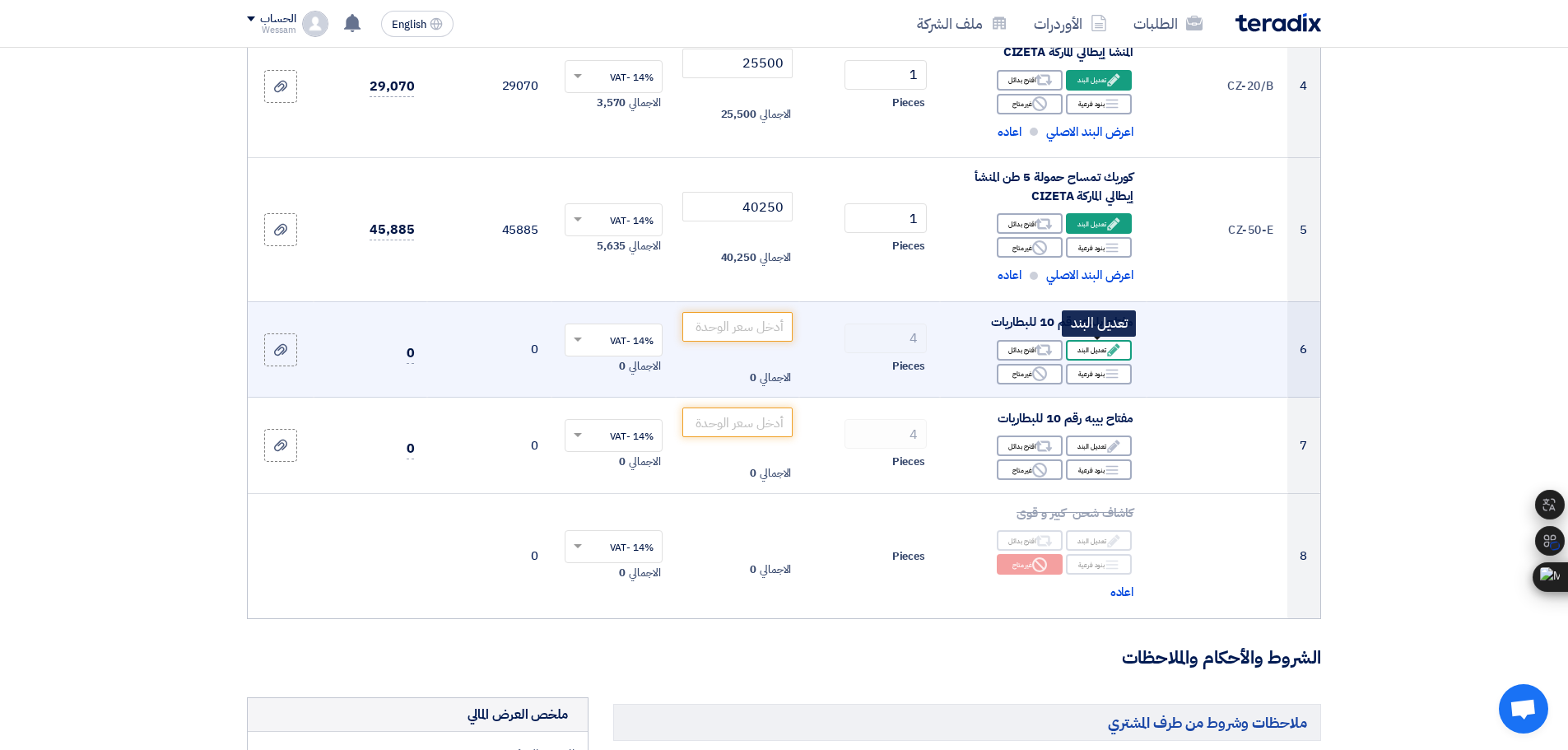
click at [1115, 360] on div "Edit تعديل البند" at bounding box center [1099, 350] width 66 height 21
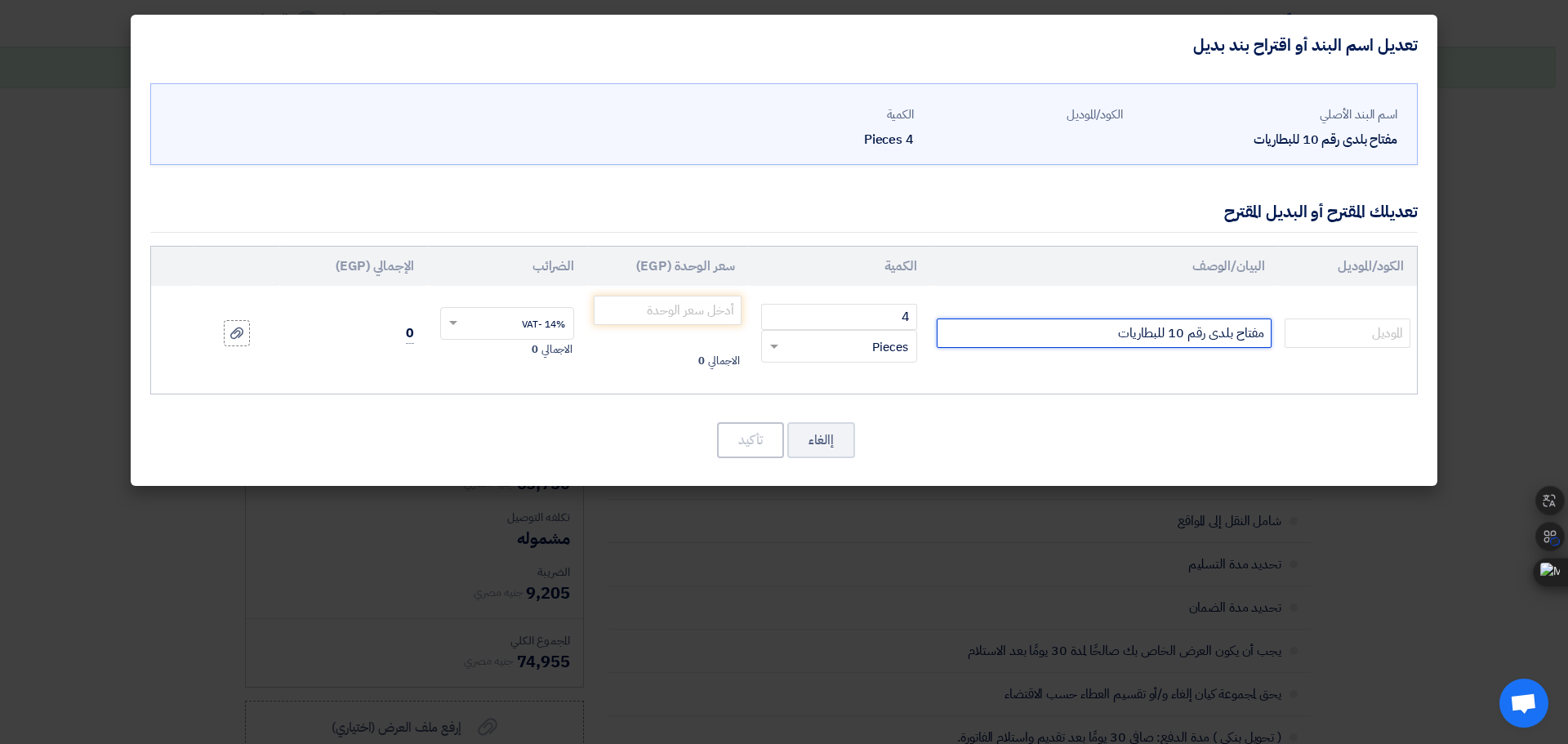
click at [1194, 334] on input "مفتاح بلدى رقم 10 للبطاريات" at bounding box center [1104, 333] width 335 height 30
click at [1163, 338] on input "مفتاح بلدى مقاس10 للبطاريات" at bounding box center [1104, 333] width 335 height 30
click at [1181, 332] on input "مفتاح بلدى مقاس10/11 مم للبطاريات" at bounding box center [1104, 333] width 335 height 30
click at [1089, 334] on input "مفتاح بلدى مقاس 10/11 مم للبطاريات" at bounding box center [1104, 333] width 335 height 30
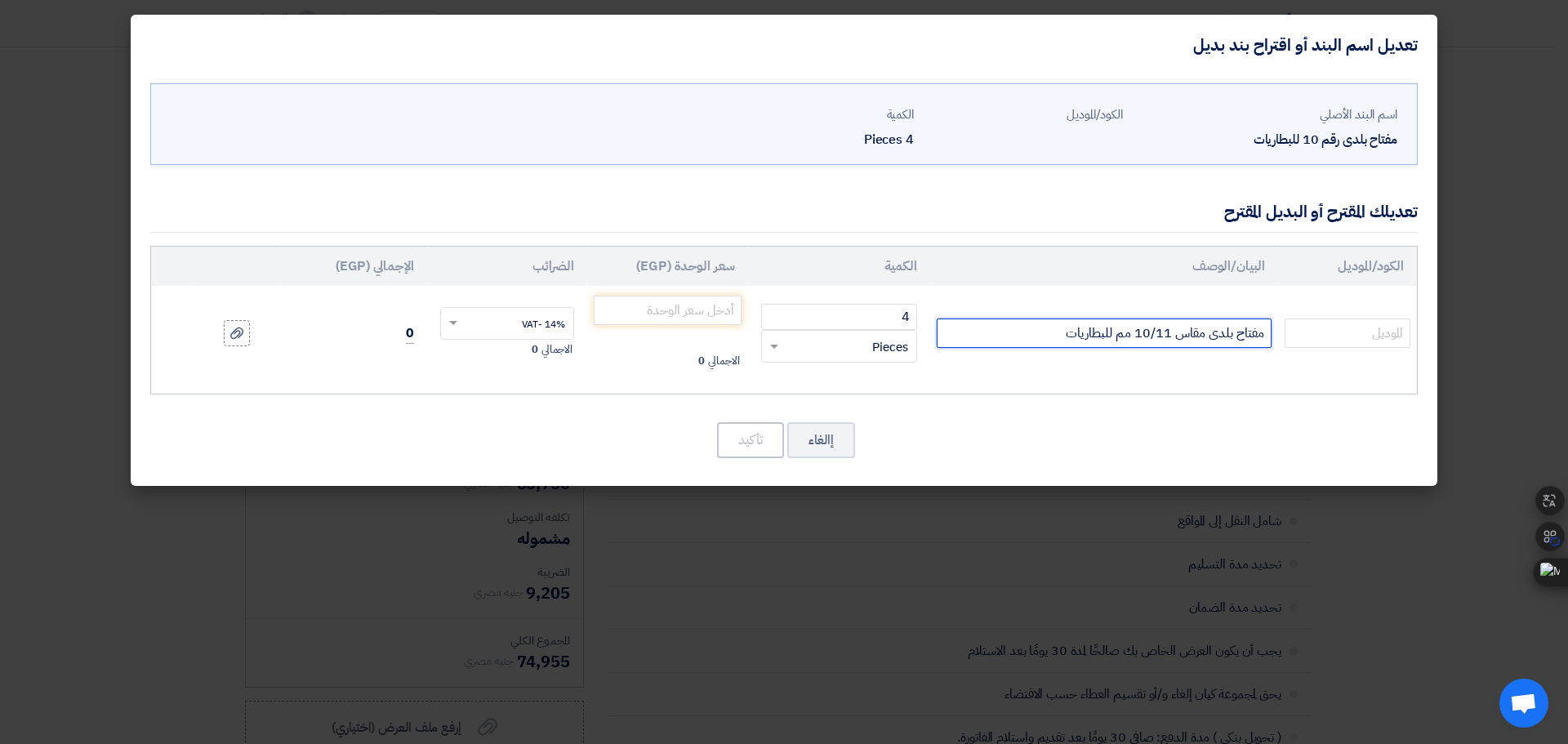
click at [1089, 334] on input "مفتاح بلدى مقاس 10/11 مم للبطاريات" at bounding box center [1104, 333] width 335 height 30
click at [1044, 334] on input "مفتاح بلدى مقاس 10/11 مم المنشأ تايواني" at bounding box center [1104, 333] width 335 height 30
click at [1380, 334] on input "text" at bounding box center [1348, 333] width 126 height 30
click at [1039, 331] on input "مفتاح بلدى مقاس 10/11 مم المنشأ [DEMOGRAPHIC_DATA] HANS" at bounding box center [1104, 333] width 335 height 30
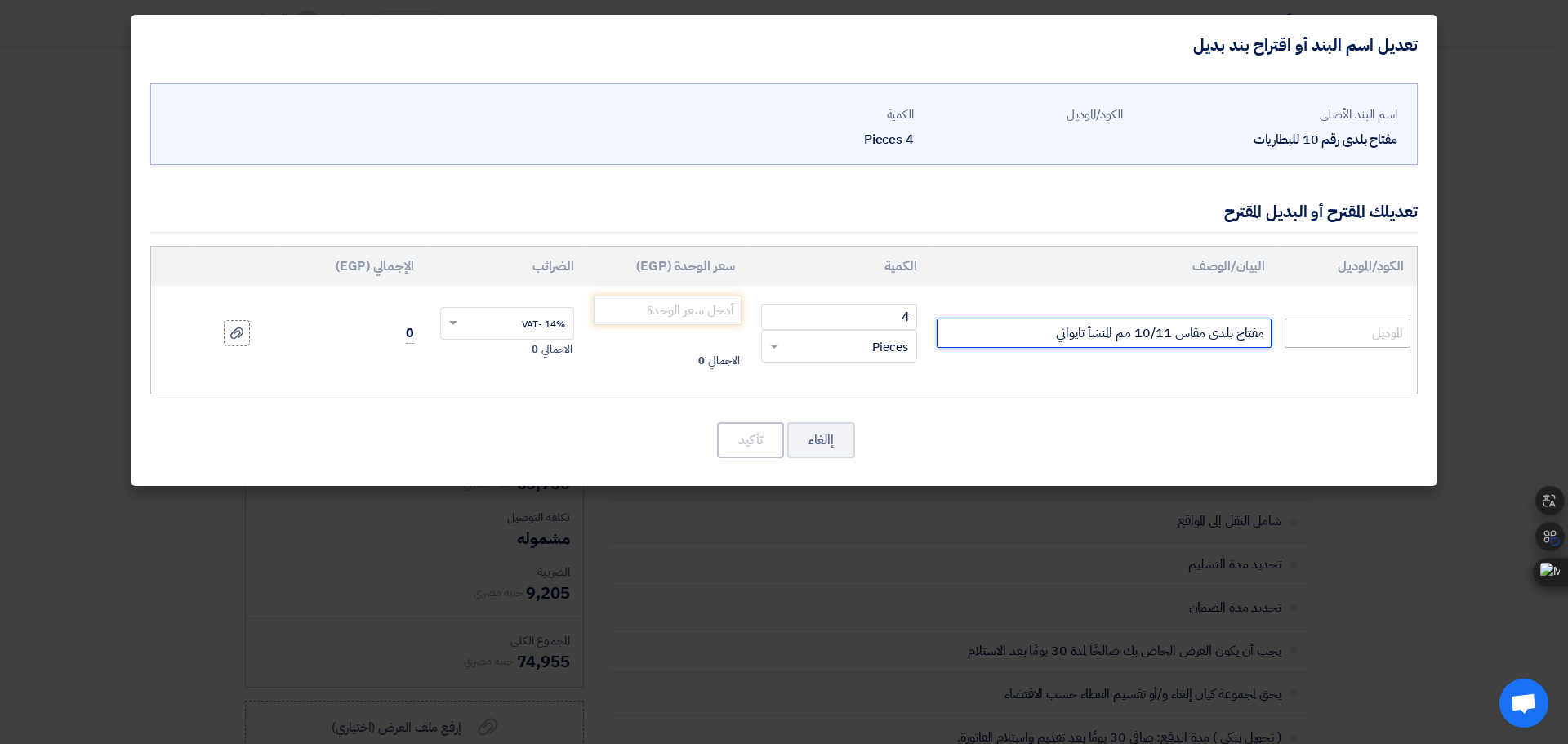
type input "مفتاح بلدى مقاس 10/11 مم المنشأ تايواني"
click at [1313, 325] on input "text" at bounding box center [1348, 333] width 126 height 30
paste input "HANS"
type input "HANS"
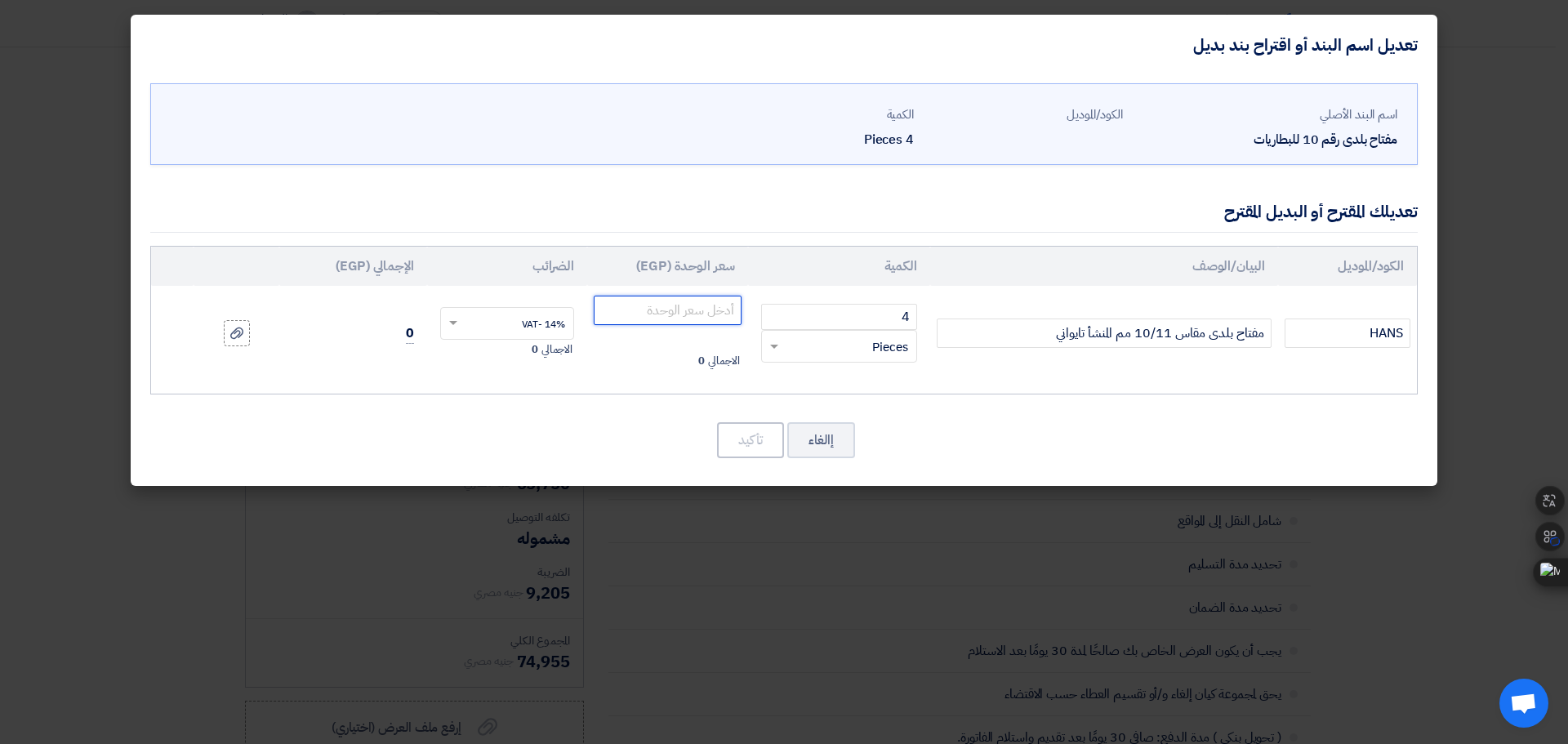
click at [718, 315] on input "number" at bounding box center [668, 310] width 148 height 30
click at [645, 313] on input "number" at bounding box center [668, 310] width 148 height 30
type input "100"
click at [757, 433] on button "تأكيد" at bounding box center [751, 440] width 67 height 36
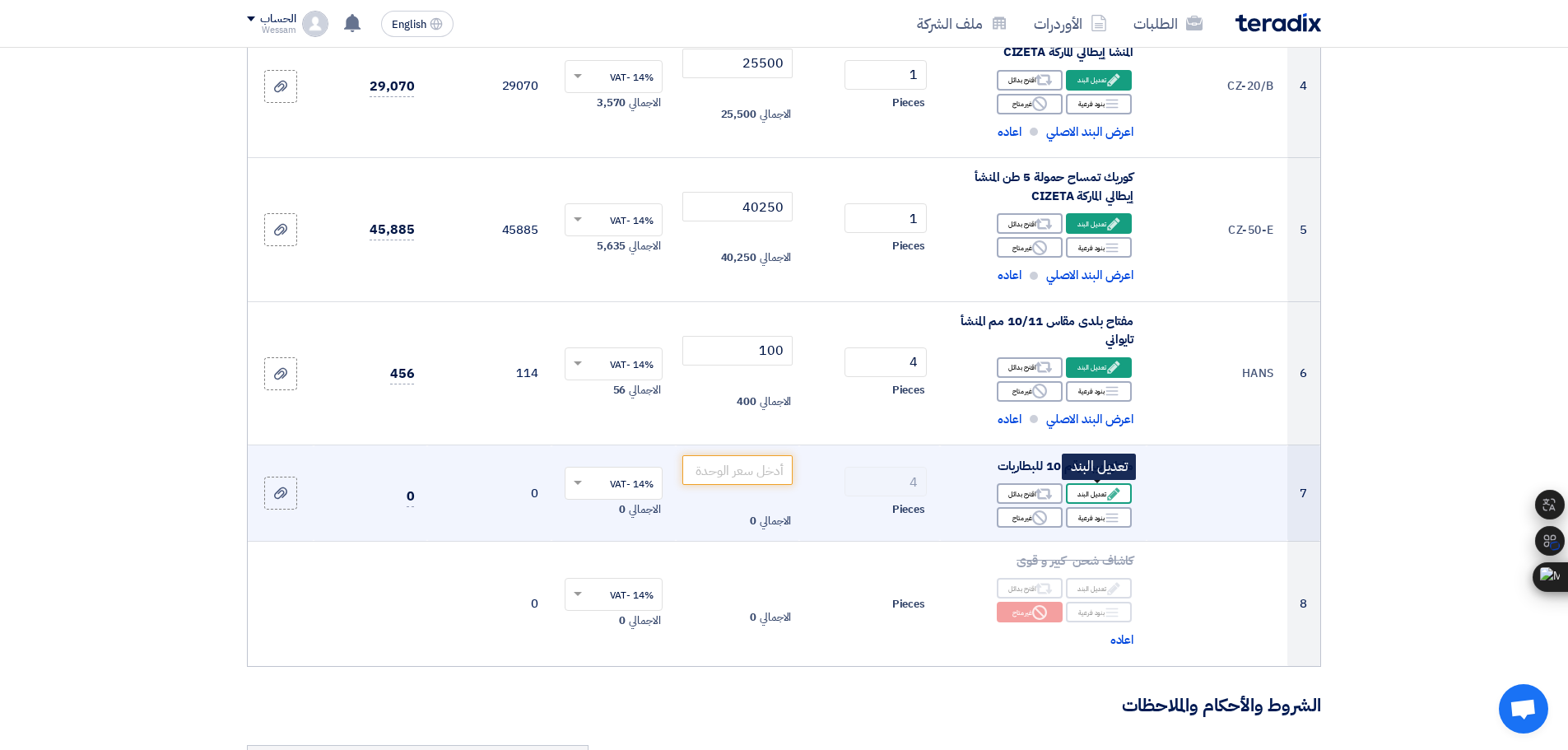
click at [1107, 499] on icon "Edit" at bounding box center [1113, 493] width 15 height 15
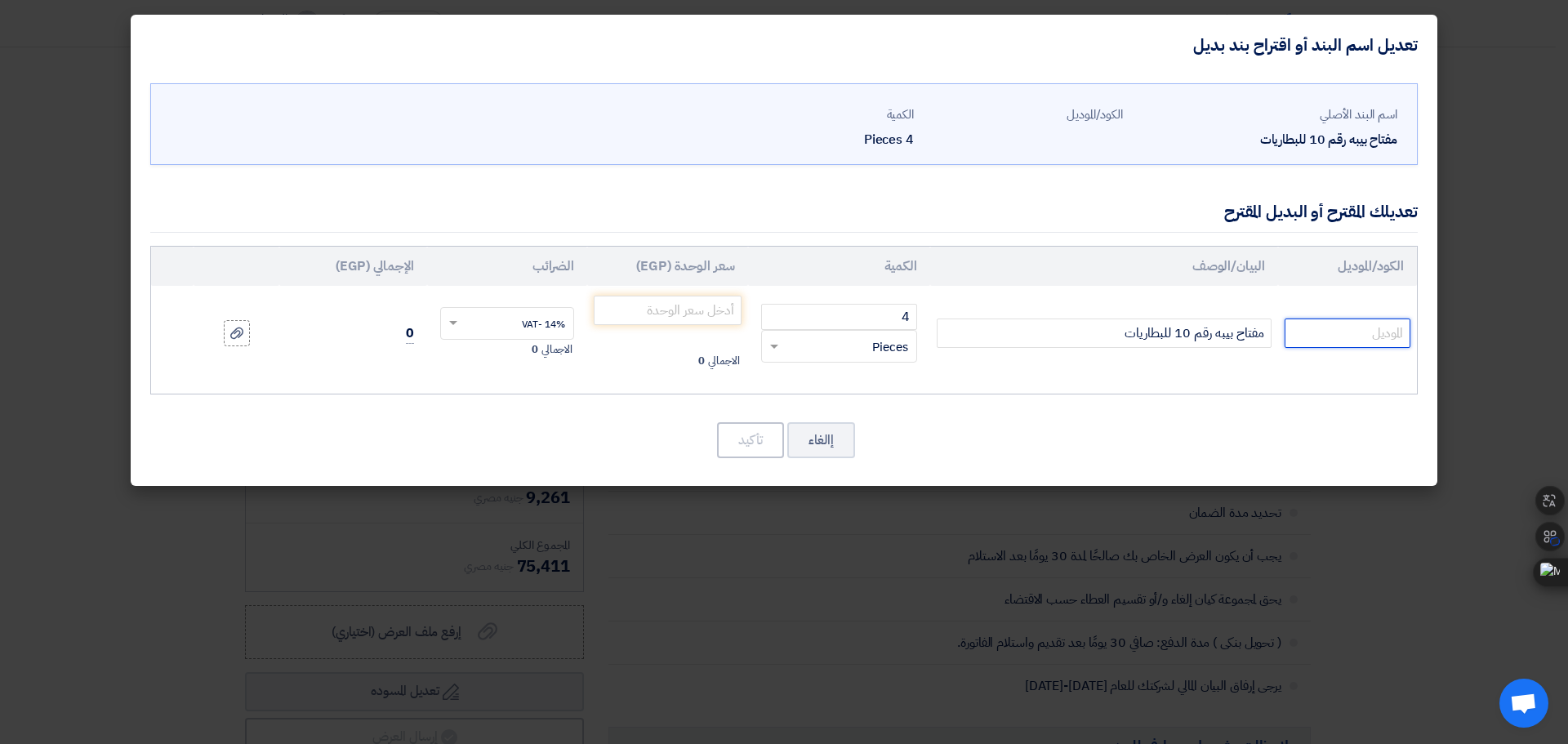
click at [1325, 321] on input "text" at bounding box center [1348, 333] width 126 height 30
type input "HANS"
click at [1205, 331] on input "مفتاح بيبه رقم 10 للبطاريات" at bounding box center [1104, 333] width 335 height 30
click at [1134, 334] on input "مفتاح بيبه مقاس 10 للبطاريات" at bounding box center [1104, 333] width 335 height 30
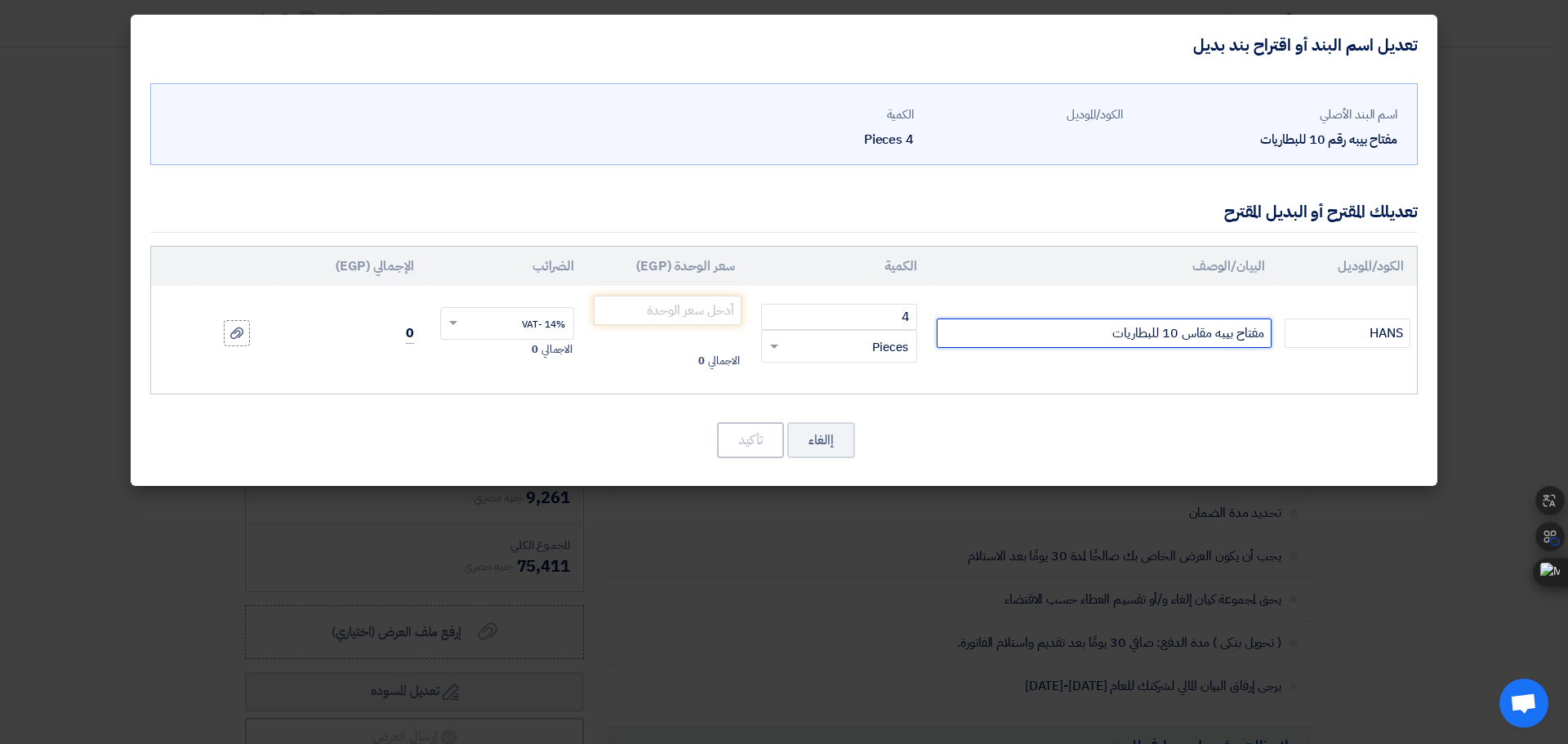
click at [1134, 334] on input "مفتاح بيبه مقاس 10 للبطاريات" at bounding box center [1104, 333] width 335 height 30
type input "مفتاح بيبه مقاس 10 مم المنشأ تايواني"
click at [512, 325] on input "text" at bounding box center [518, 325] width 99 height 26
click at [699, 300] on input "number" at bounding box center [668, 310] width 148 height 30
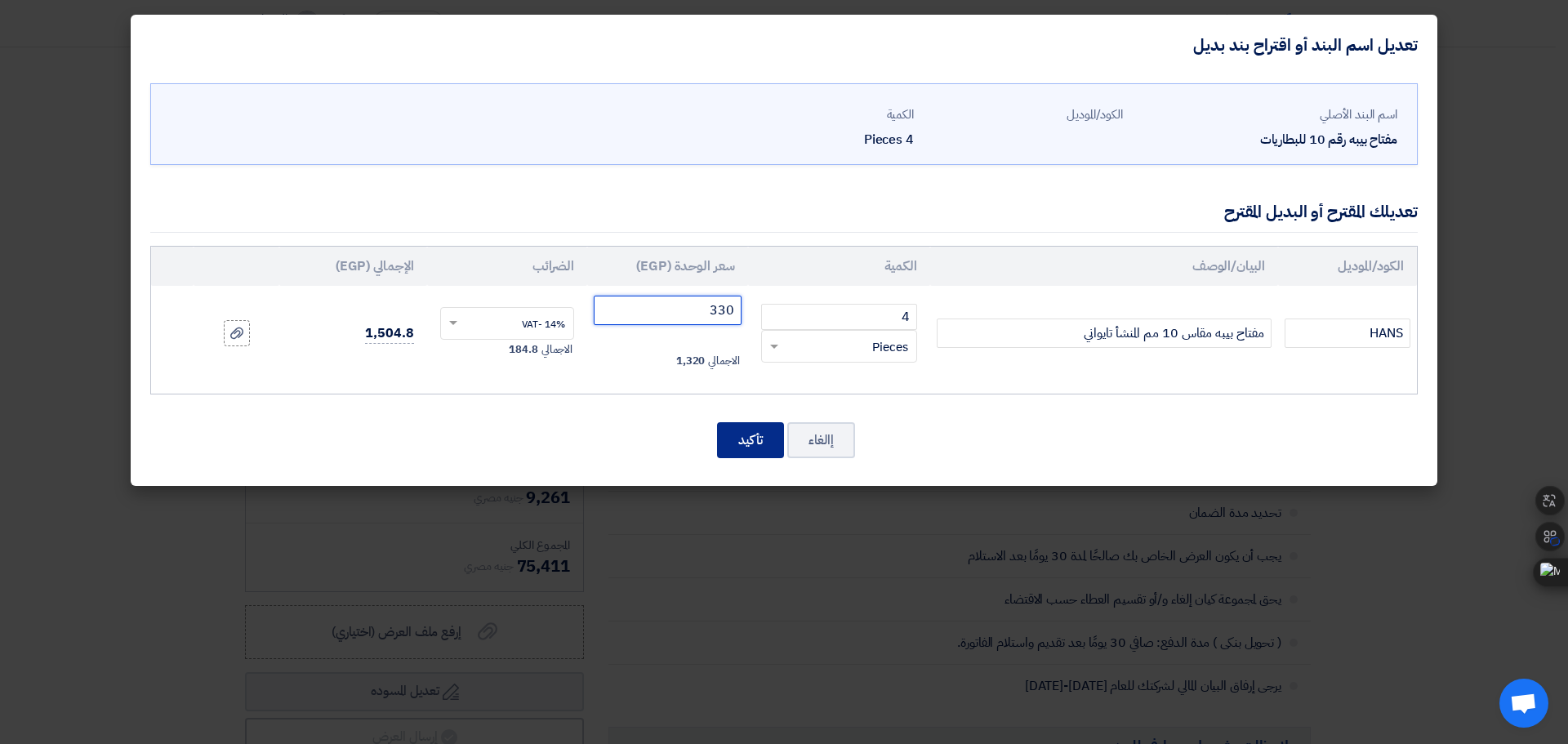
type input "330"
click at [743, 438] on button "تأكيد" at bounding box center [751, 440] width 67 height 36
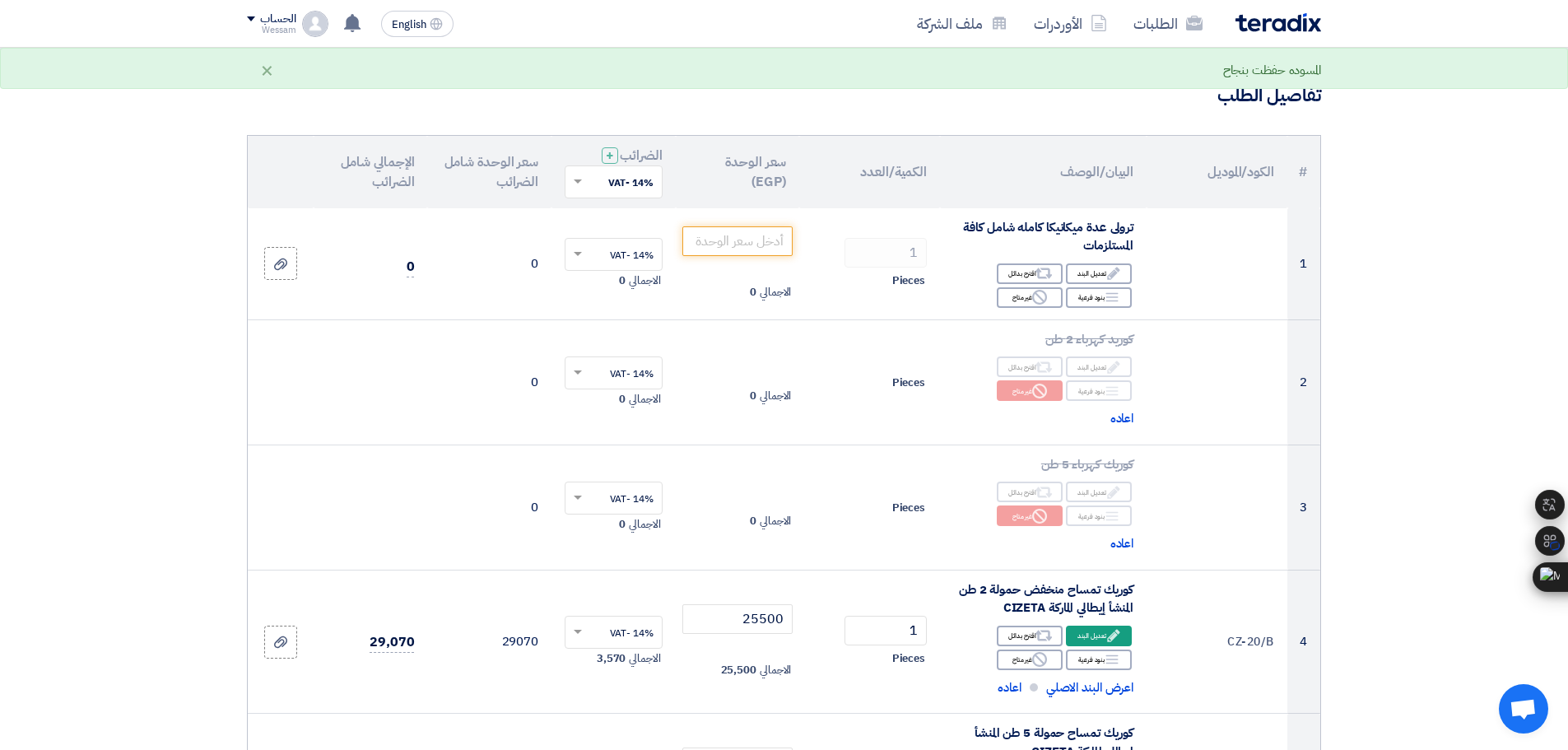
scroll to position [0, 0]
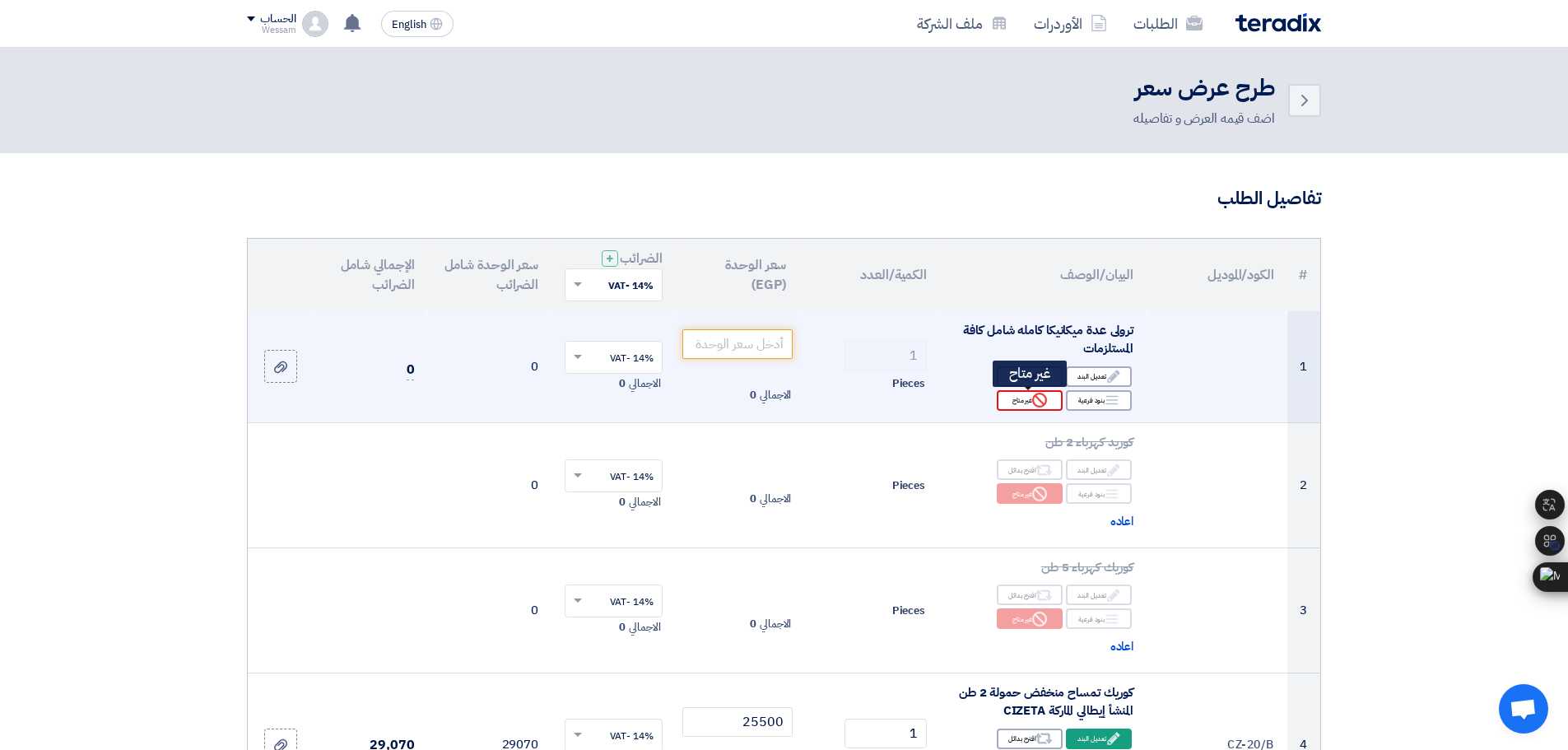
click at [1030, 409] on div "Reject غير متاح" at bounding box center [1029, 401] width 66 height 21
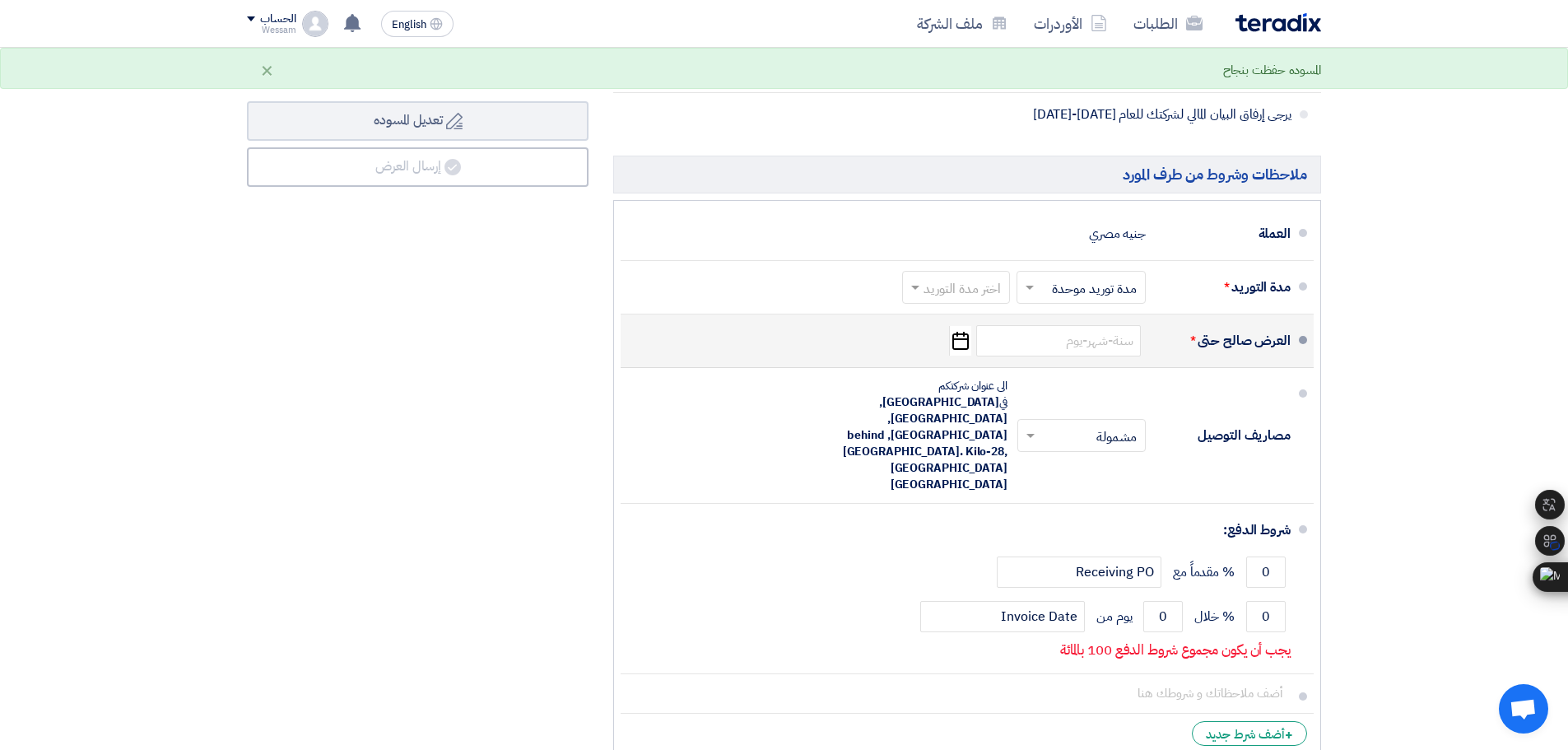
scroll to position [1729, 0]
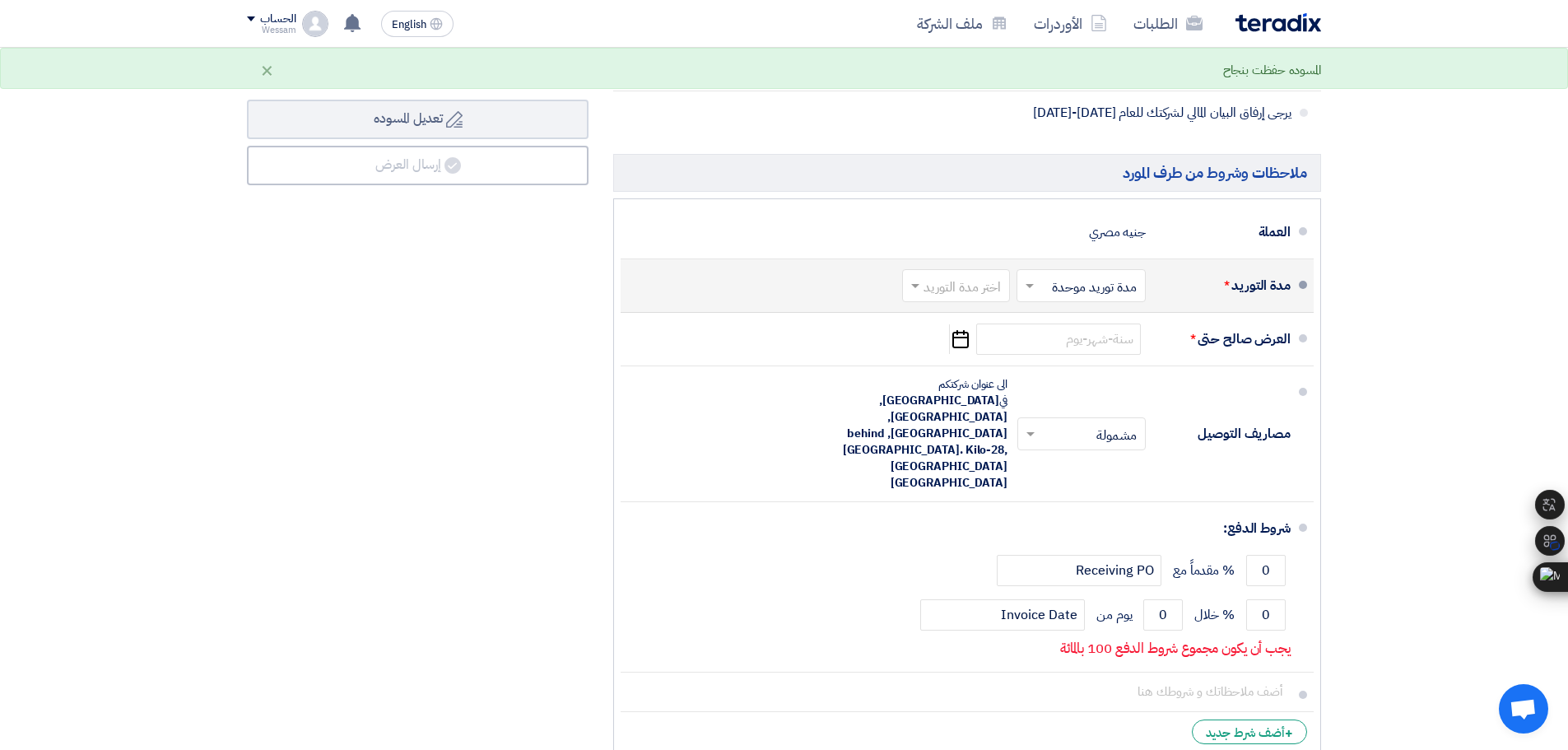
click at [1110, 285] on input "text" at bounding box center [1077, 287] width 121 height 24
click at [1102, 288] on input "text" at bounding box center [1077, 287] width 121 height 24
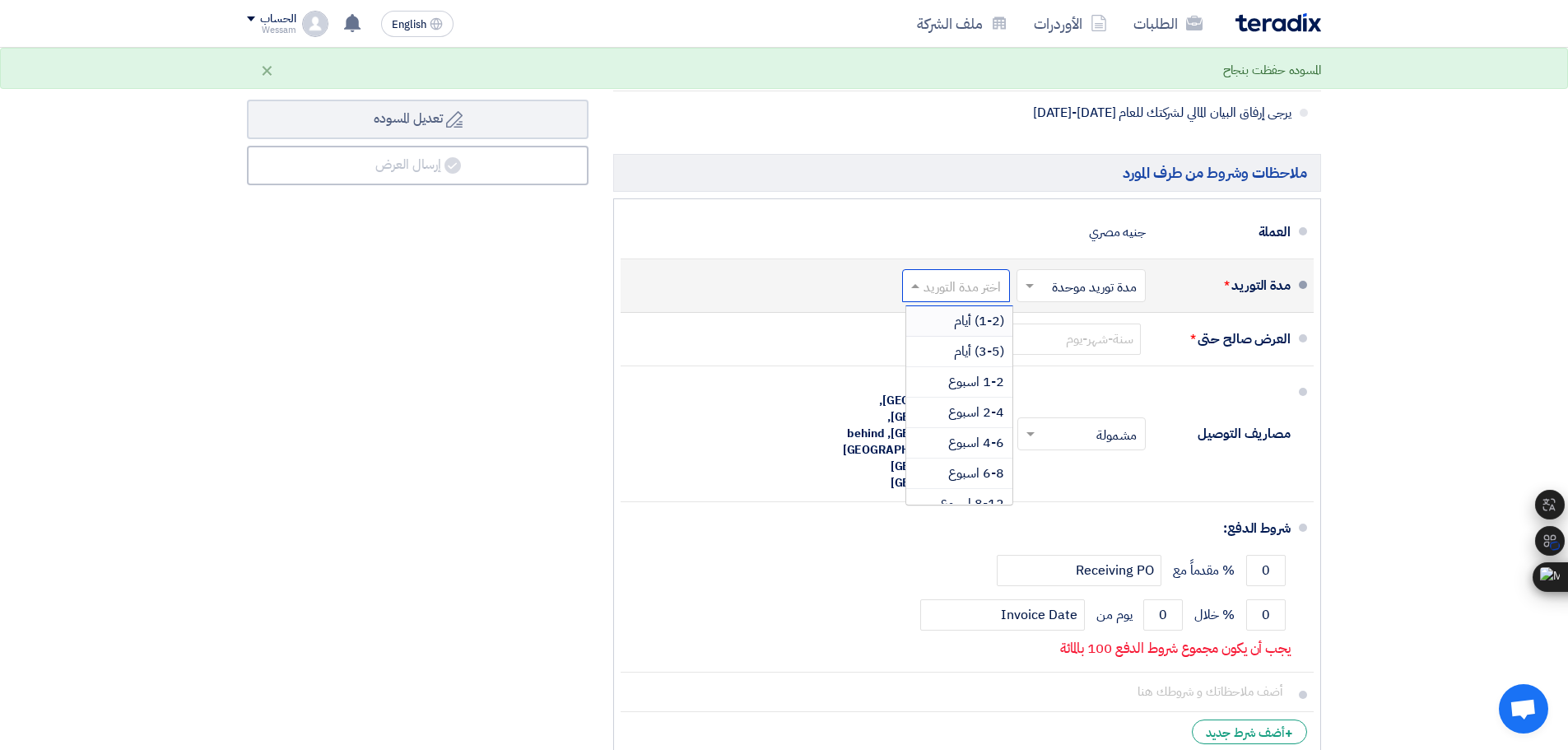
click at [965, 290] on input "text" at bounding box center [953, 287] width 100 height 24
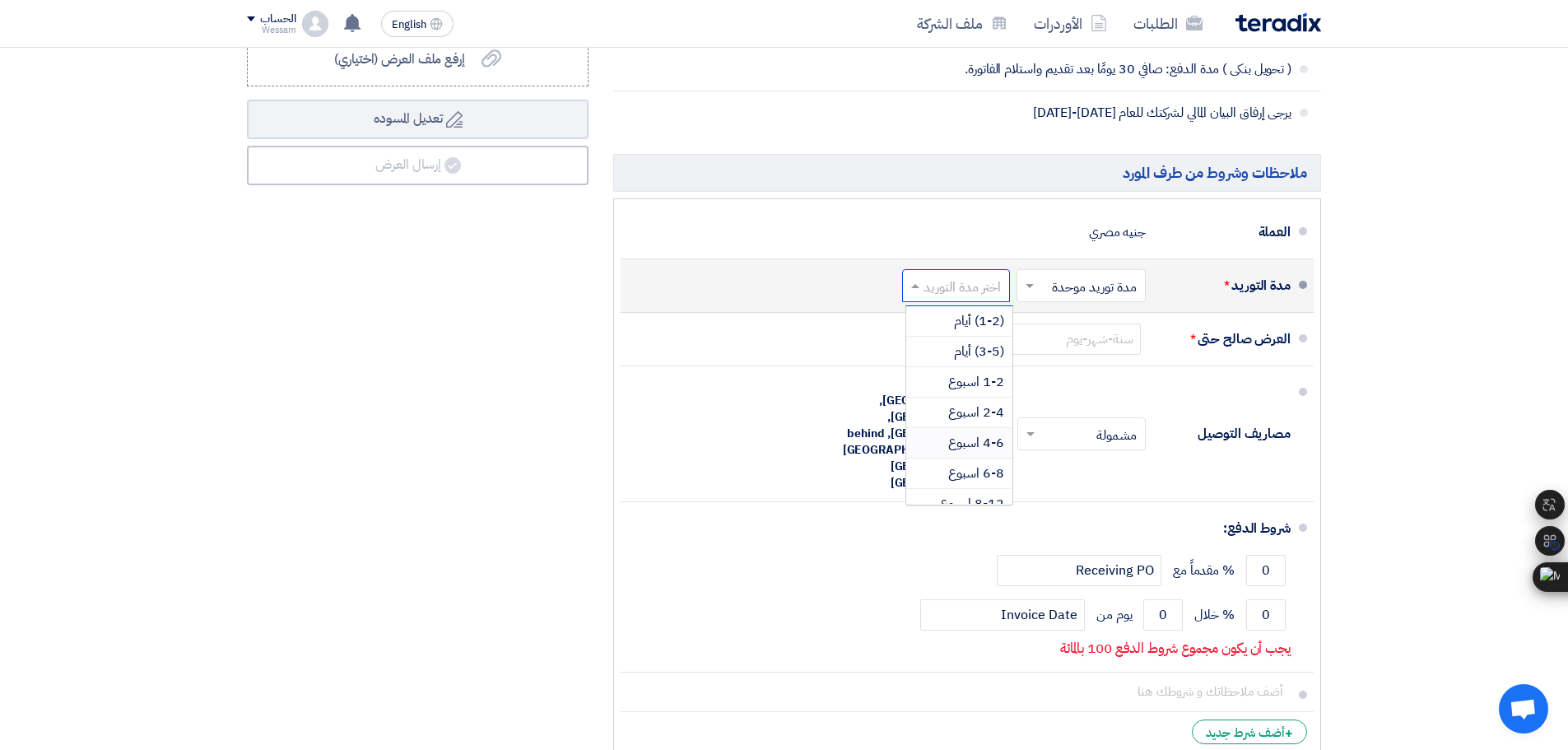
click at [981, 444] on span "4-6 اسبوع" at bounding box center [975, 443] width 56 height 20
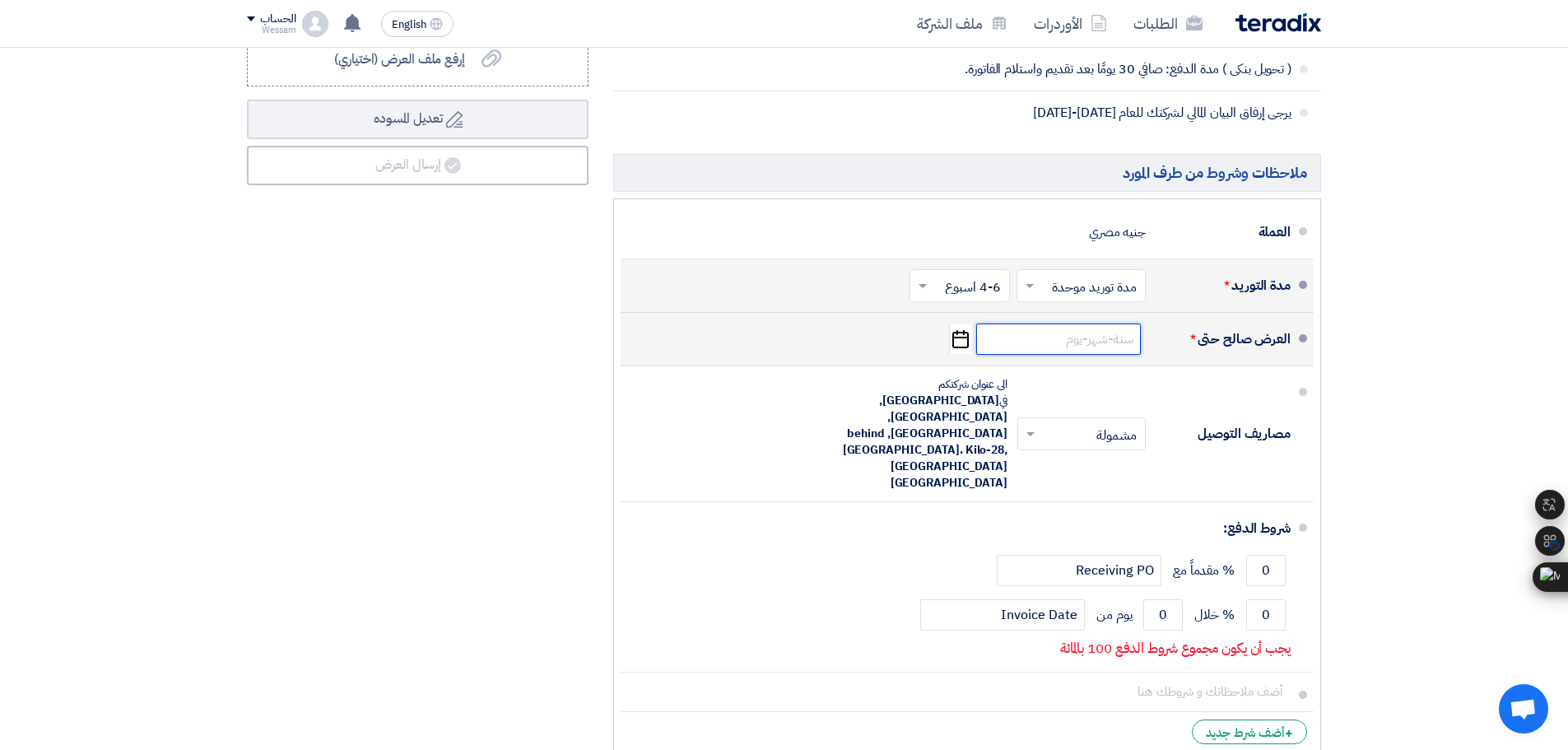
click at [1067, 352] on input at bounding box center [1058, 339] width 165 height 31
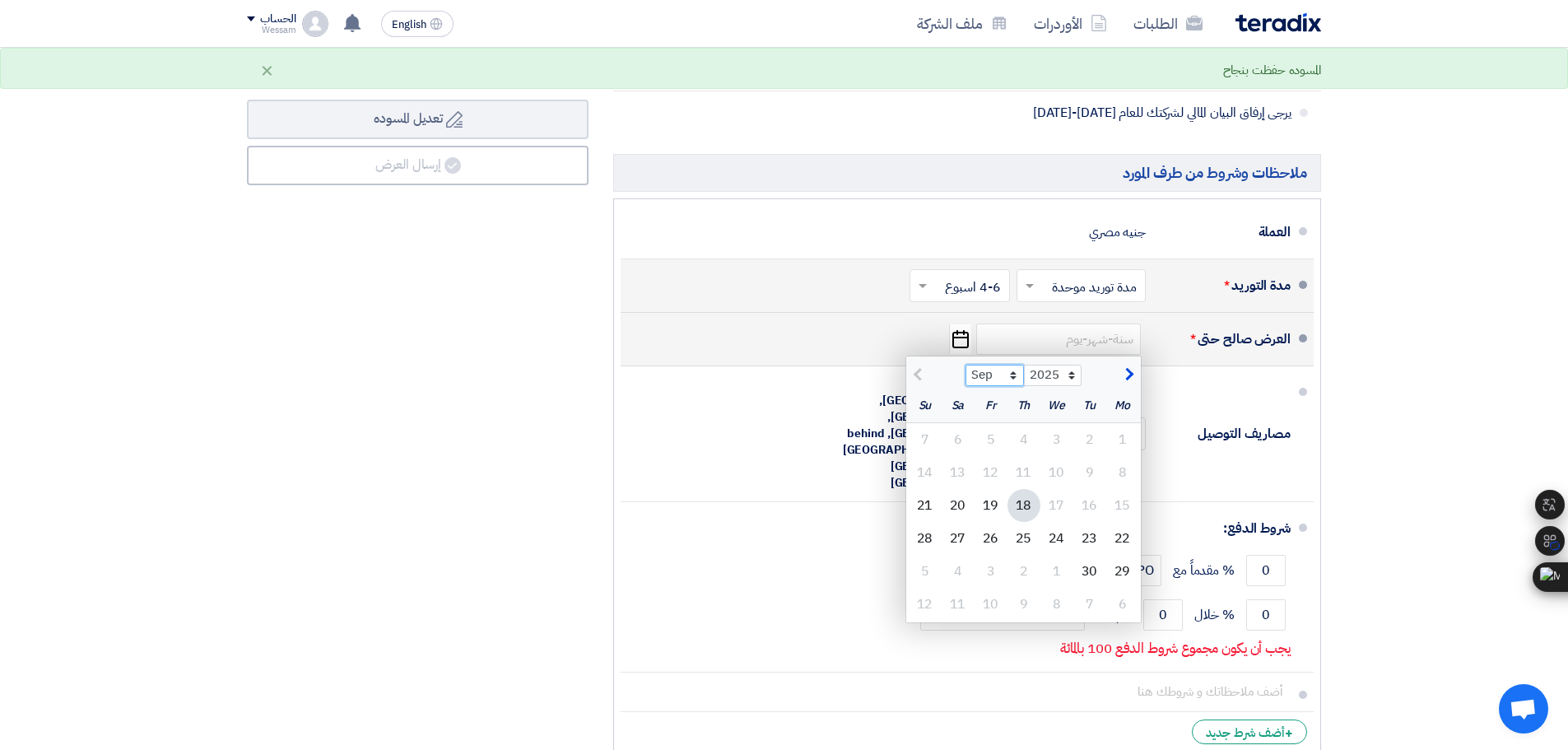
click at [998, 376] on select "Sep Oct Nov Dec" at bounding box center [995, 375] width 58 height 21
select select "10"
click at [966, 365] on select "Sep Oct Nov Dec" at bounding box center [995, 375] width 58 height 21
click at [956, 505] on div "18" at bounding box center [958, 505] width 33 height 33
type input "[DATE]"
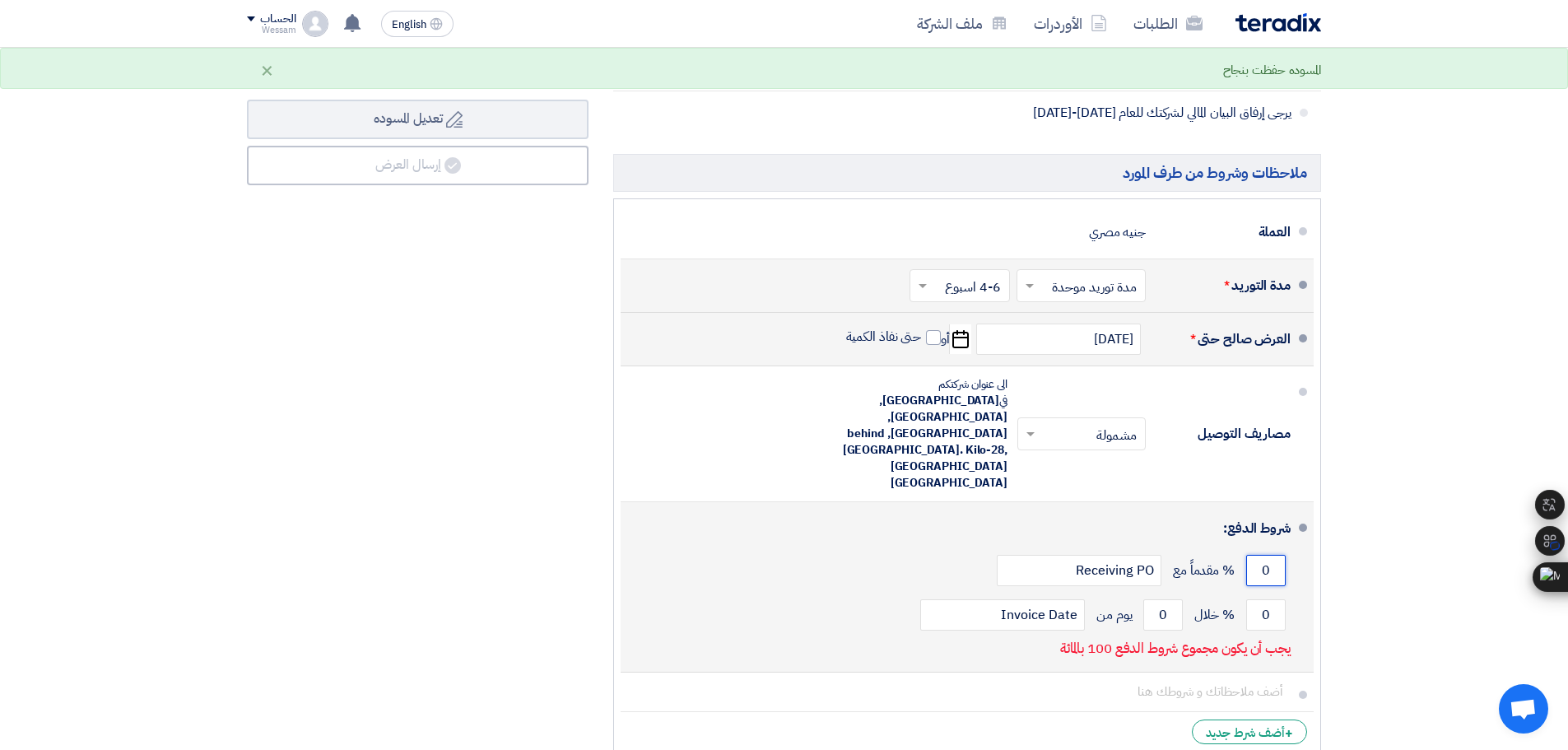
click at [1267, 555] on input "0" at bounding box center [1266, 571] width 39 height 31
click at [1266, 600] on input "0" at bounding box center [1266, 615] width 39 height 31
click at [1271, 600] on input "0" at bounding box center [1266, 615] width 39 height 31
type input "100"
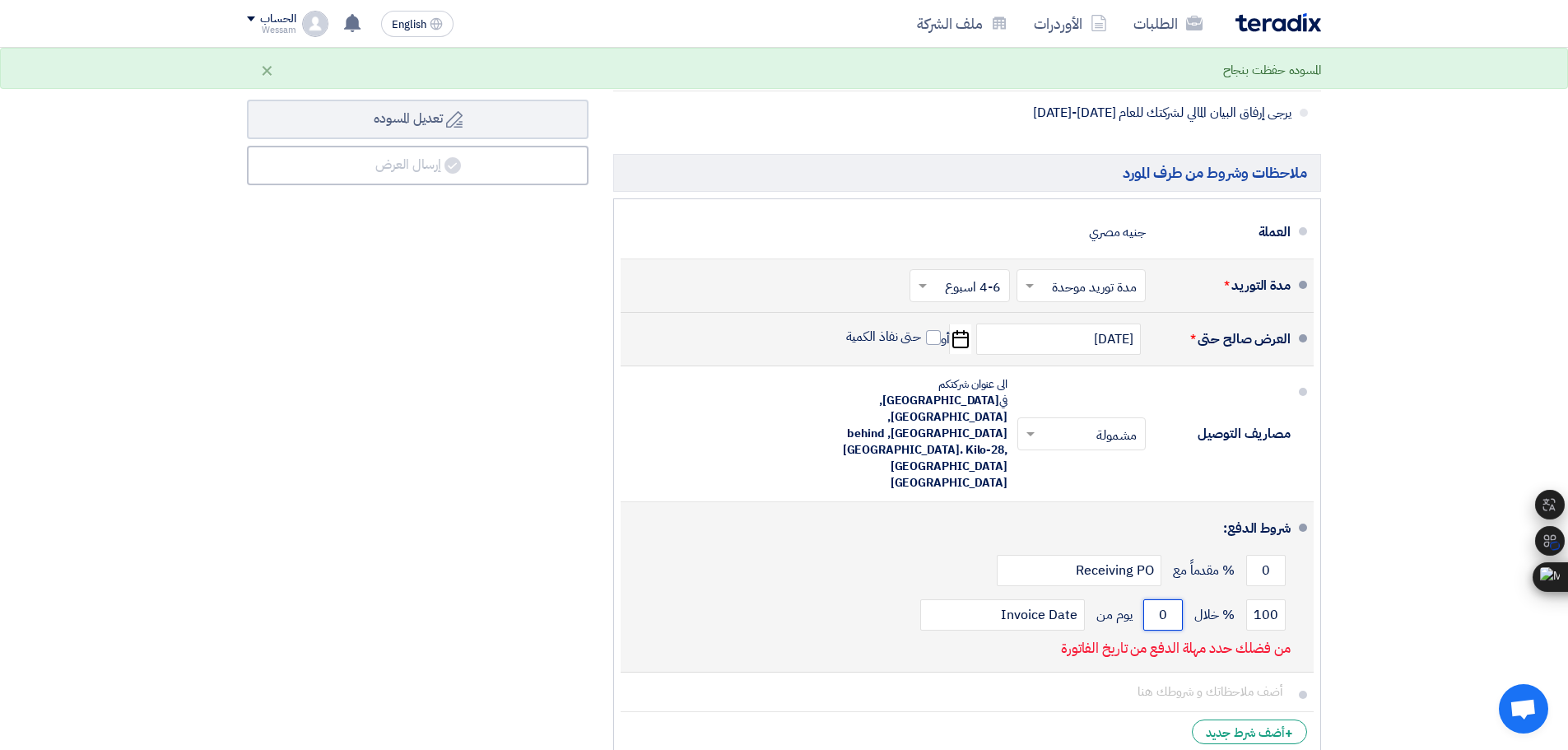
click at [1173, 600] on input "0" at bounding box center [1163, 615] width 39 height 31
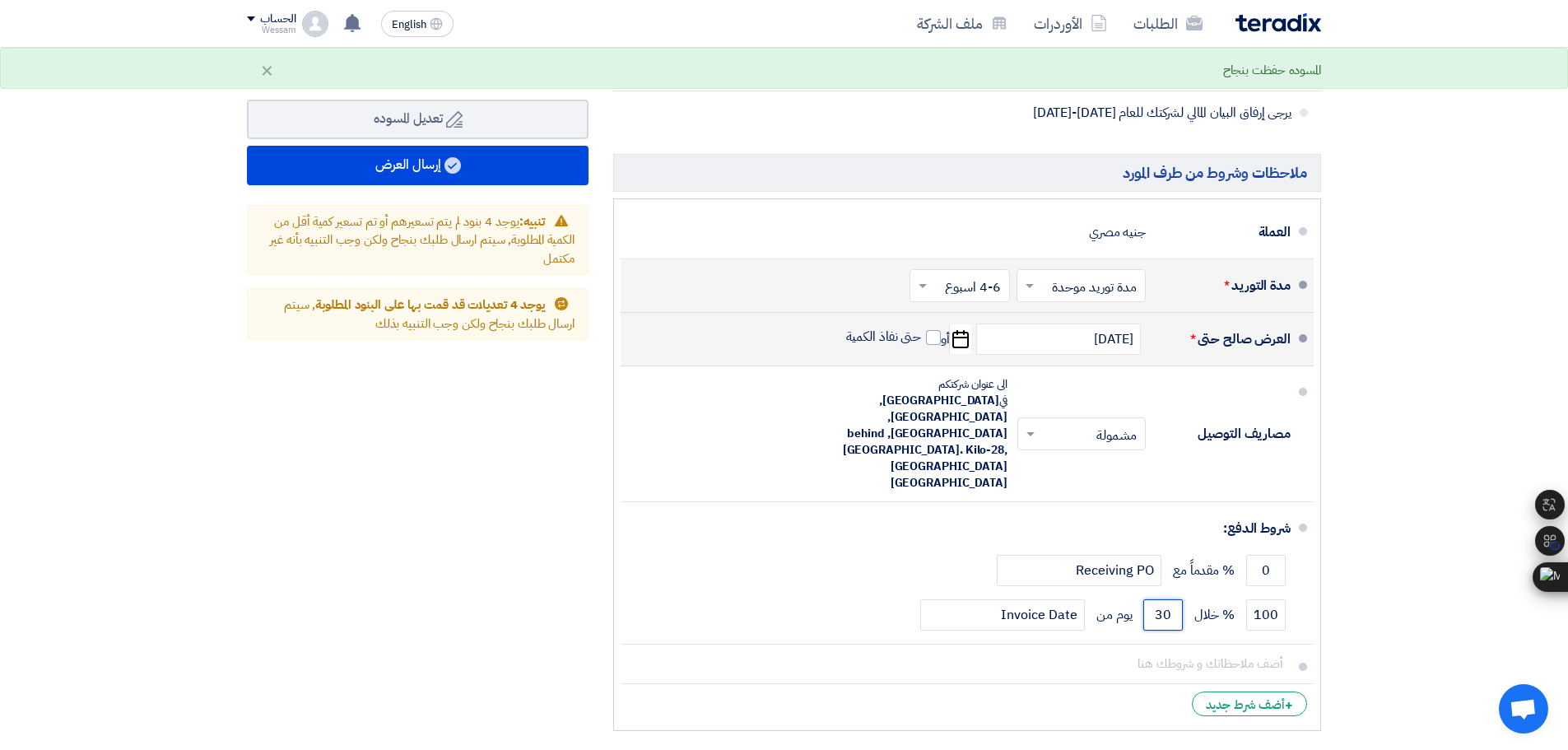
type input "30"
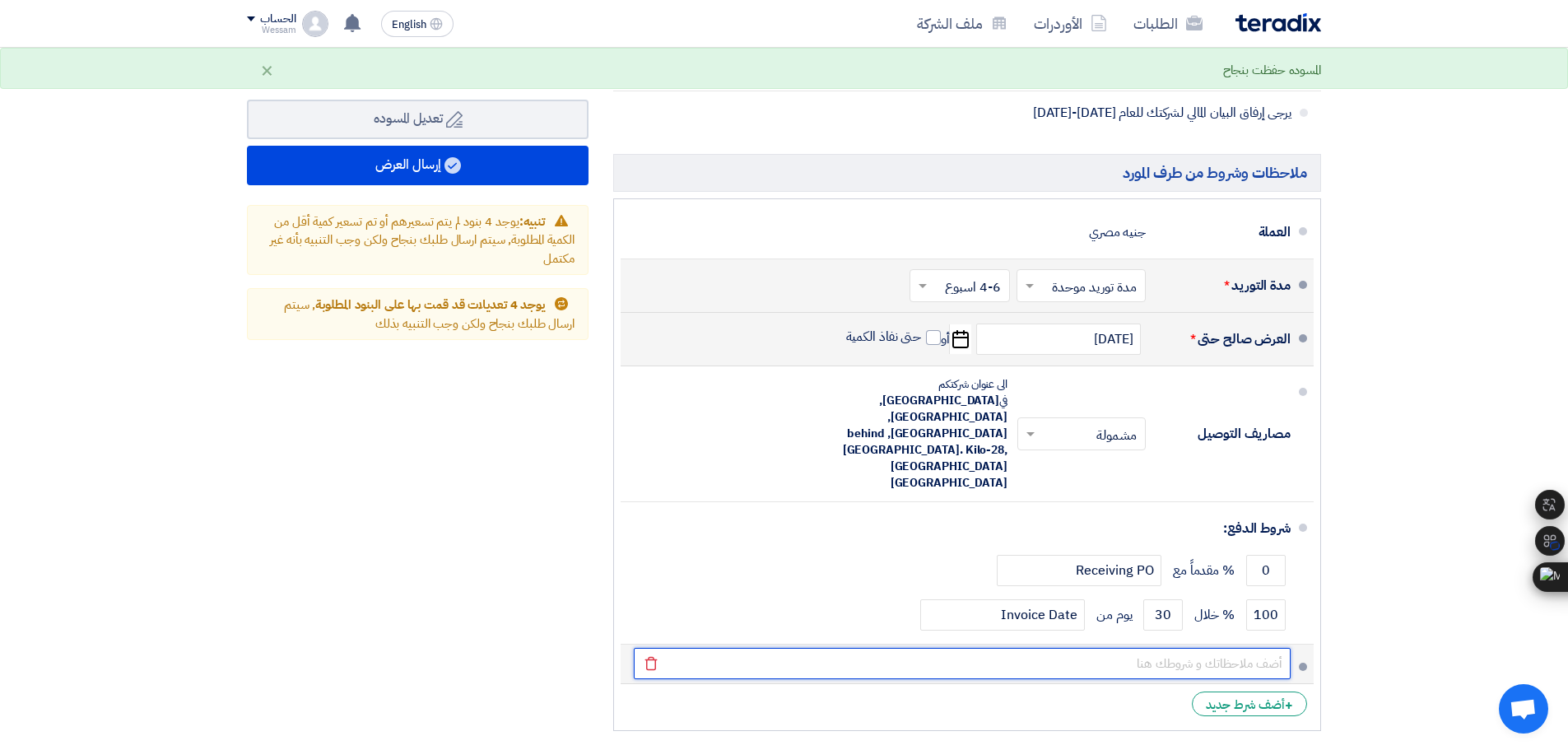
click at [1255, 648] on input "text" at bounding box center [962, 663] width 657 height 31
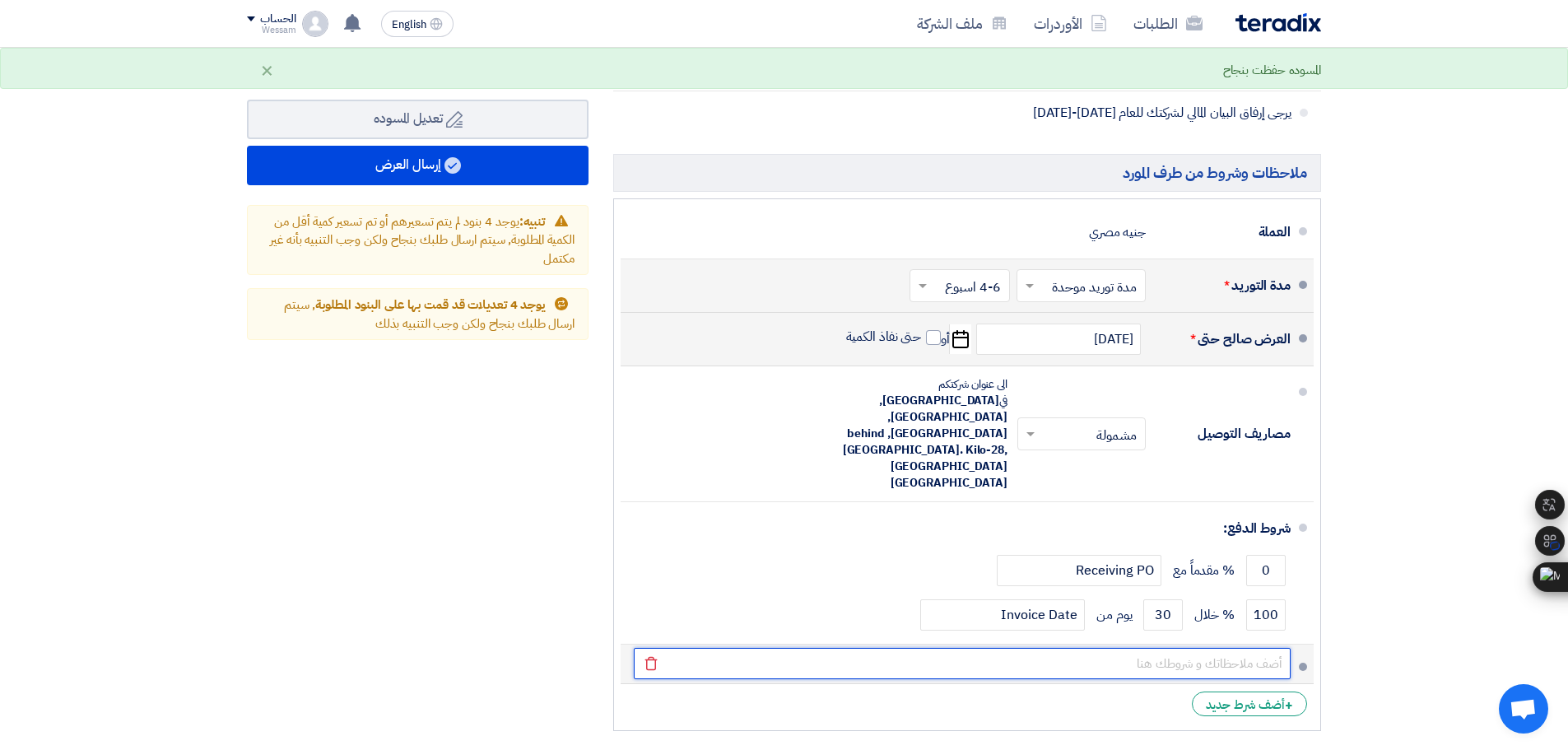
click at [1235, 648] on input "text" at bounding box center [962, 663] width 657 height 31
type input "الضمان: عام كامل ضد عيوب الصناعة و ليس سوء الإستخدام مقابل شهادة معتمدة من شركت…"
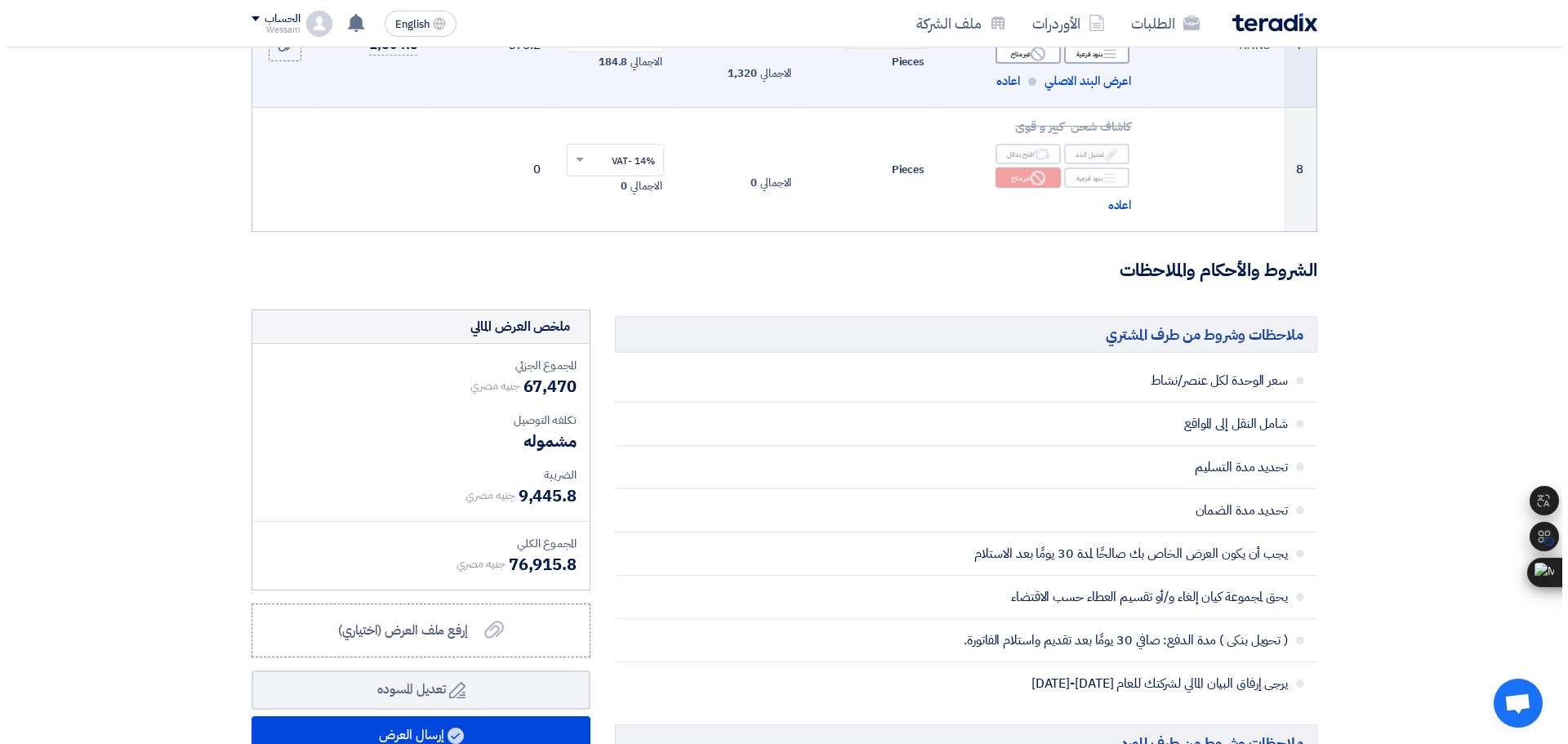
scroll to position [1388, 0]
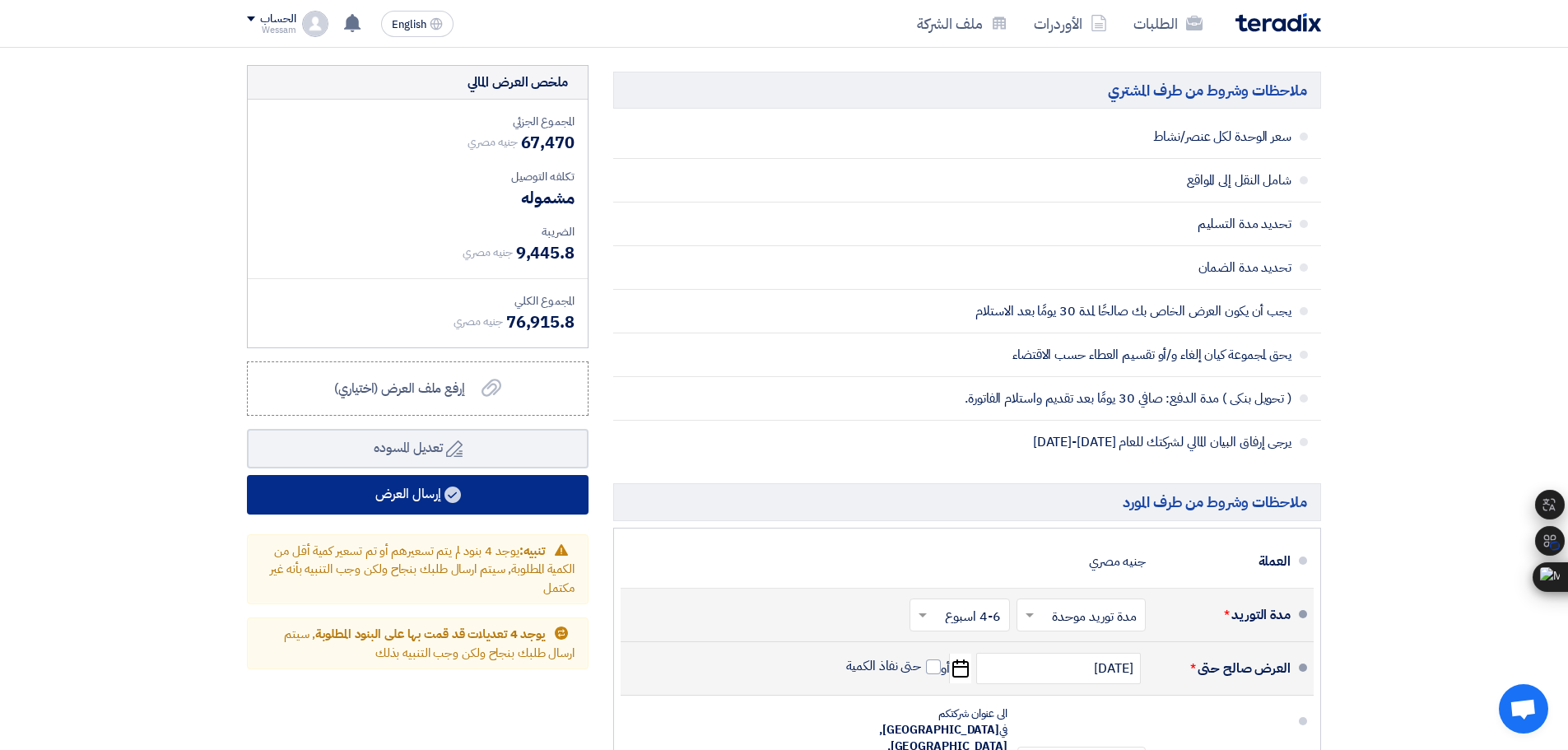
click at [515, 482] on button "إرسال العرض" at bounding box center [418, 495] width 341 height 39
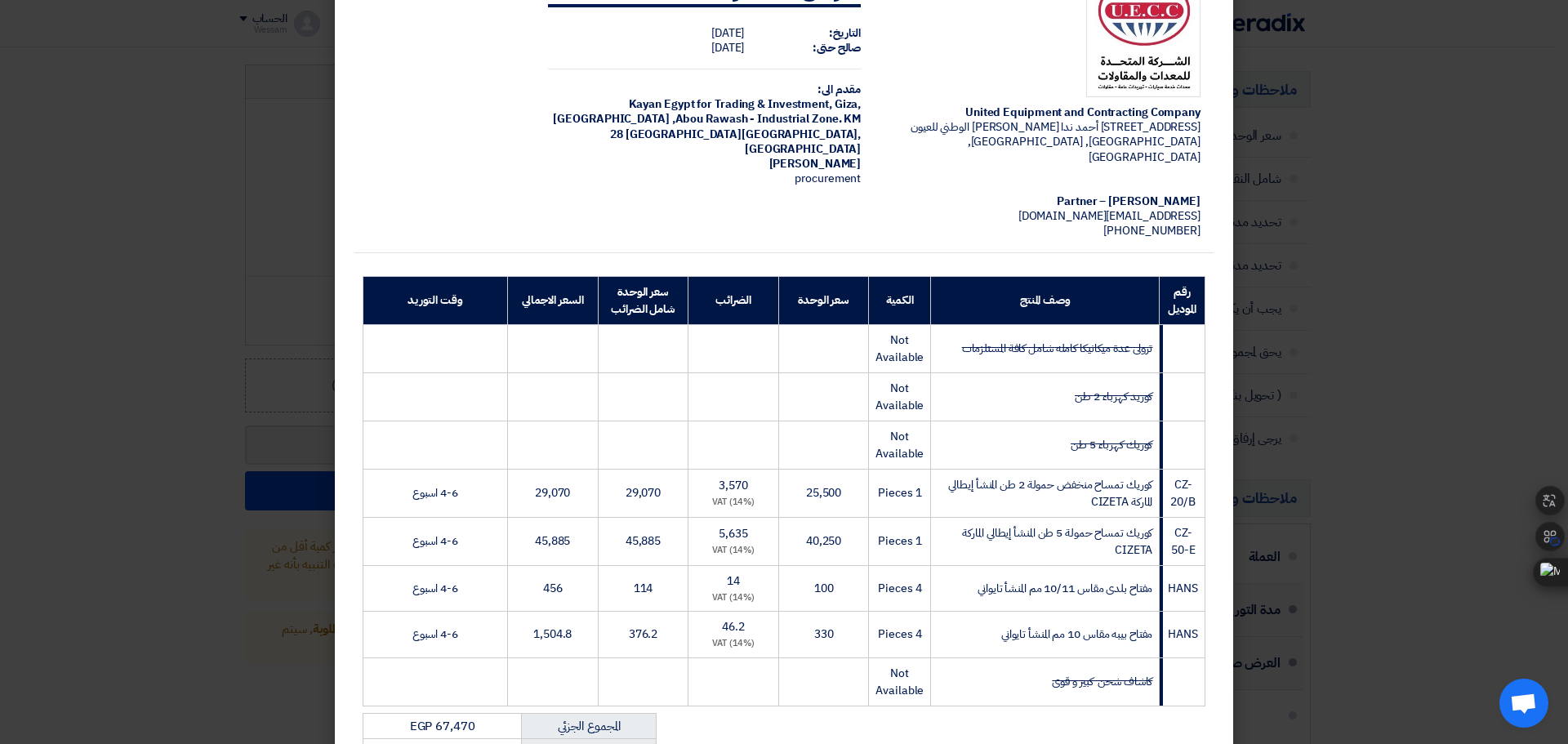
scroll to position [406, 0]
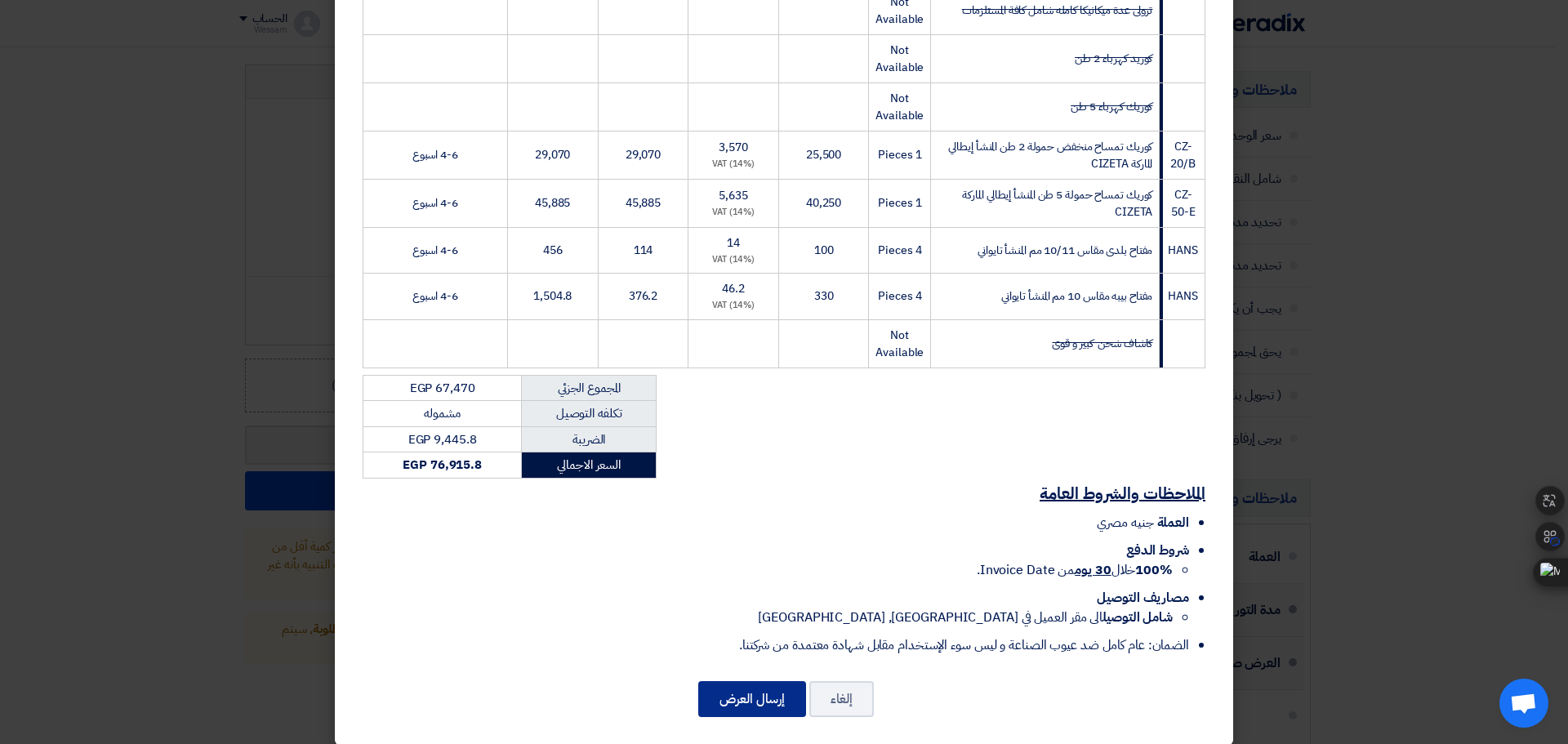
click at [769, 695] on button "إرسال العرض" at bounding box center [752, 699] width 108 height 36
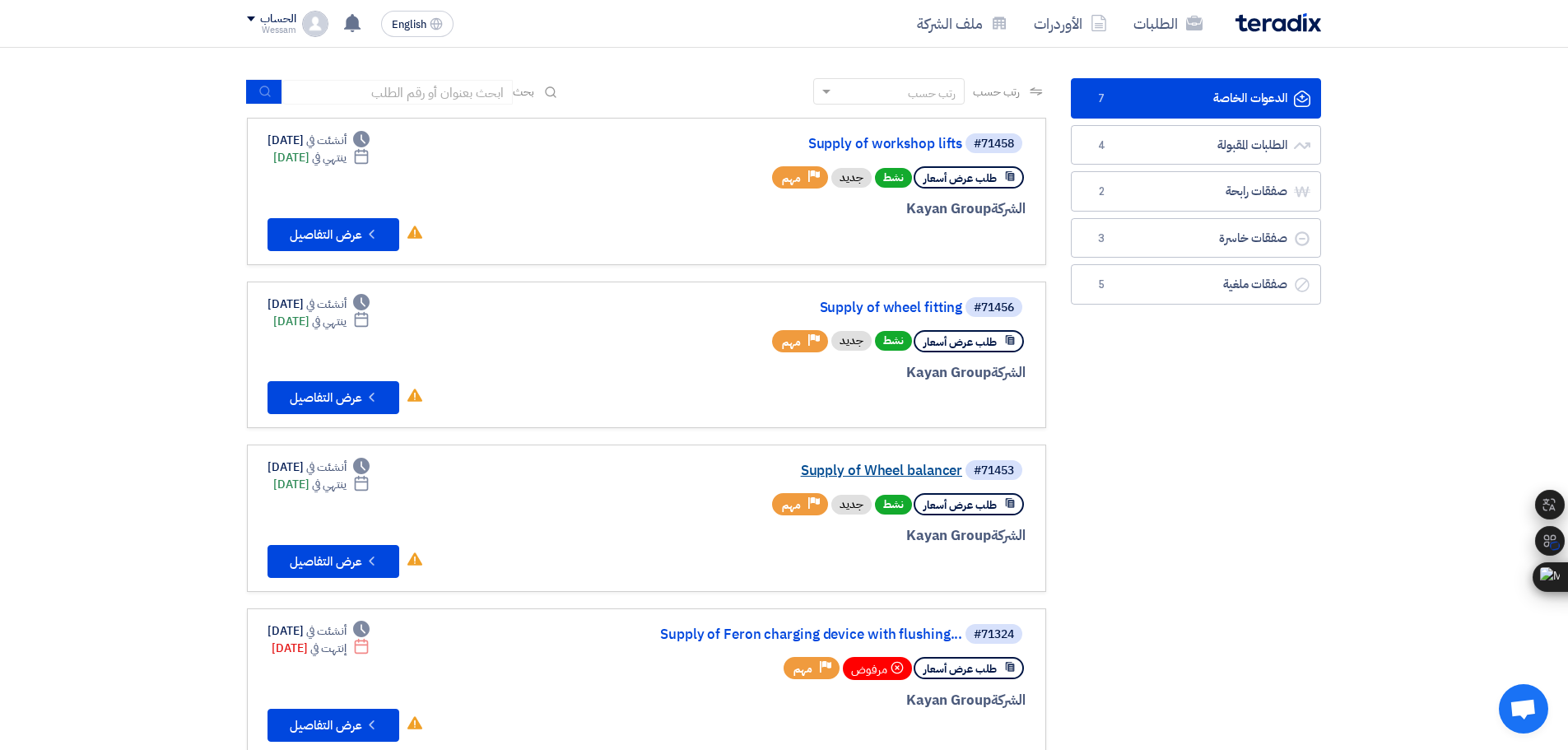
scroll to position [82, 0]
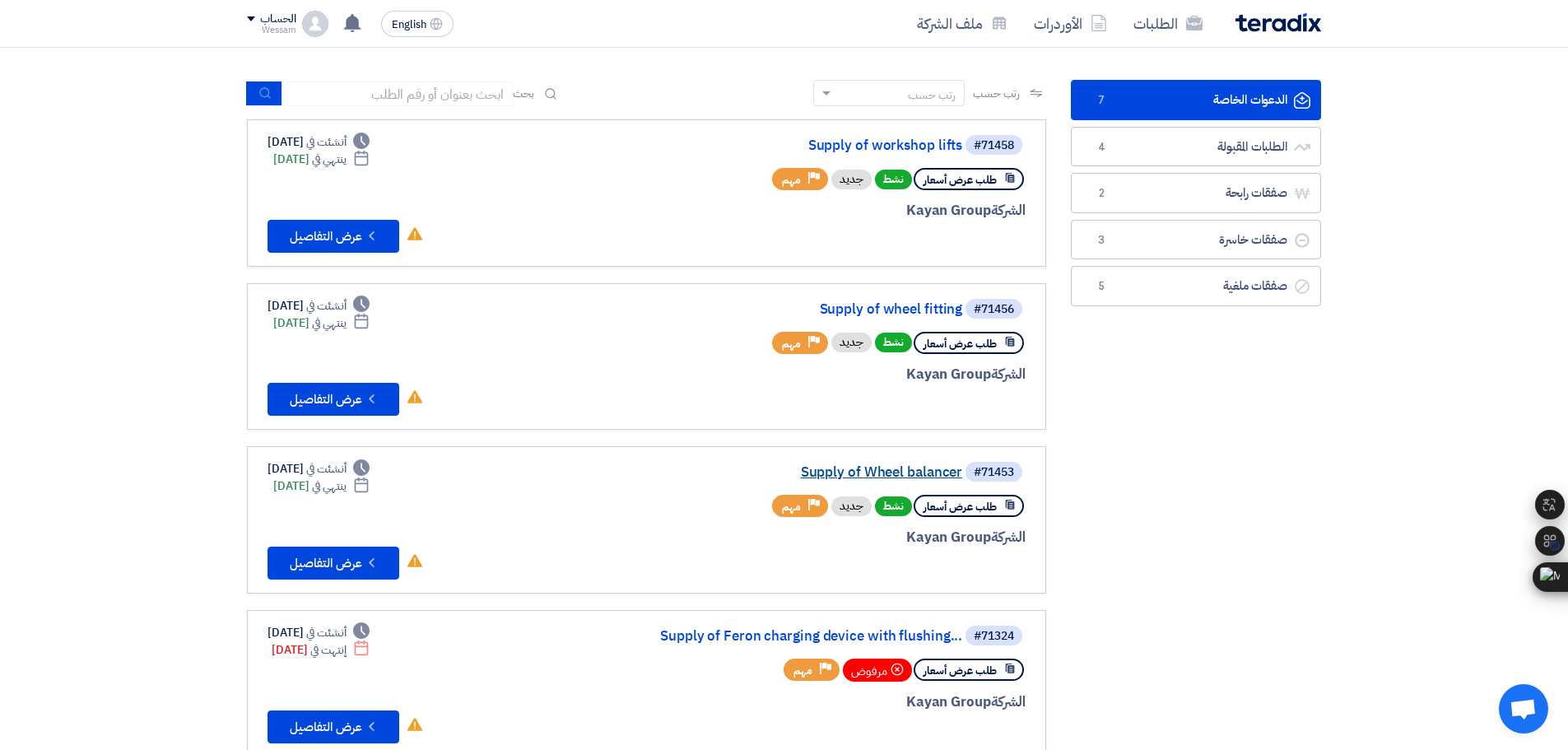
click at [838, 475] on link "Supply of Wheel balancer" at bounding box center [798, 472] width 329 height 15
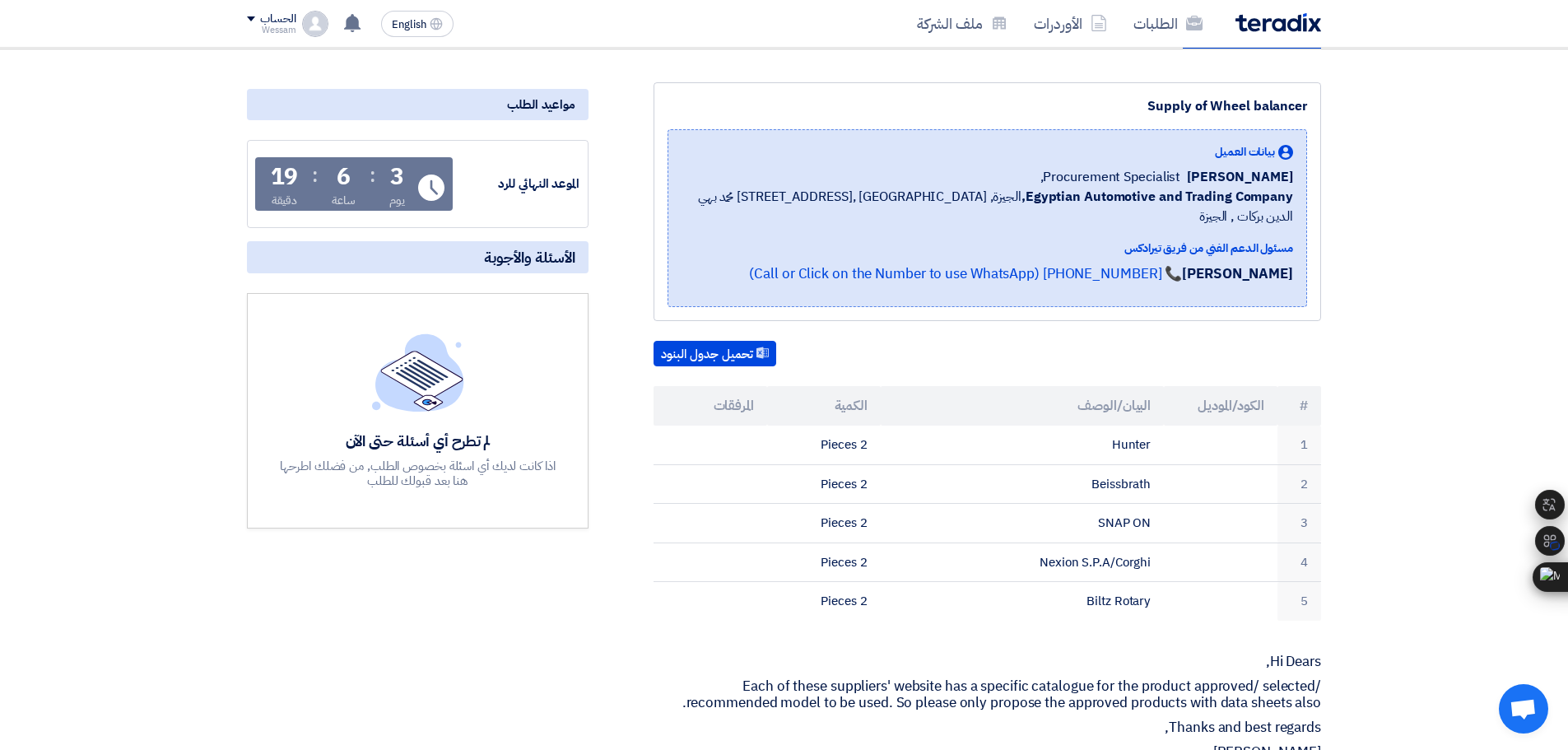
scroll to position [82, 0]
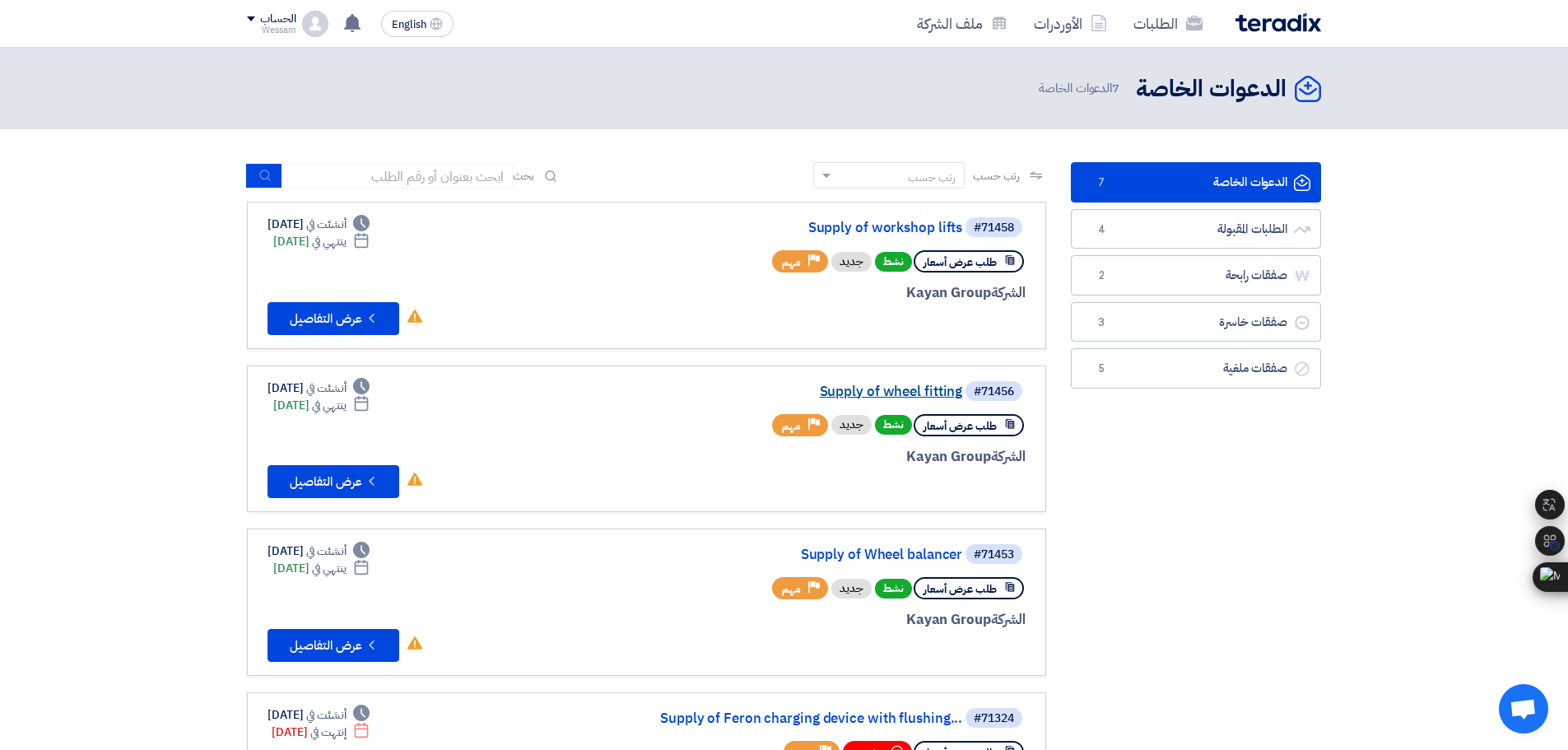
click at [886, 395] on link "Supply of wheel fitting" at bounding box center [798, 391] width 329 height 15
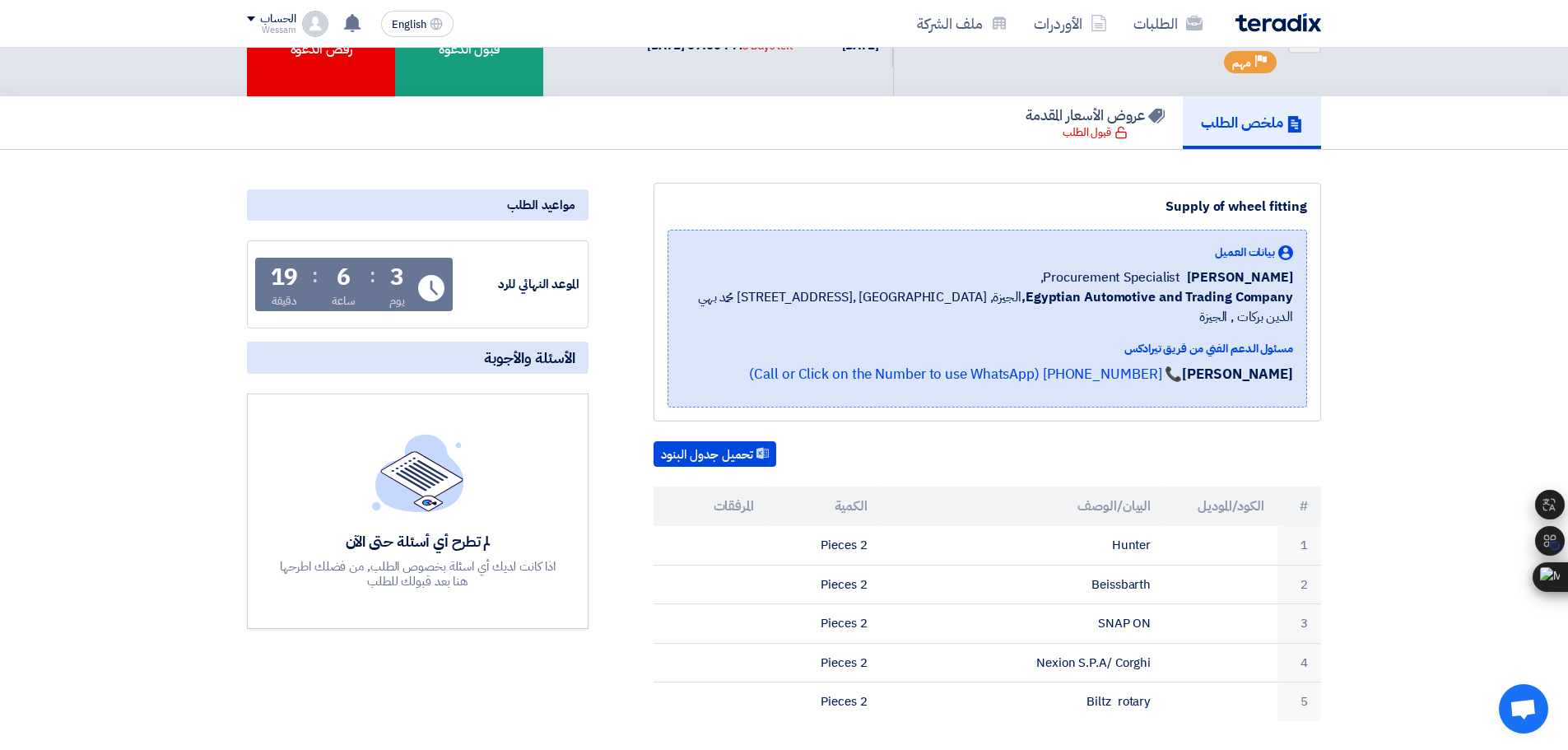
scroll to position [165, 0]
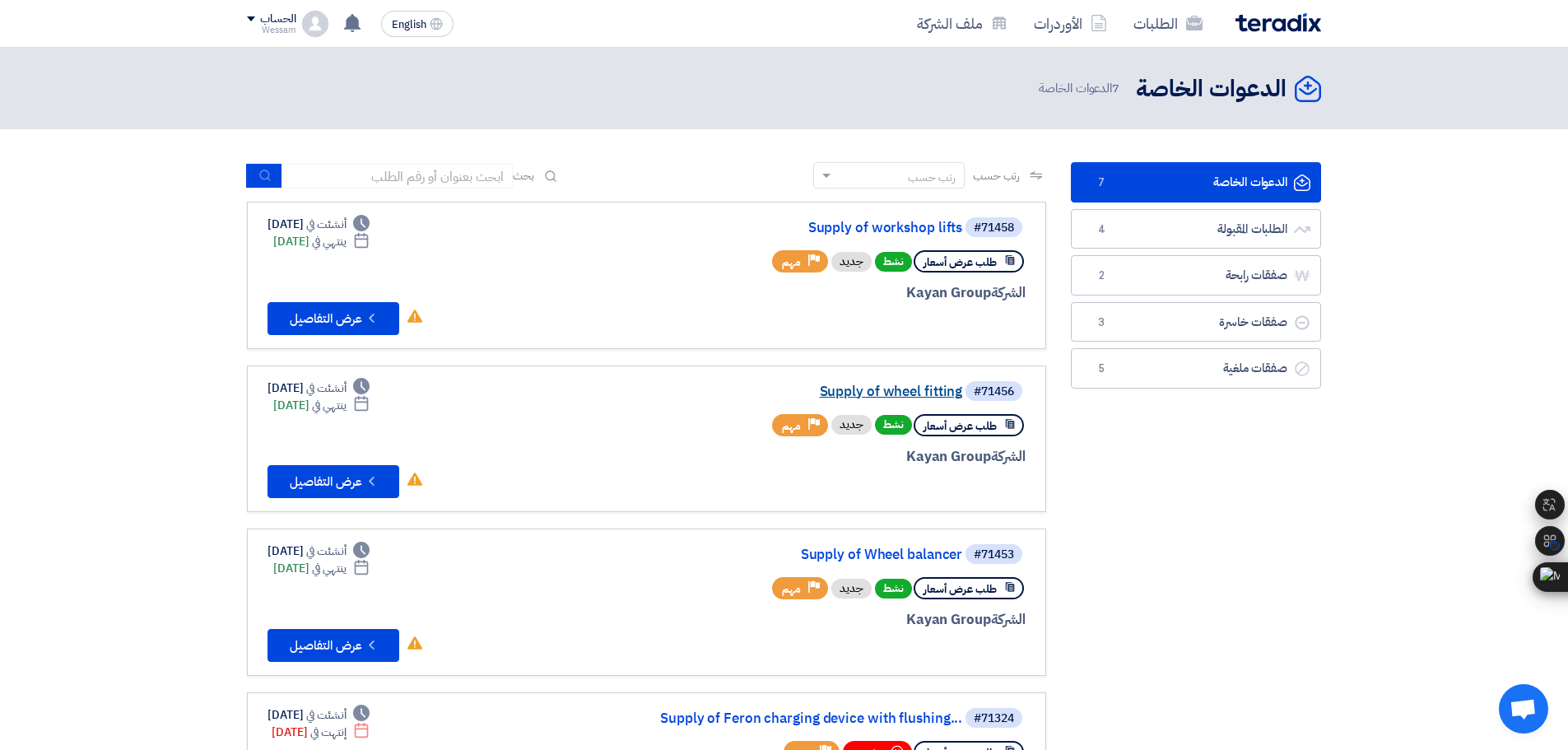
click at [930, 390] on link "Supply of wheel fitting" at bounding box center [798, 391] width 329 height 15
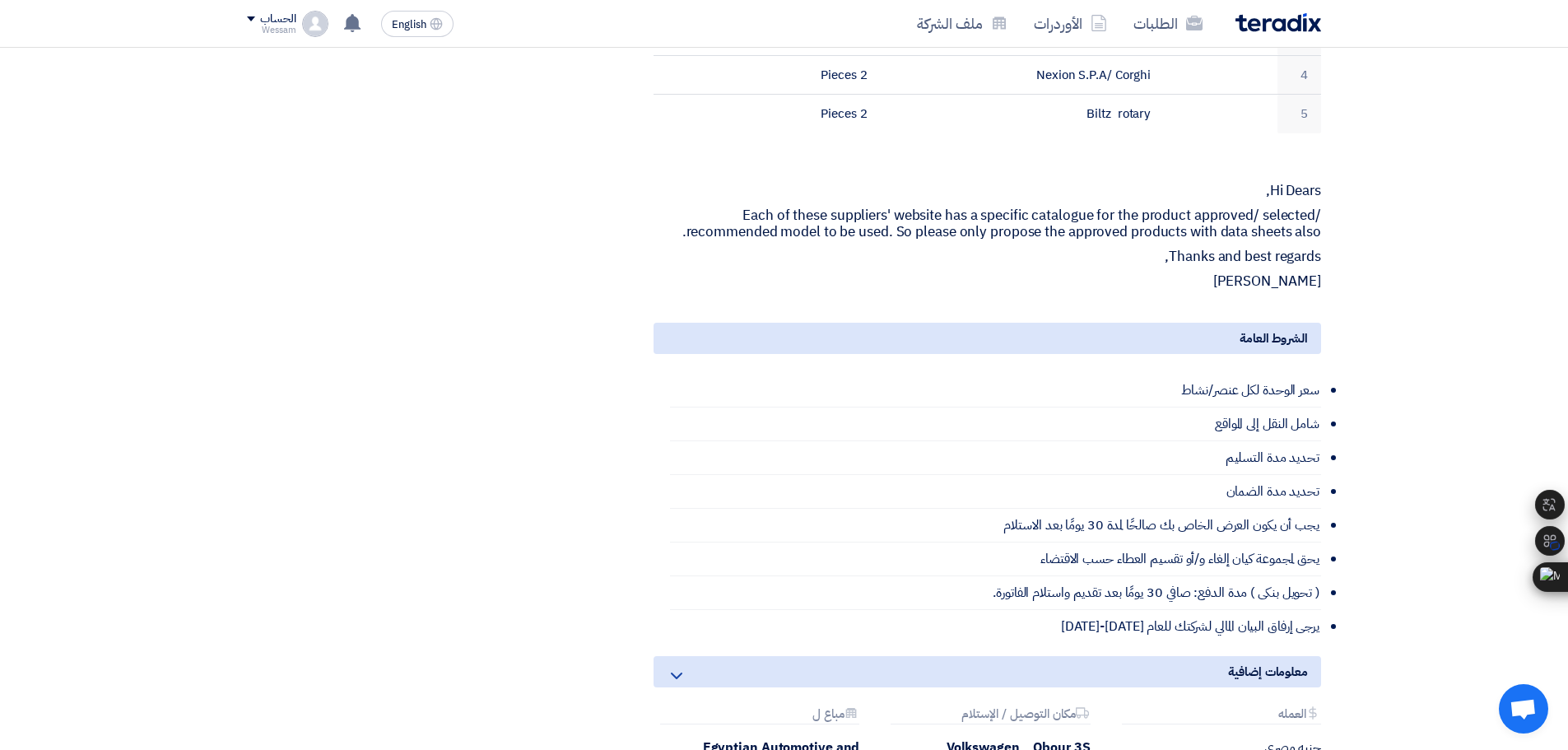
scroll to position [824, 0]
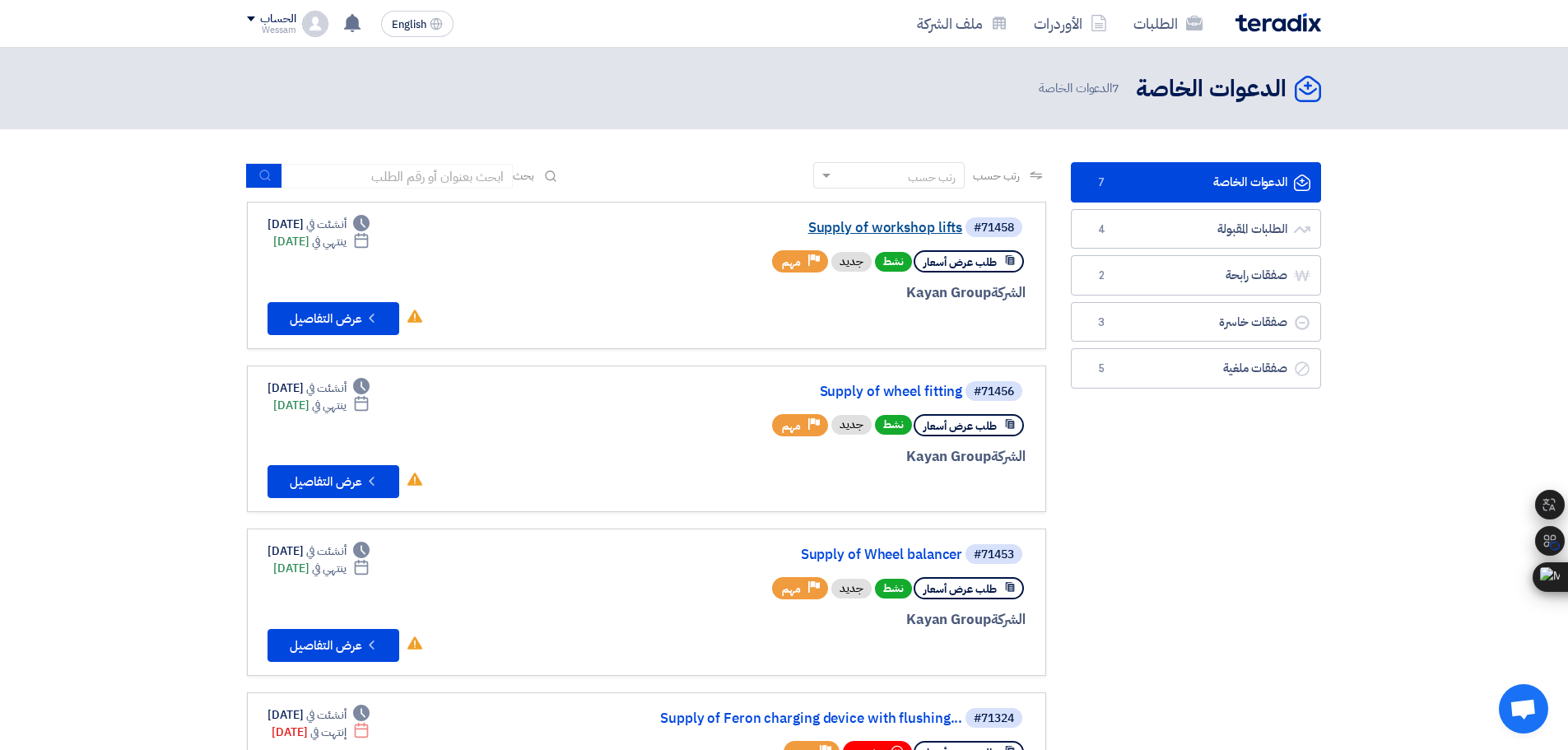
click at [823, 229] on link "Supply of workshop lifts" at bounding box center [798, 227] width 329 height 15
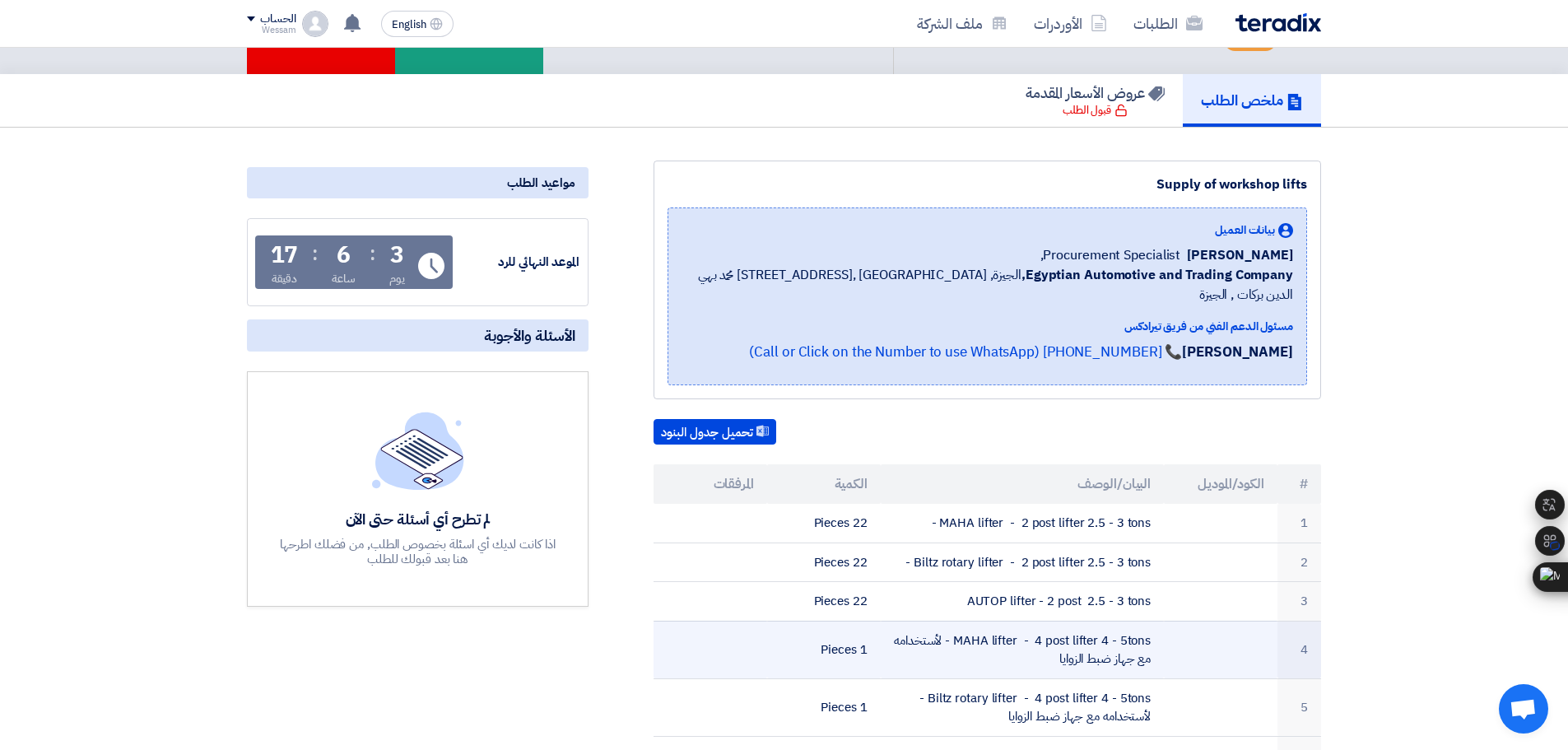
scroll to position [82, 0]
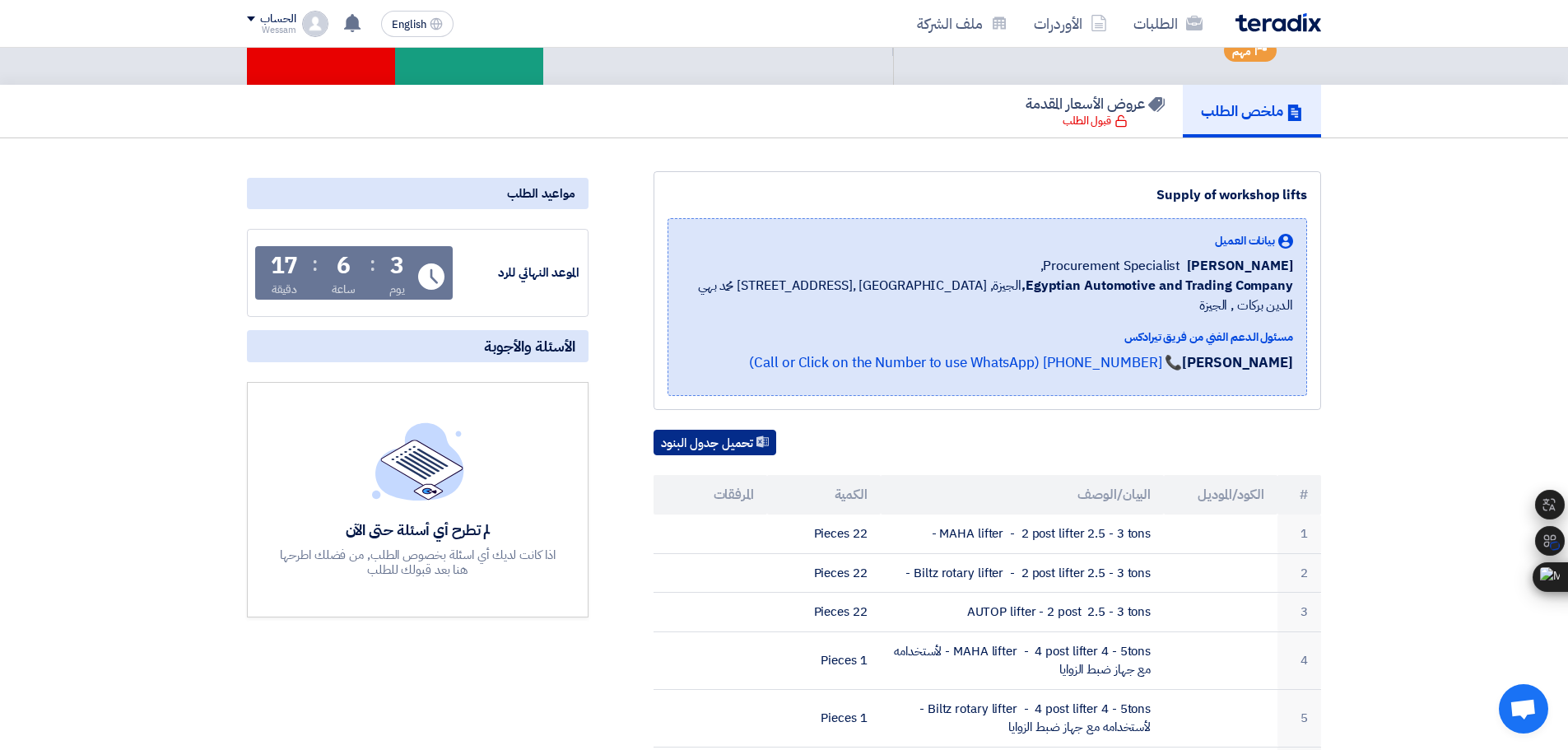
click at [722, 430] on button "تحميل جدول البنود" at bounding box center [715, 443] width 123 height 27
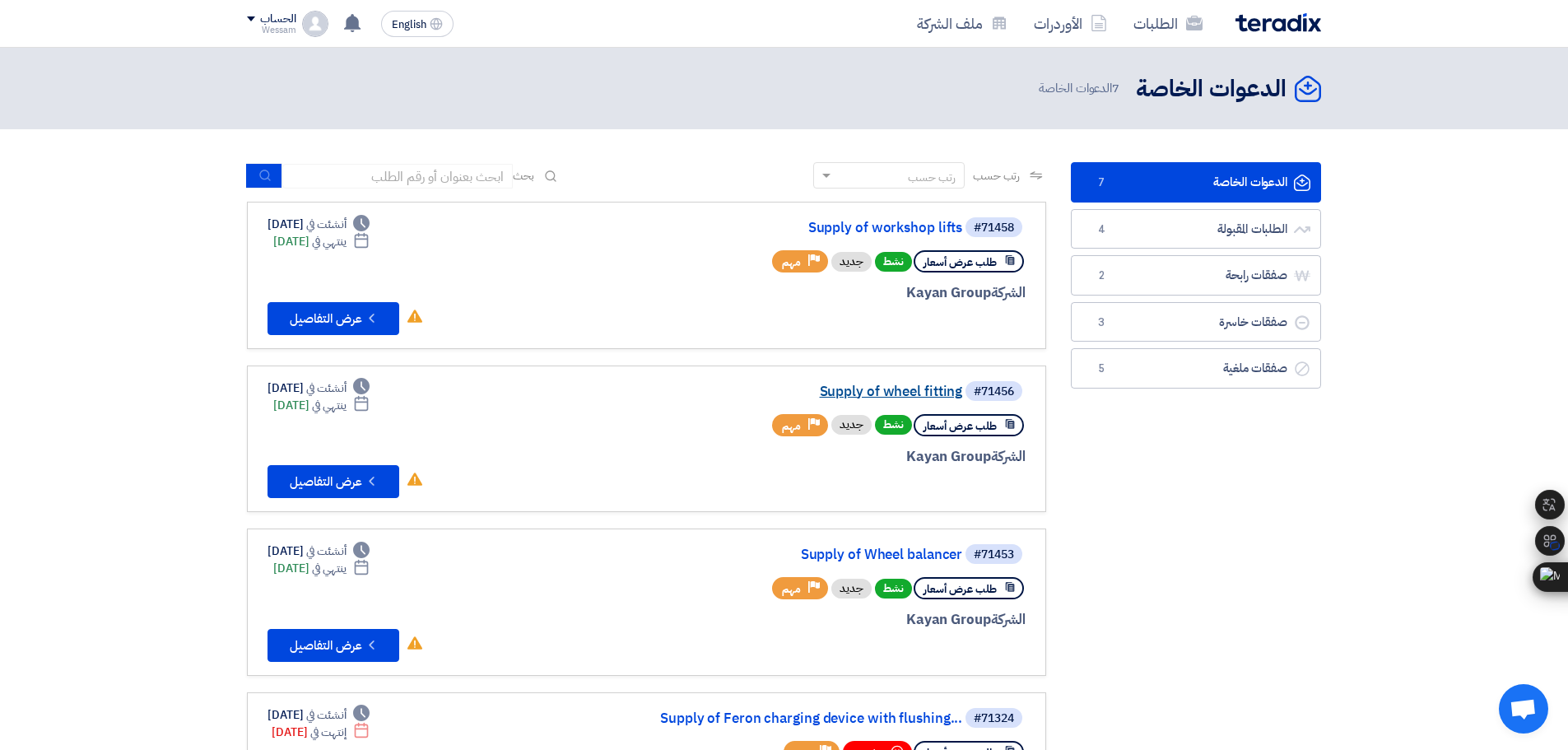
click at [886, 395] on link "Supply of wheel fitting" at bounding box center [798, 391] width 329 height 15
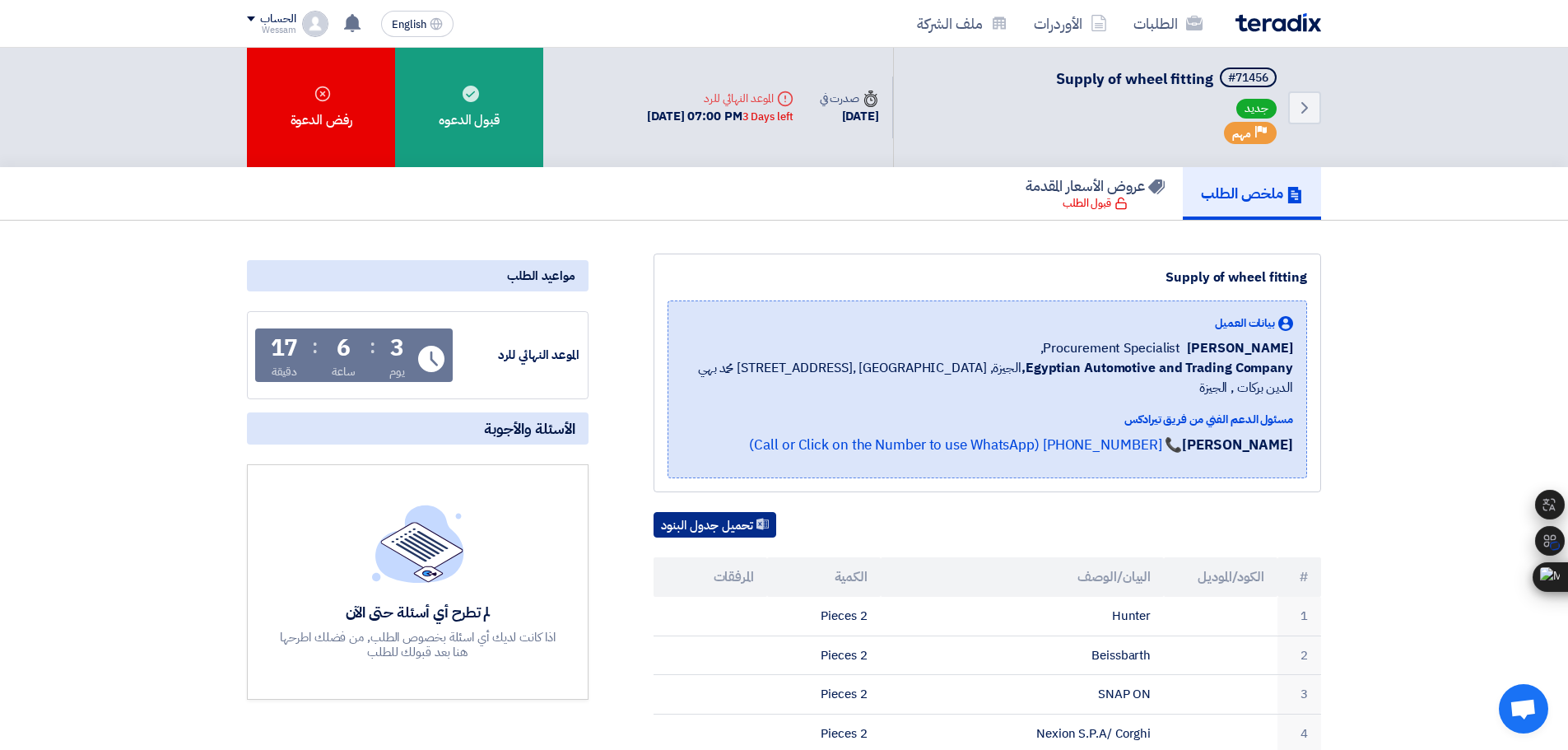
click at [738, 512] on button "تحميل جدول البنود" at bounding box center [715, 525] width 123 height 27
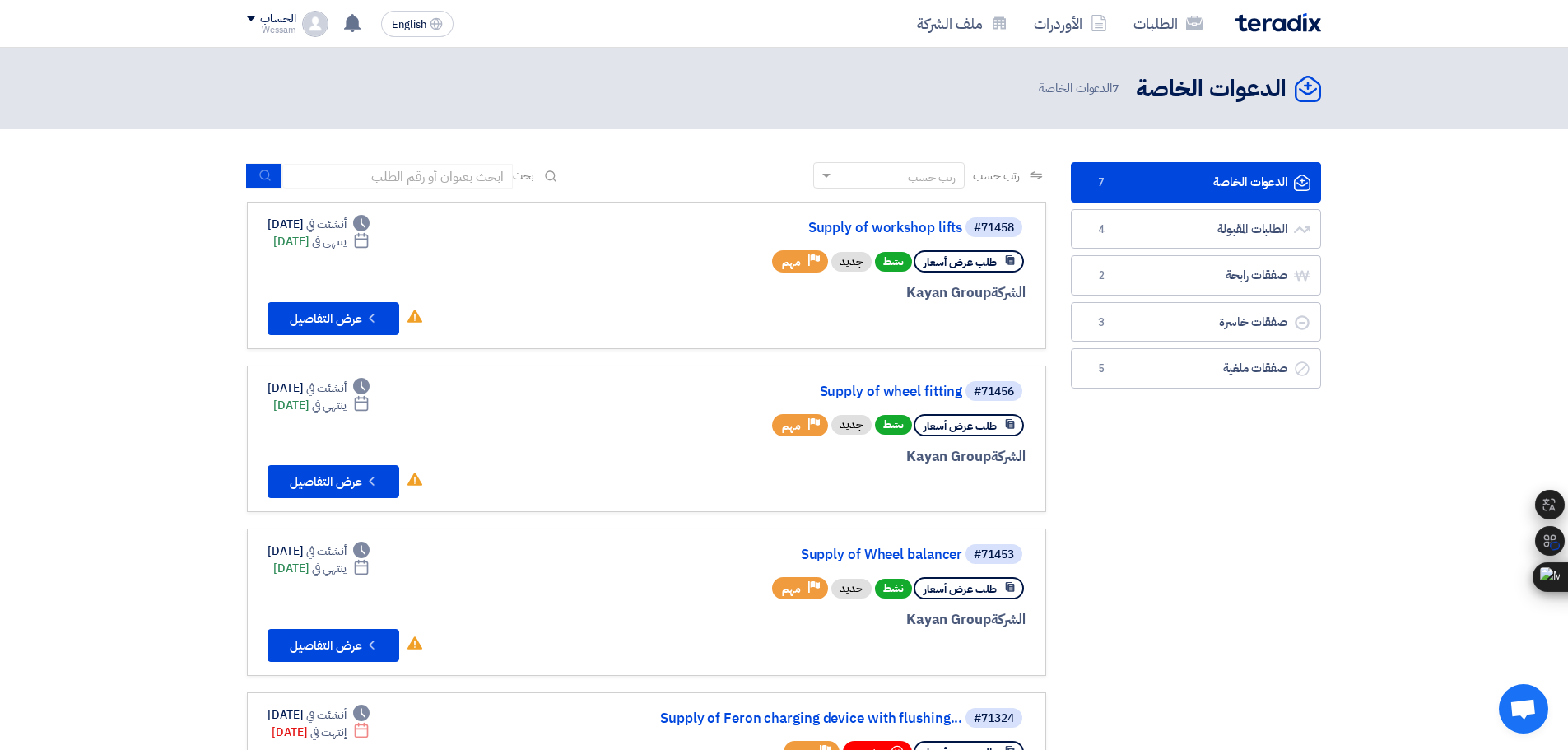
click at [870, 401] on div "#71456 Supply of wheel fitting" at bounding box center [828, 390] width 396 height 23
click at [867, 393] on link "Supply of wheel fitting" at bounding box center [798, 391] width 329 height 15
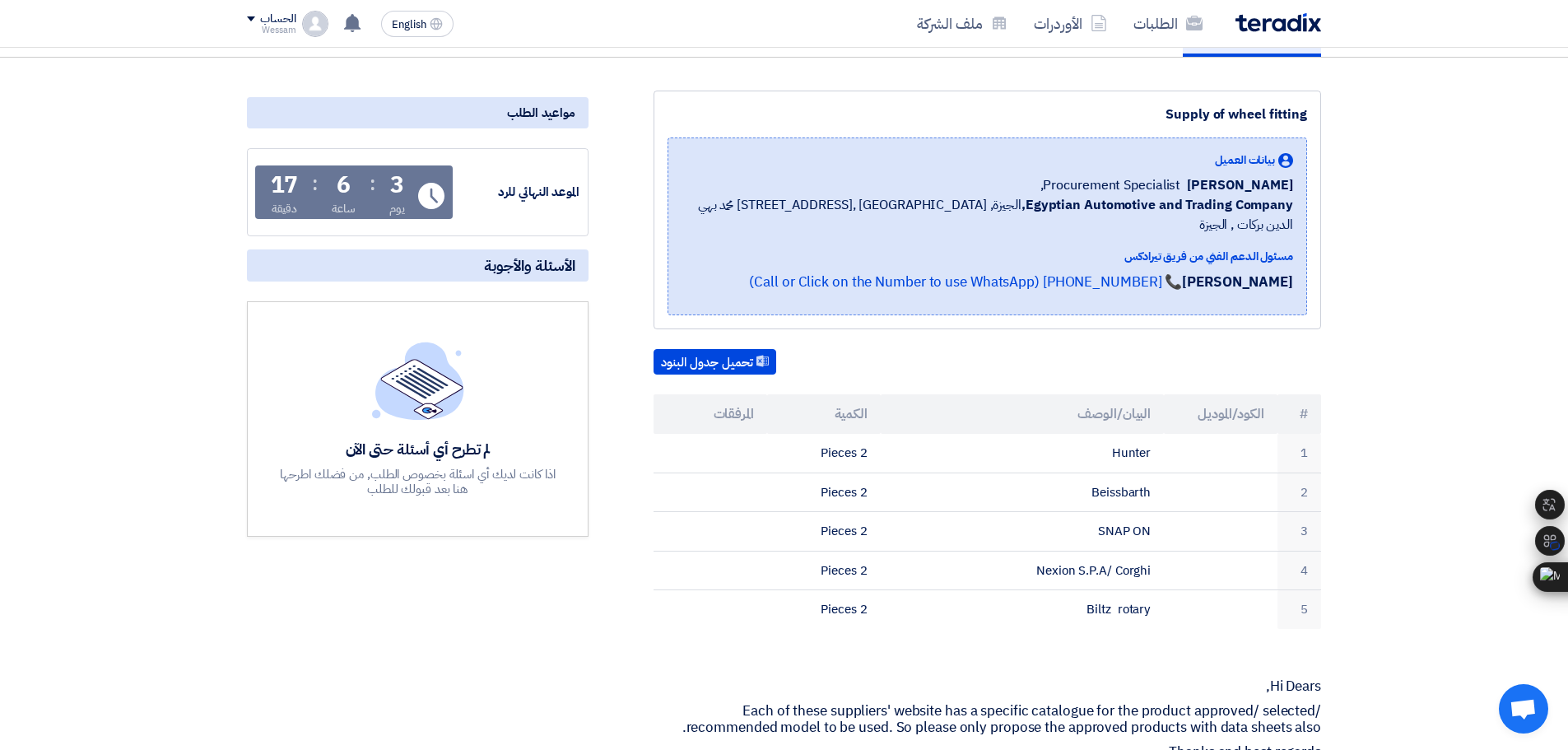
scroll to position [165, 0]
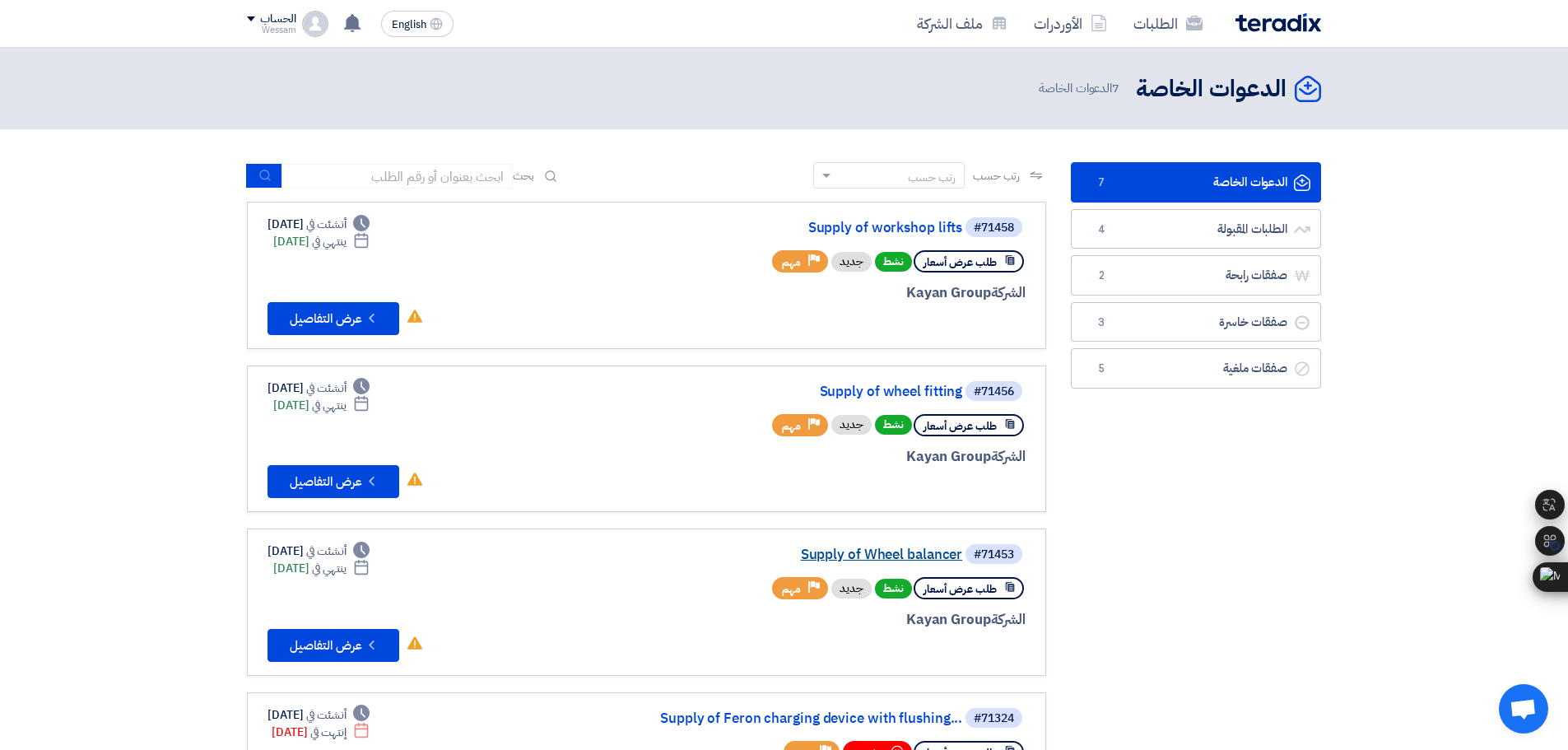
click at [934, 556] on link "Supply of Wheel balancer" at bounding box center [798, 554] width 329 height 15
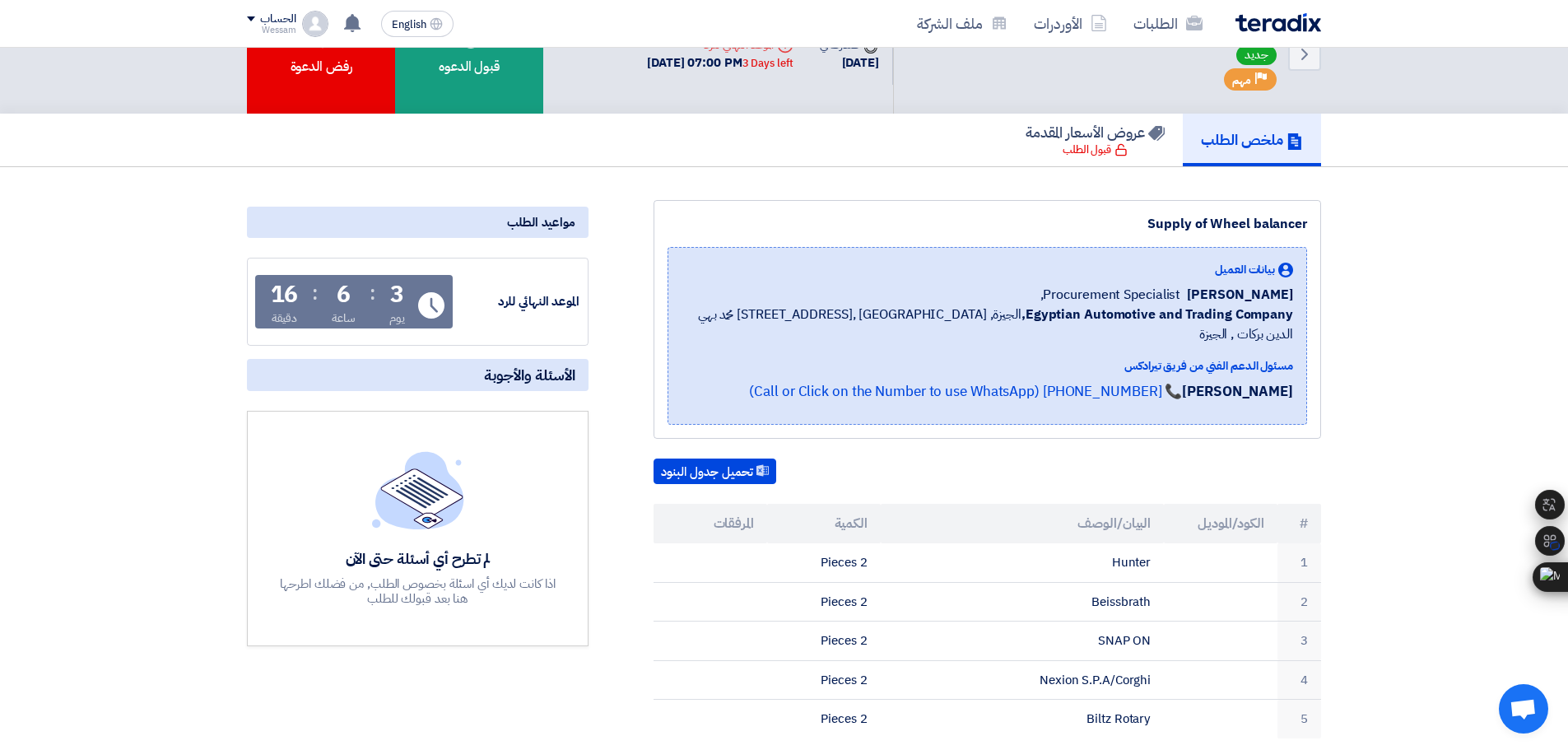
scroll to position [82, 0]
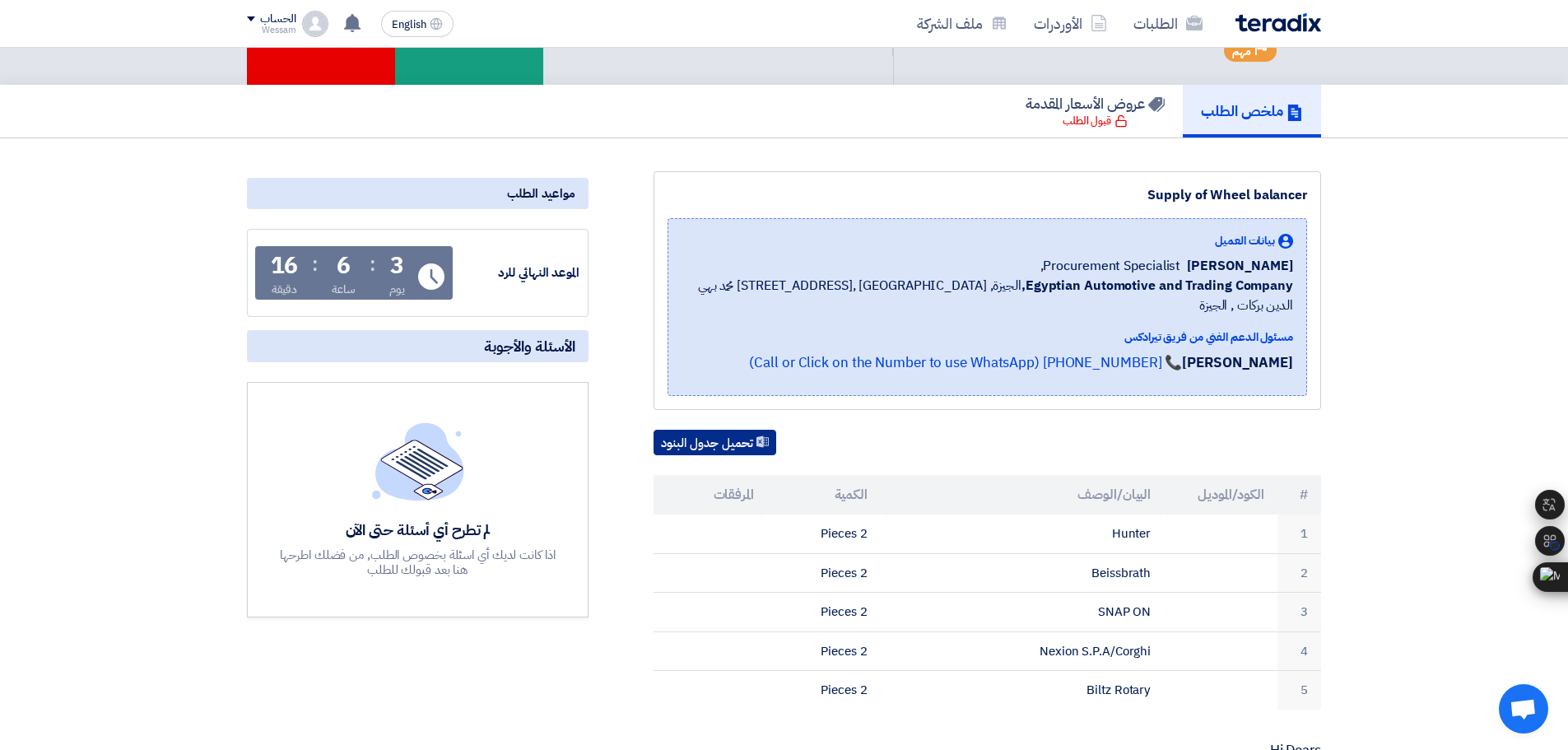
click at [753, 430] on button "تحميل جدول البنود" at bounding box center [715, 443] width 123 height 27
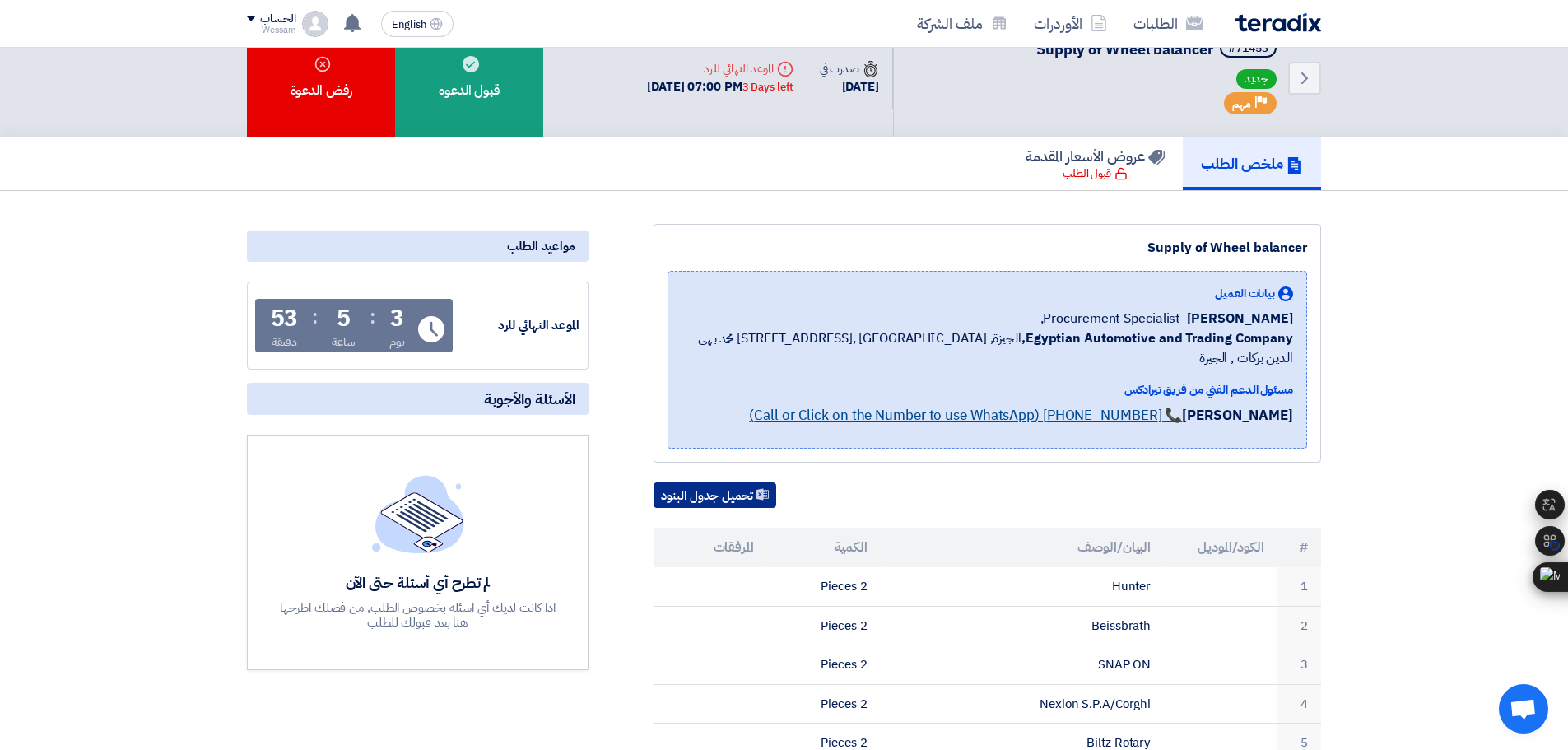
scroll to position [0, 0]
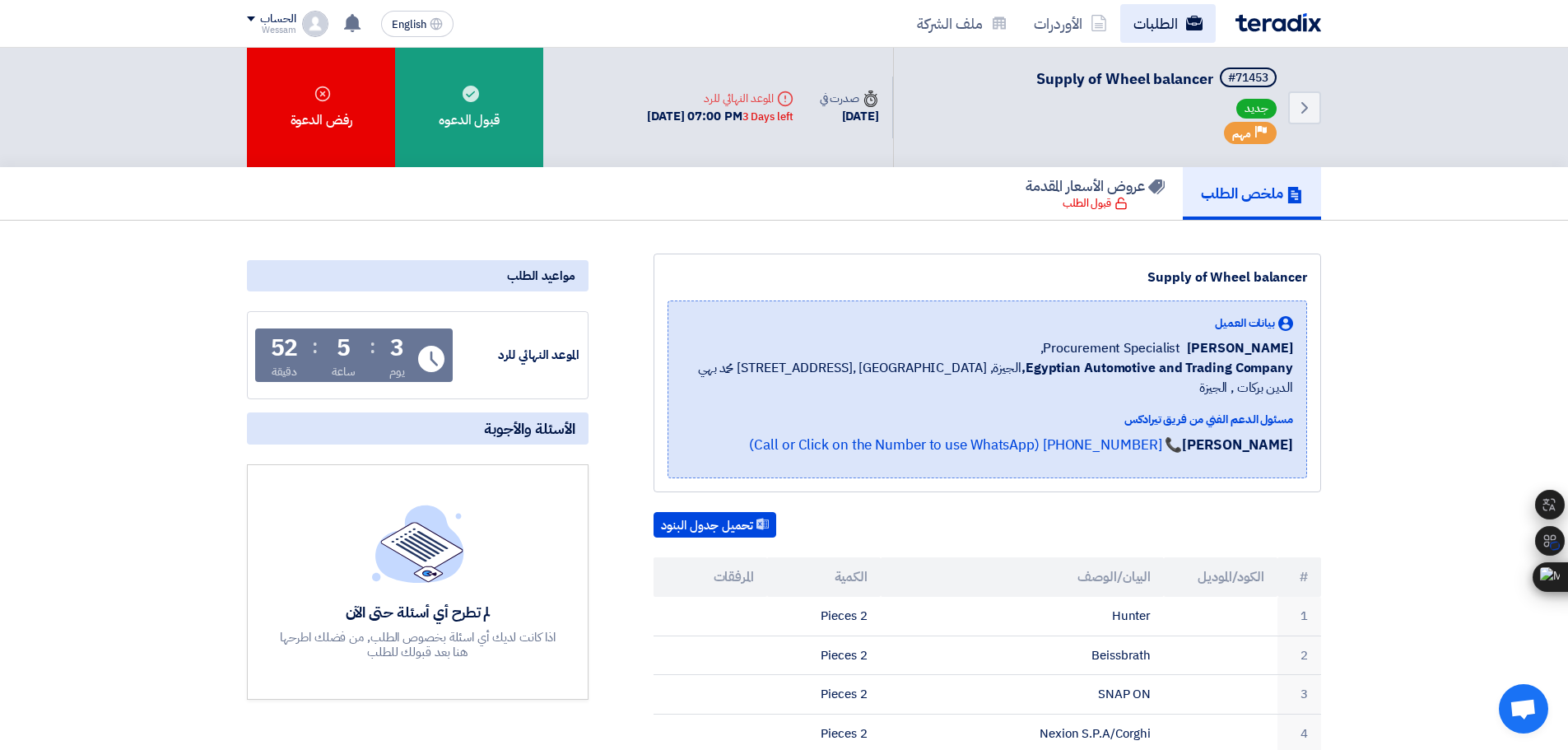
click at [1164, 24] on link "الطلبات" at bounding box center [1167, 23] width 95 height 39
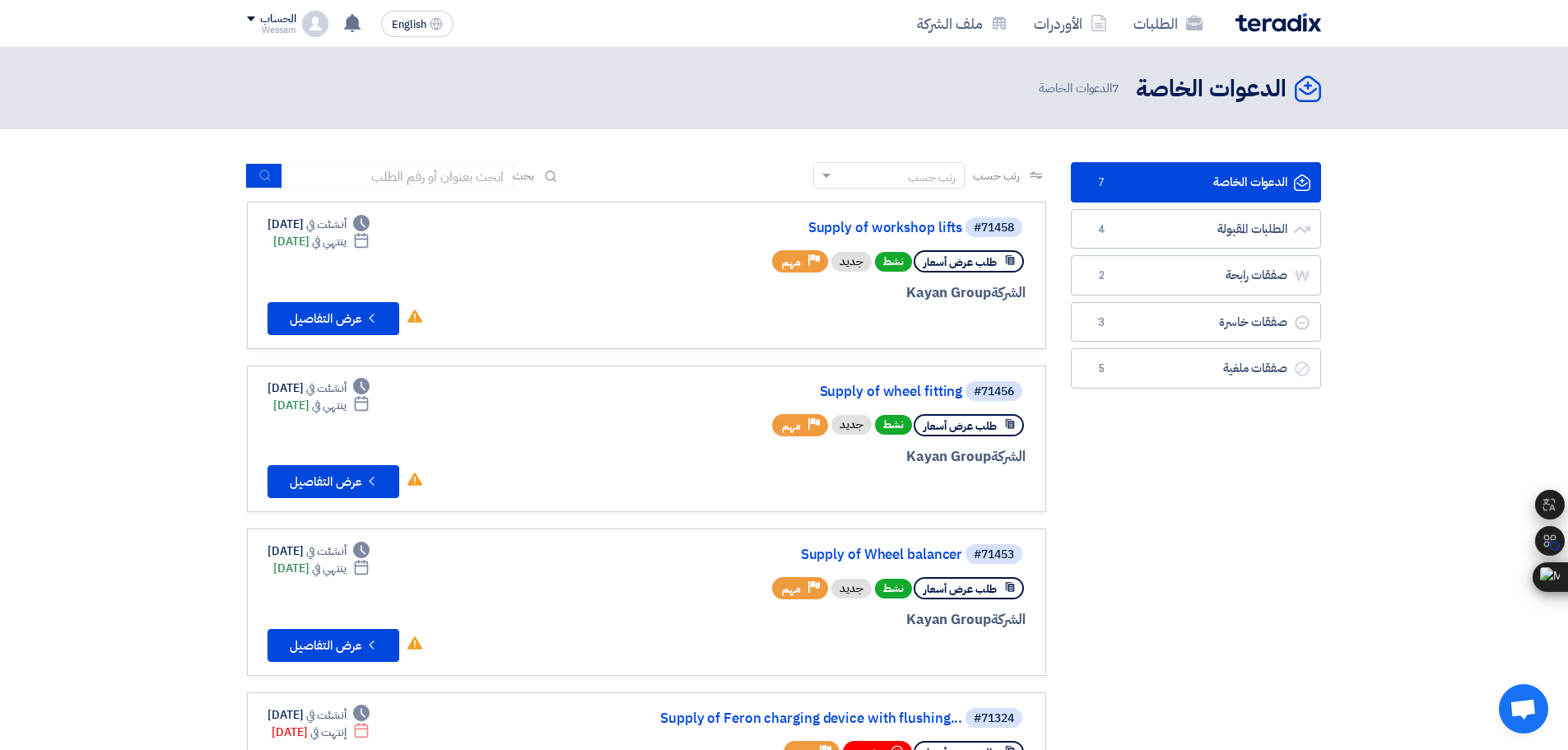
click at [1278, 32] on div "الطلبات الأوردرات ملف الشركة" at bounding box center [998, 23] width 644 height 39
click at [1276, 18] on img at bounding box center [1278, 22] width 86 height 19
click at [1240, 221] on link "الطلبات المقبولة الطلبات المقبولة 4" at bounding box center [1196, 229] width 250 height 40
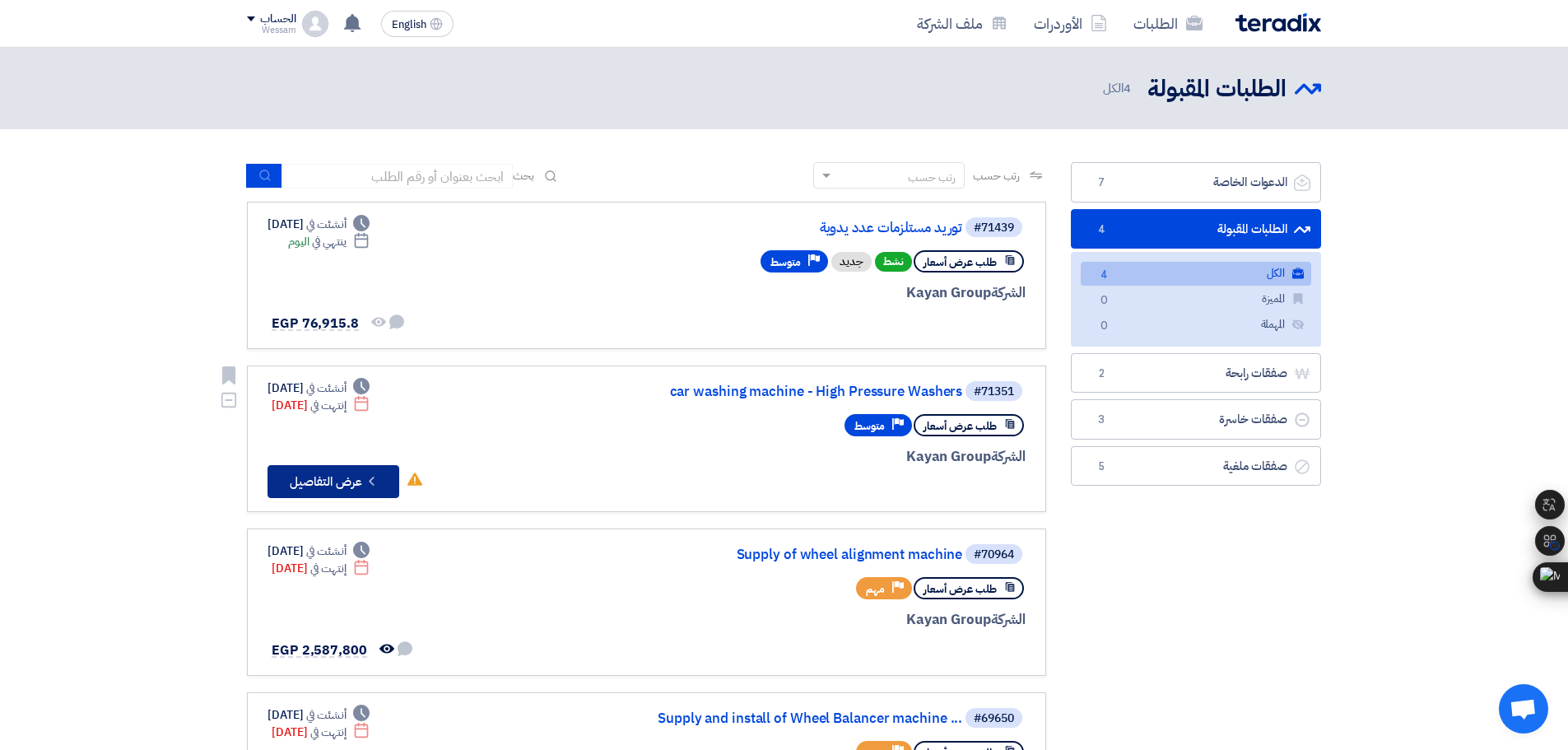
click at [370, 481] on icon "Check details" at bounding box center [371, 481] width 15 height 15
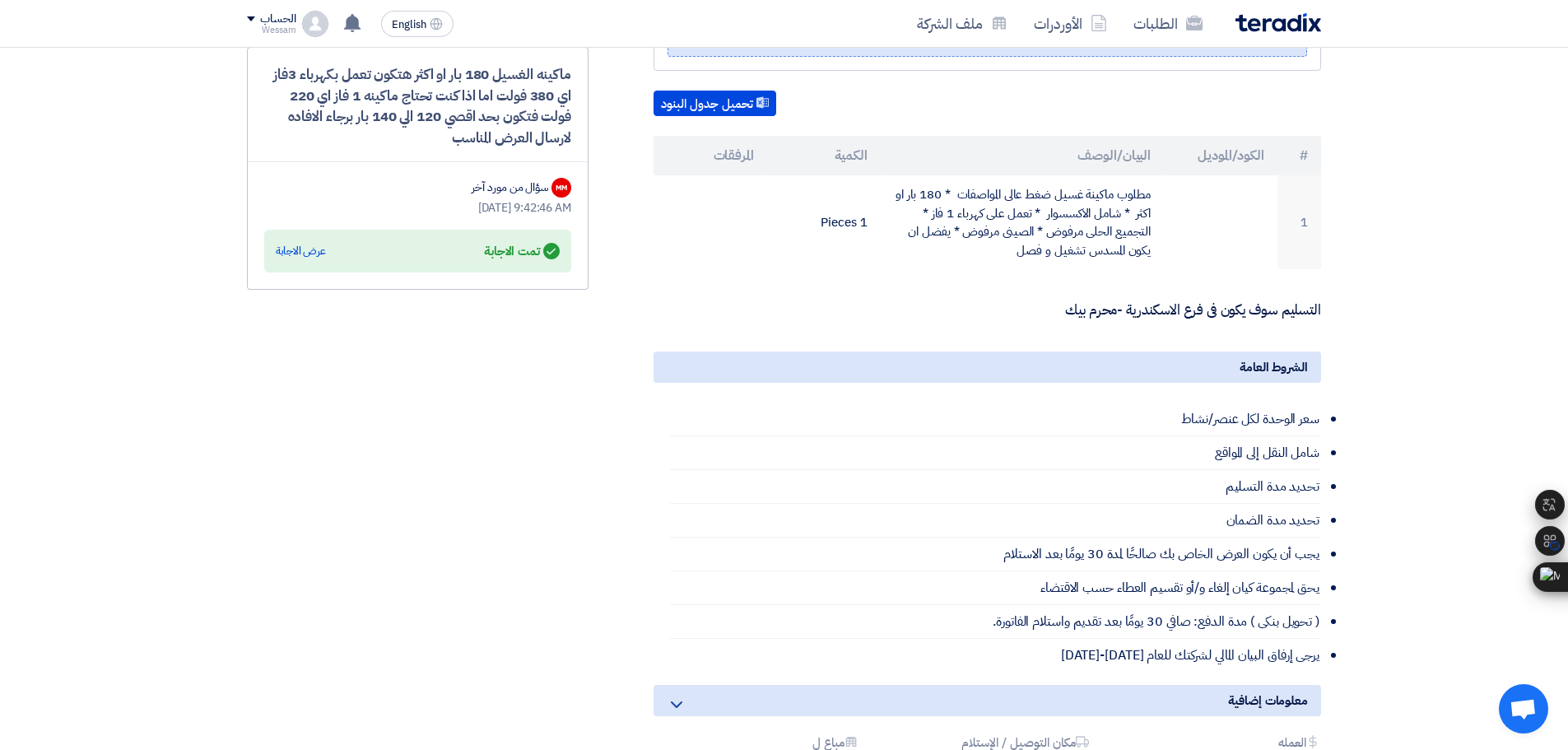
scroll to position [741, 0]
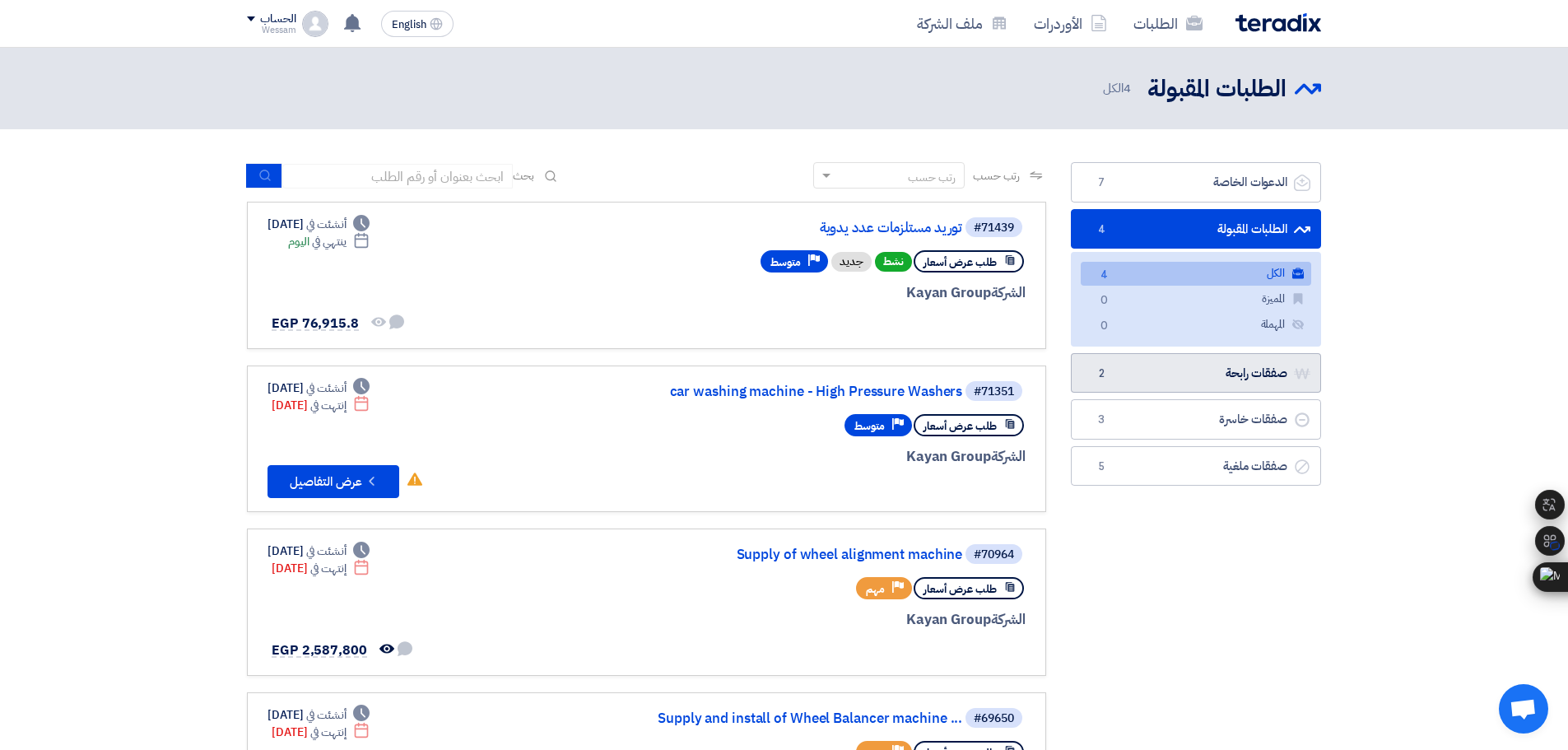
click at [1185, 363] on link "صفقات رابحة صفقات رابحة 2" at bounding box center [1196, 373] width 250 height 40
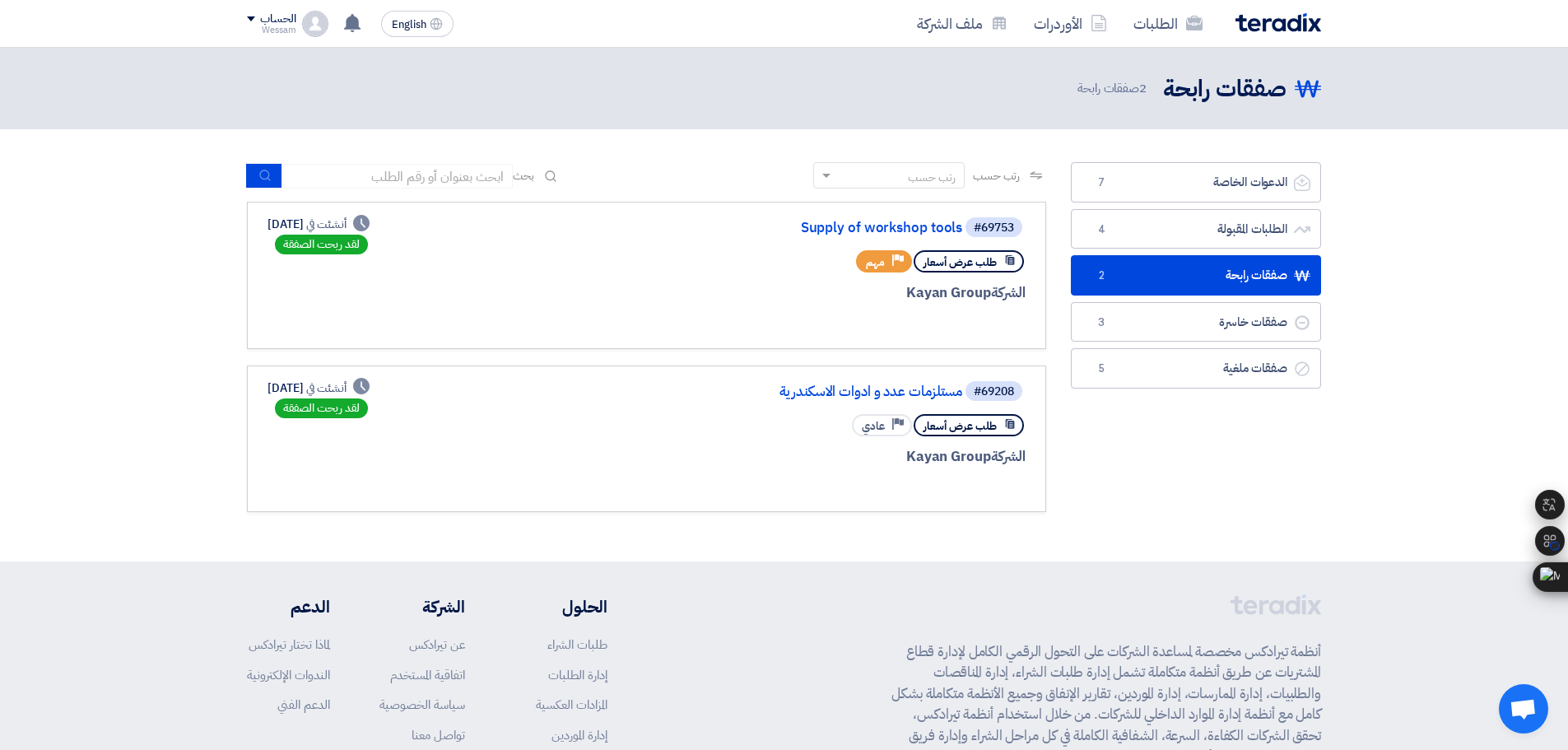
click at [914, 238] on div "#69753 Supply of workshop tools" at bounding box center [828, 227] width 396 height 23
click at [914, 228] on link "Supply of workshop tools" at bounding box center [798, 227] width 329 height 15
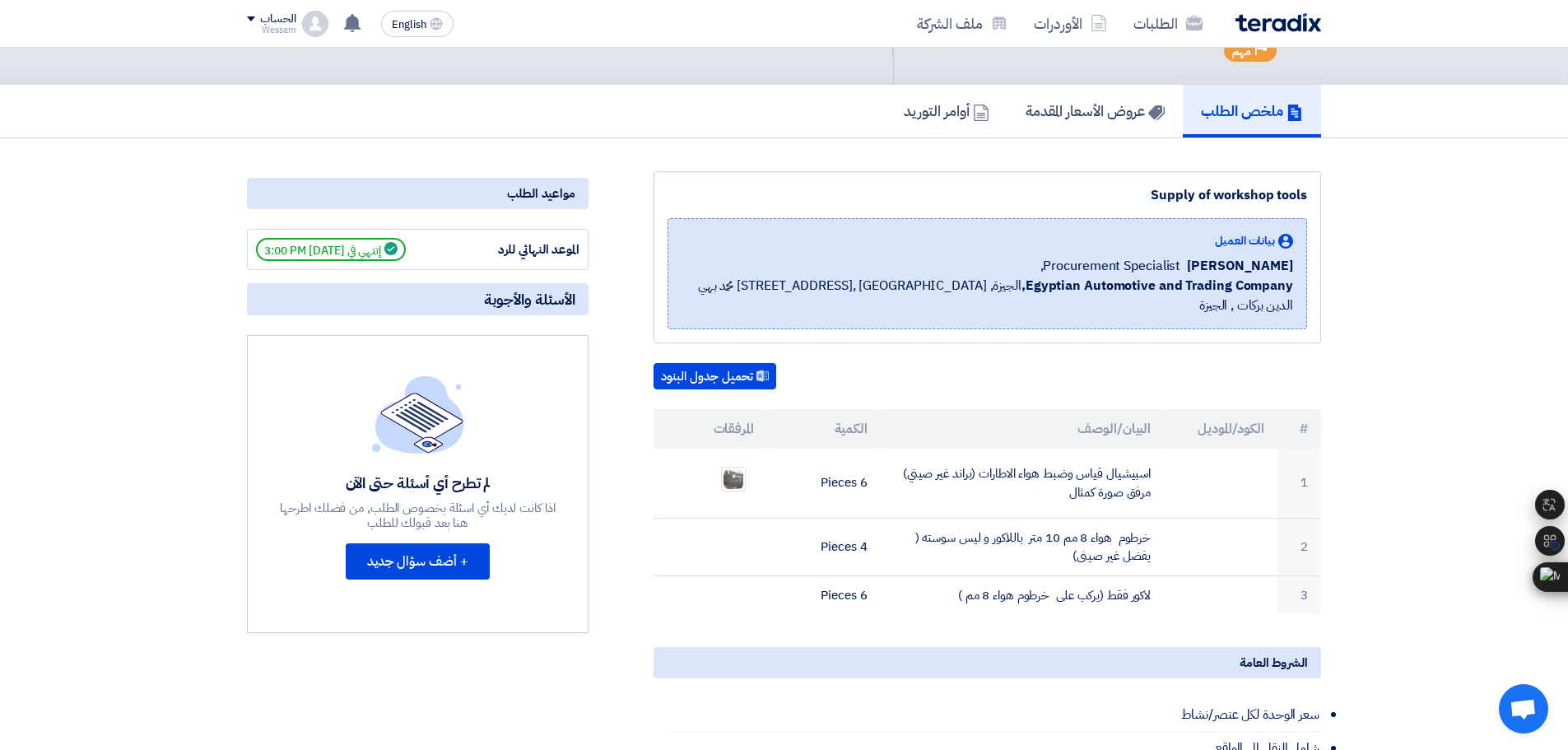
scroll to position [247, 0]
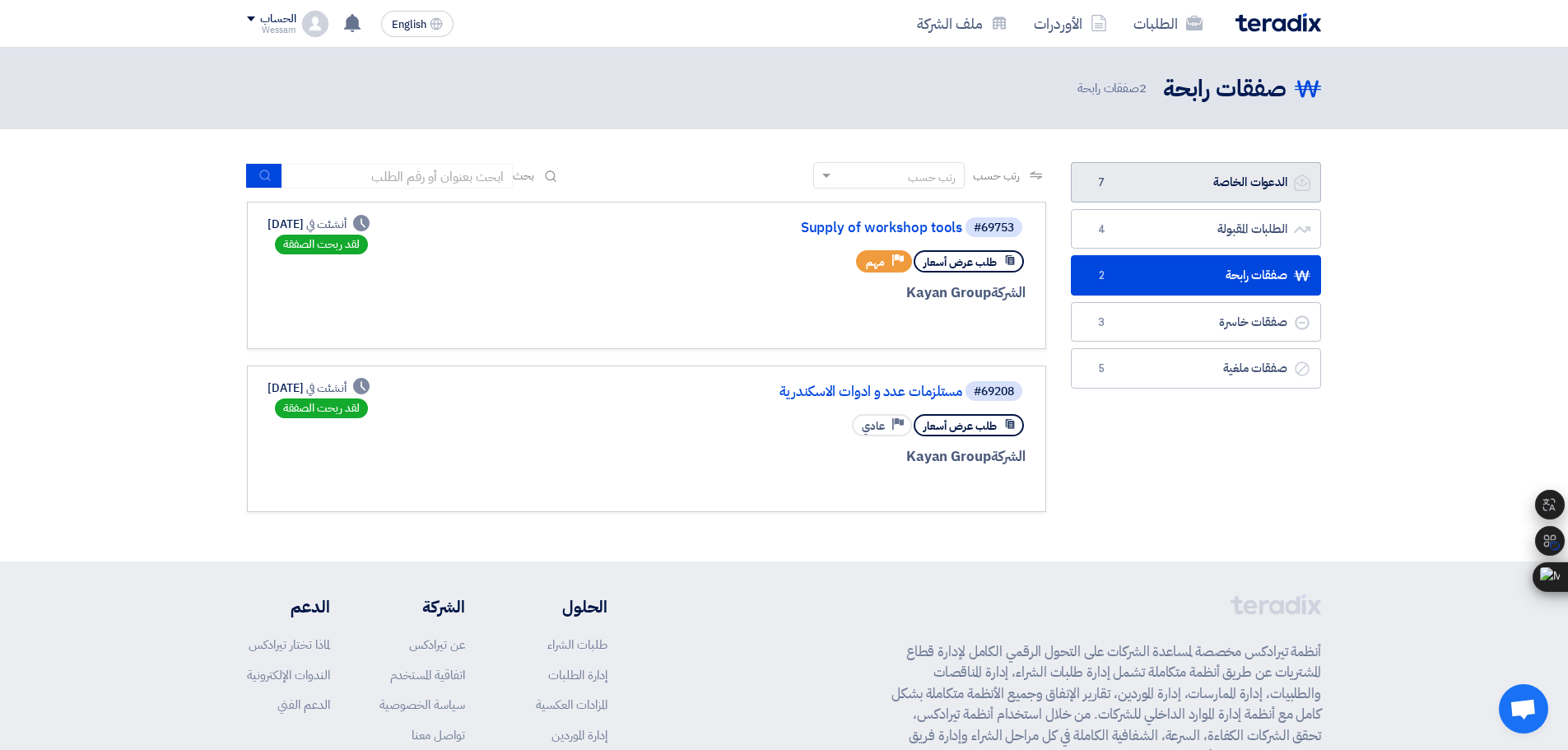
click at [1160, 191] on link "الدعوات الخاصة الدعوات الخاصة 7" at bounding box center [1196, 182] width 250 height 40
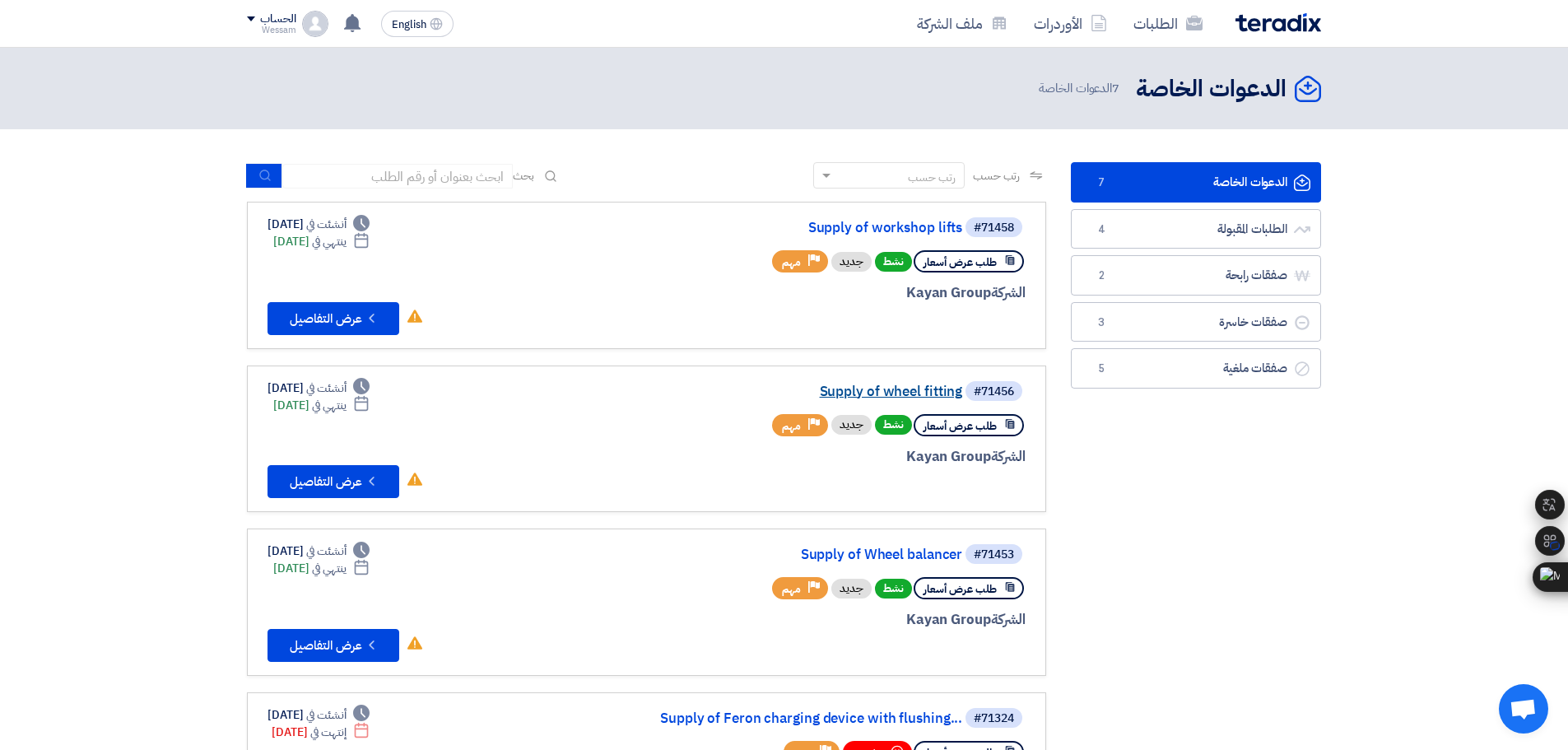
click at [878, 393] on link "Supply of wheel fitting" at bounding box center [798, 391] width 329 height 15
